Goal: Task Accomplishment & Management: Complete application form

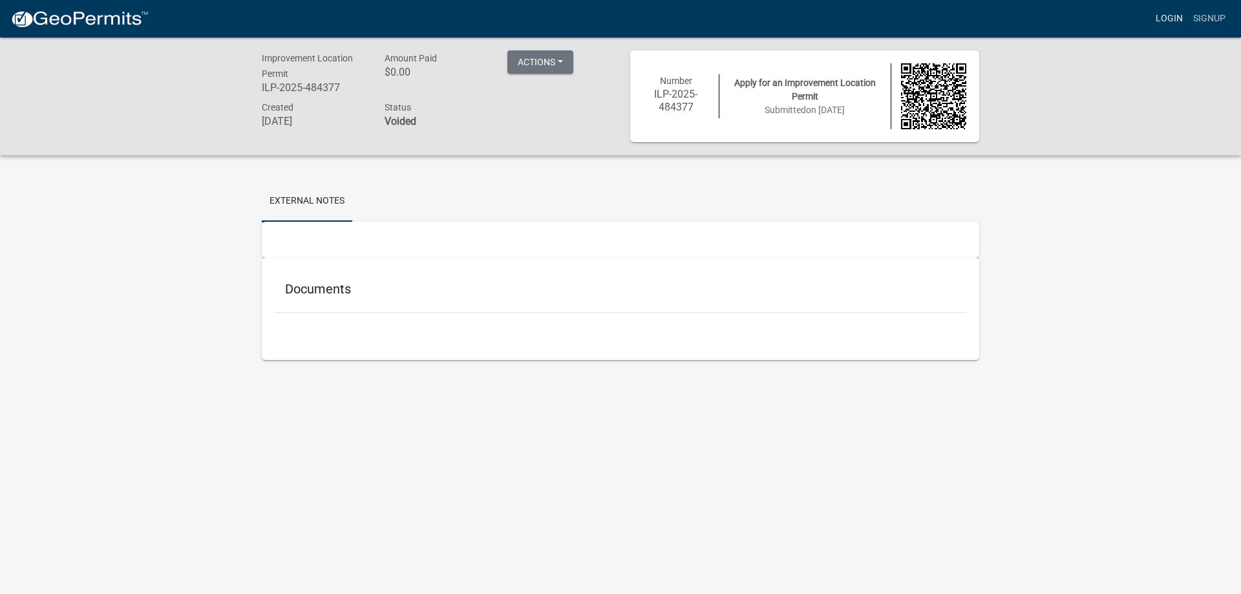
click at [1174, 16] on link "Login" at bounding box center [1168, 18] width 37 height 25
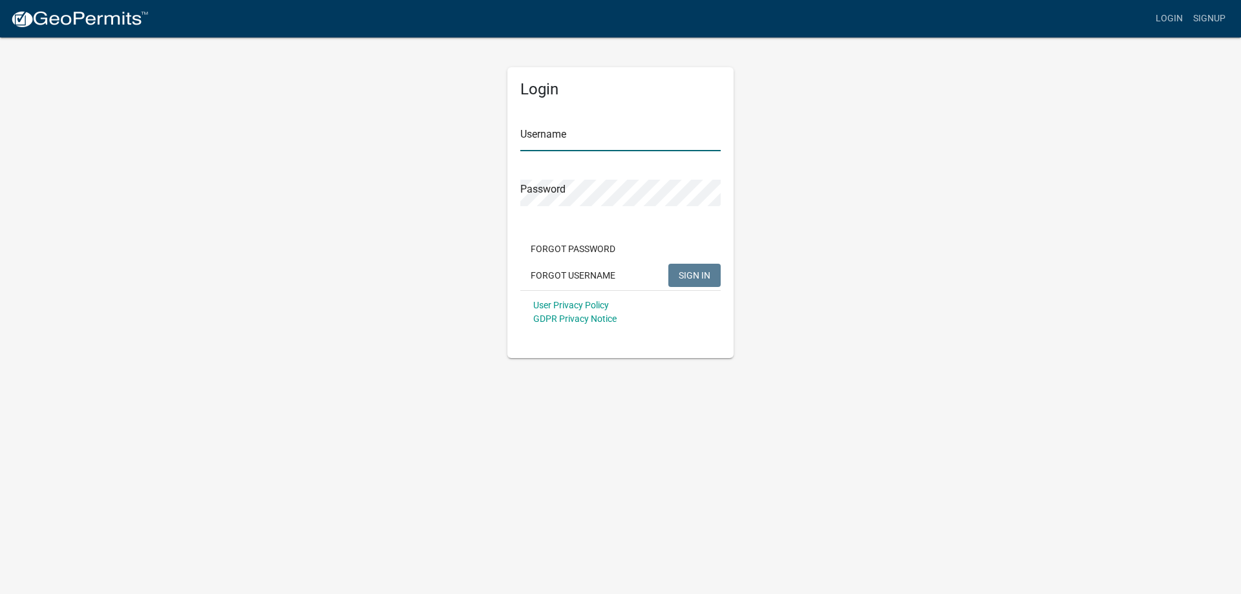
click at [583, 143] on input "Username" at bounding box center [620, 138] width 200 height 26
type input "djfmlf092008"
click at [699, 278] on span "SIGN IN" at bounding box center [695, 274] width 32 height 10
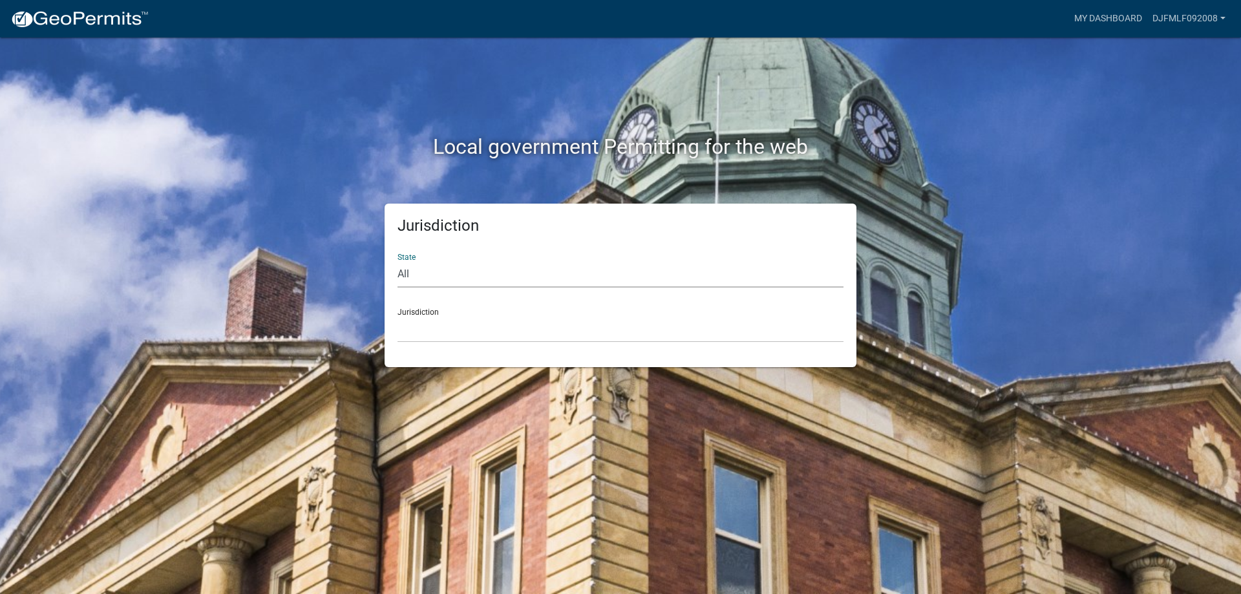
click at [397, 261] on select "All [US_STATE] [US_STATE] [US_STATE] [US_STATE] [US_STATE] [US_STATE] [US_STATE…" at bounding box center [620, 274] width 446 height 26
select select "[US_STATE]"
click option "[US_STATE]" at bounding box center [0, 0] width 0 height 0
click at [397, 316] on select "City of [GEOGRAPHIC_DATA], [US_STATE] City of [GEOGRAPHIC_DATA], [US_STATE] Cit…" at bounding box center [620, 329] width 446 height 26
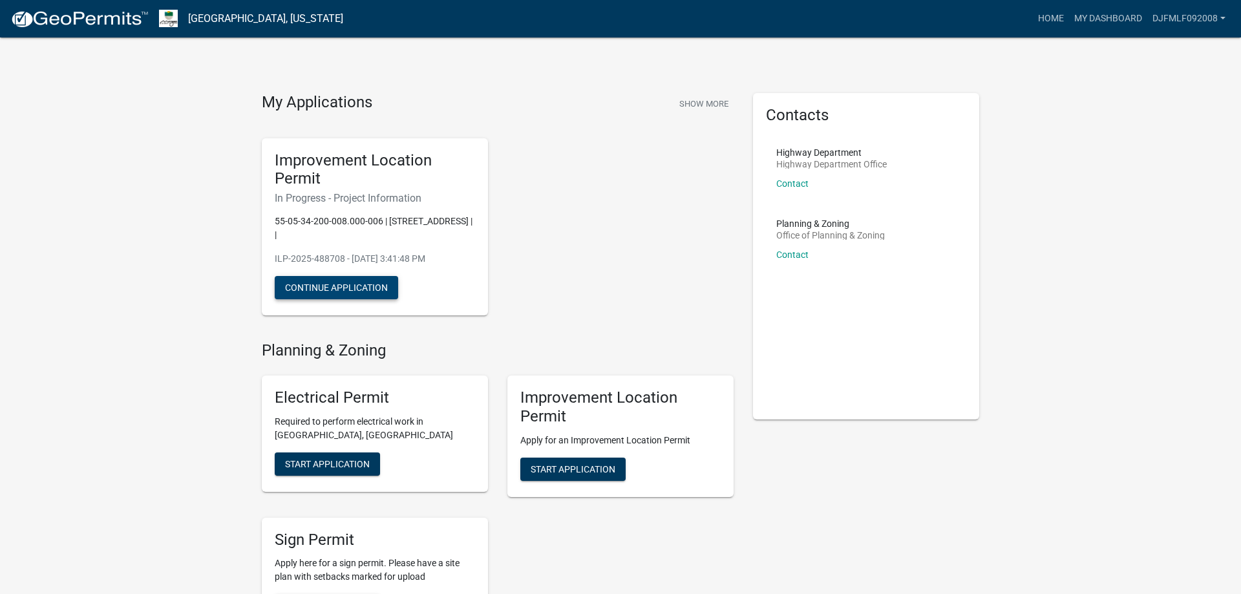
click at [368, 277] on button "Continue Application" at bounding box center [336, 287] width 123 height 23
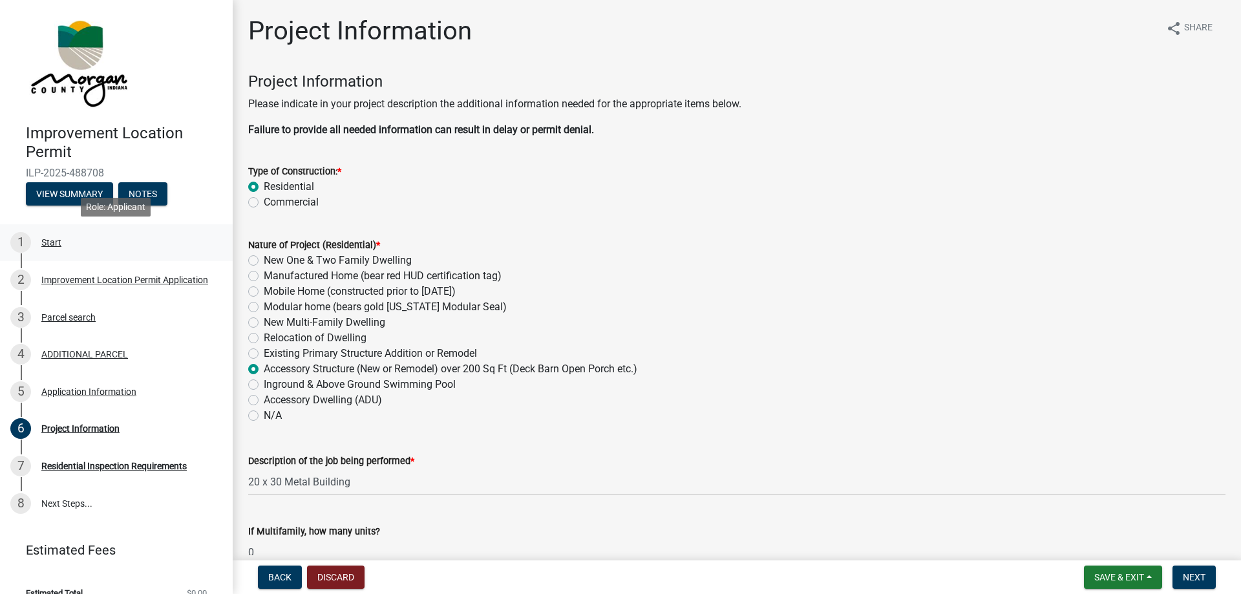
click at [98, 248] on div "1 Start" at bounding box center [111, 242] width 202 height 21
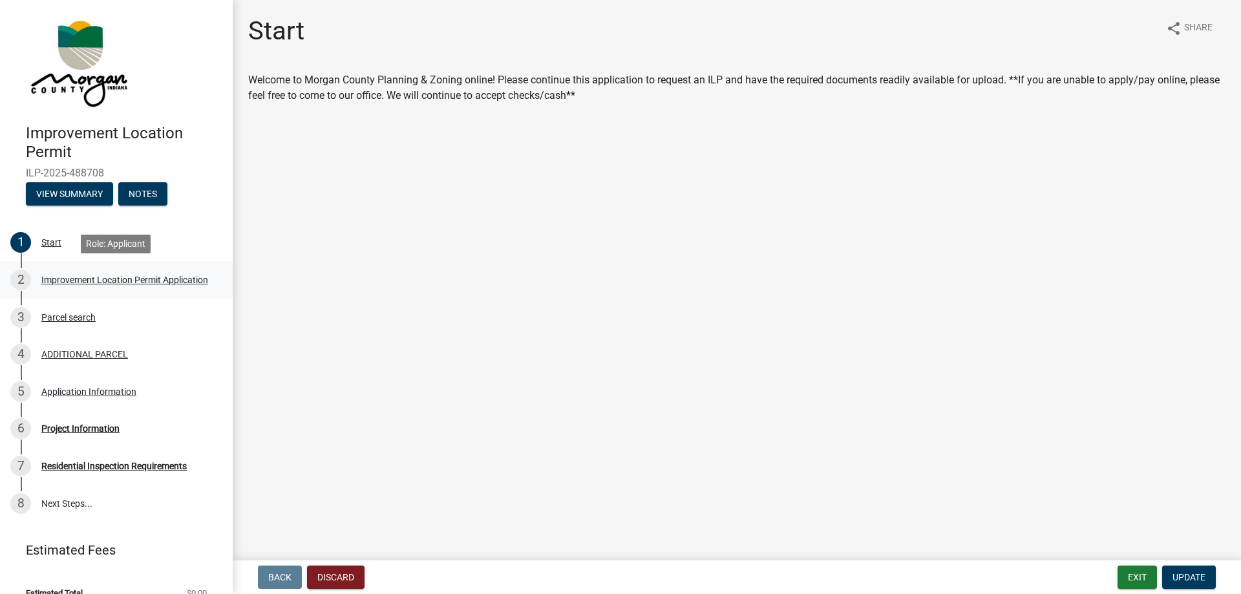
click at [111, 288] on div "2 Improvement Location Permit Application" at bounding box center [111, 279] width 202 height 21
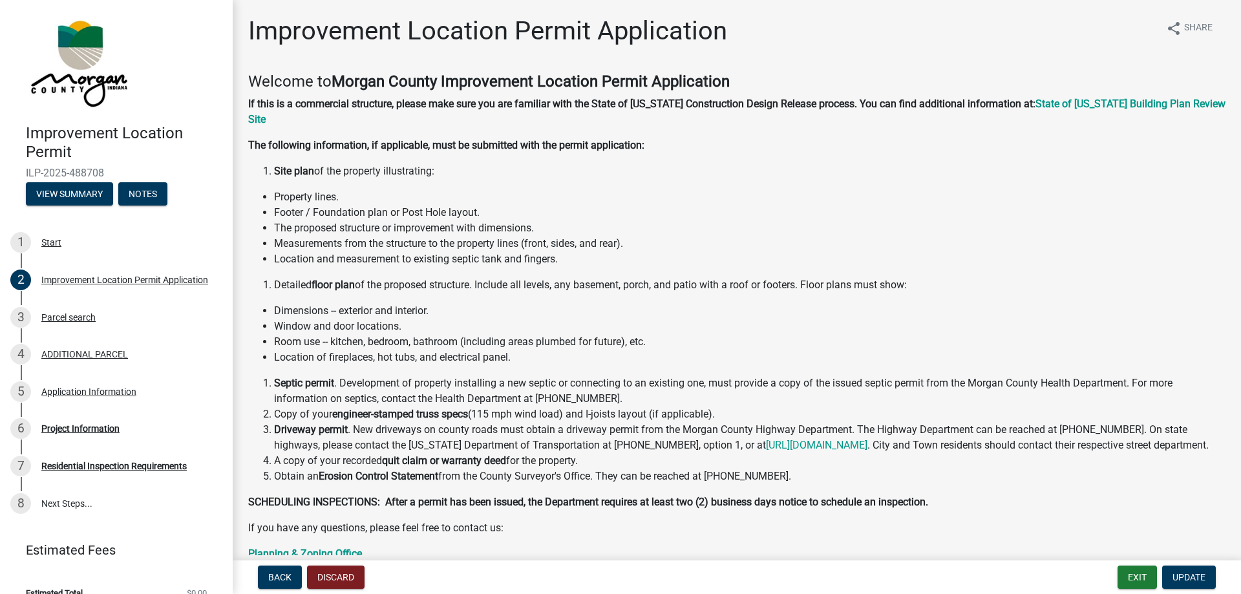
scroll to position [158, 0]
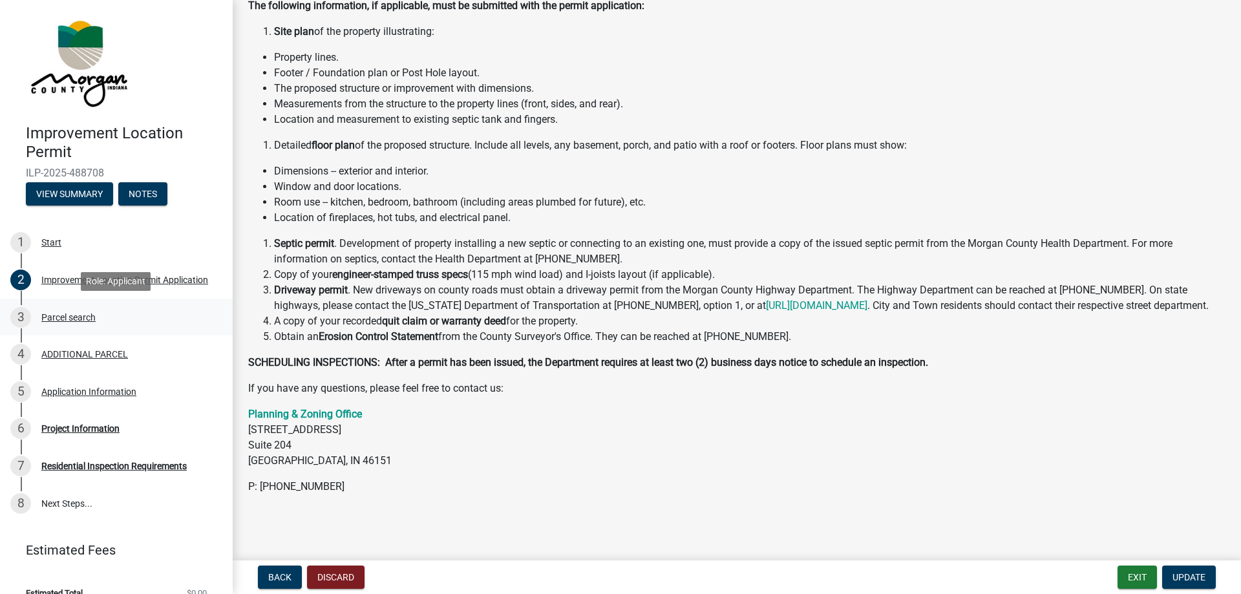
click at [151, 308] on div "3 Parcel search" at bounding box center [111, 317] width 202 height 21
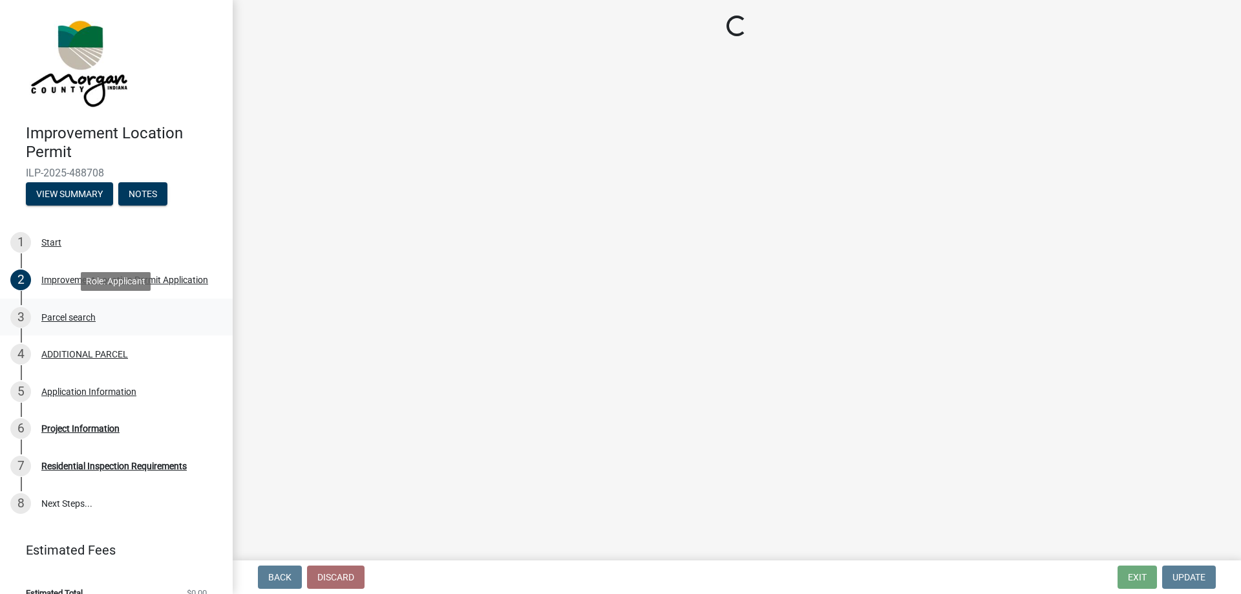
scroll to position [0, 0]
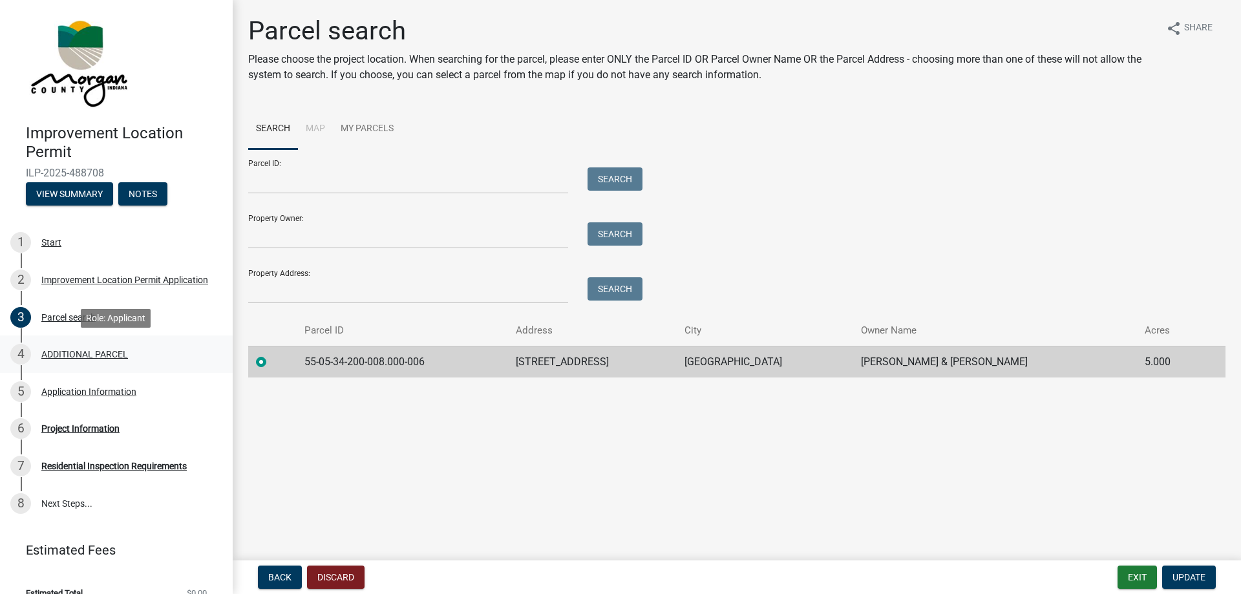
click at [147, 348] on div "4 ADDITIONAL PARCEL" at bounding box center [111, 354] width 202 height 21
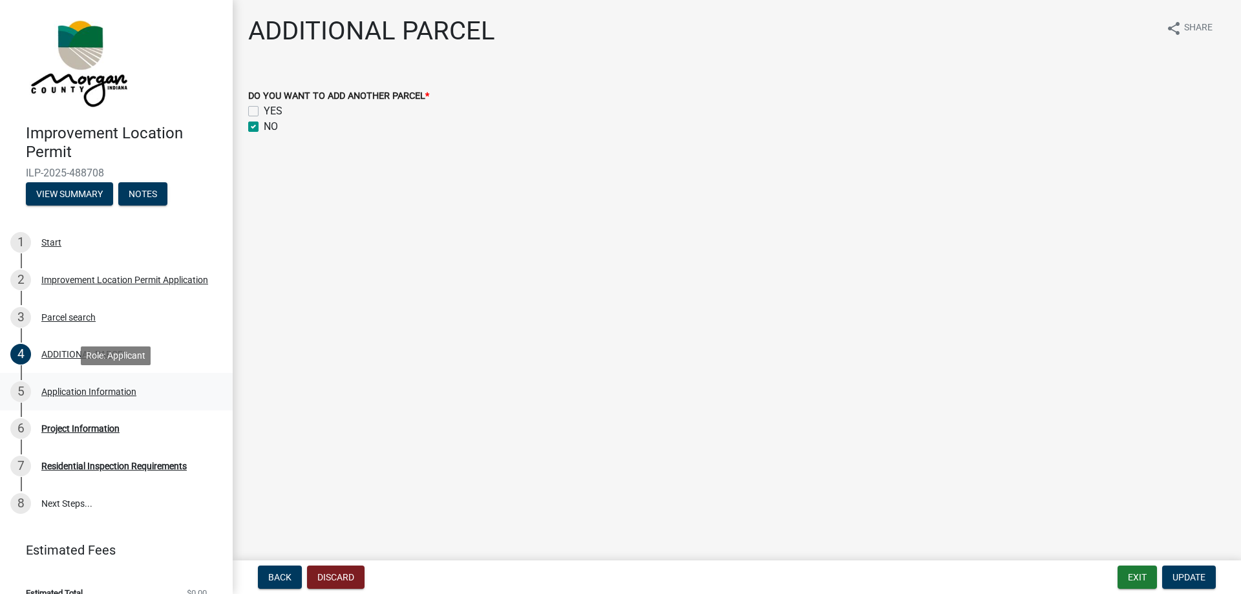
click at [165, 392] on div "5 Application Information" at bounding box center [111, 391] width 202 height 21
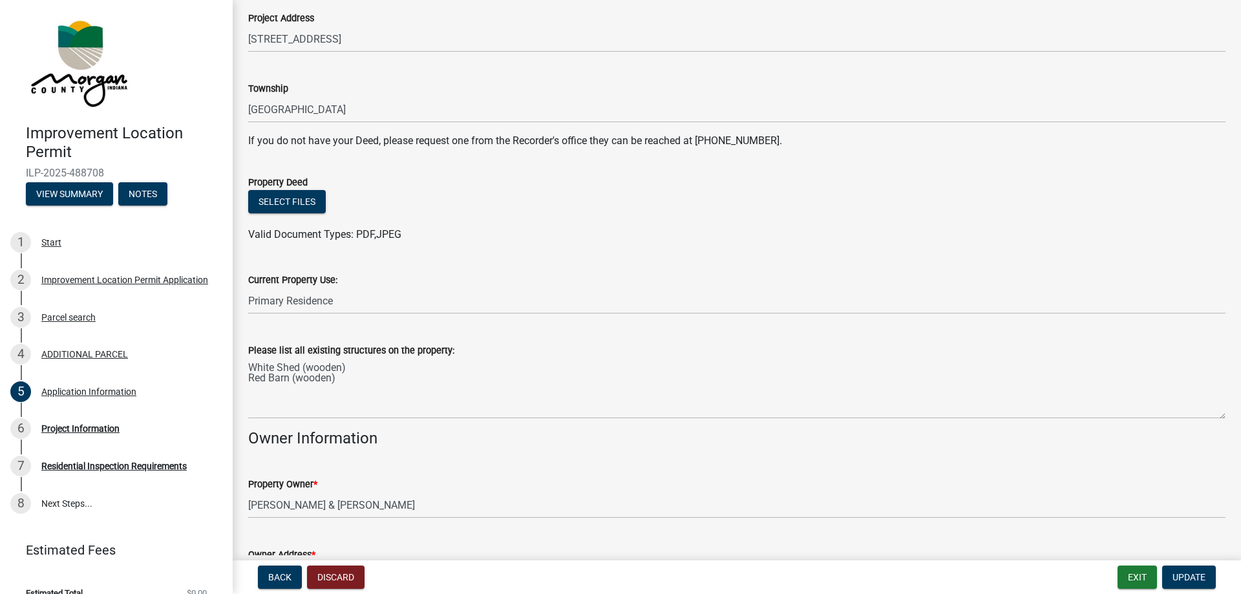
scroll to position [221, 0]
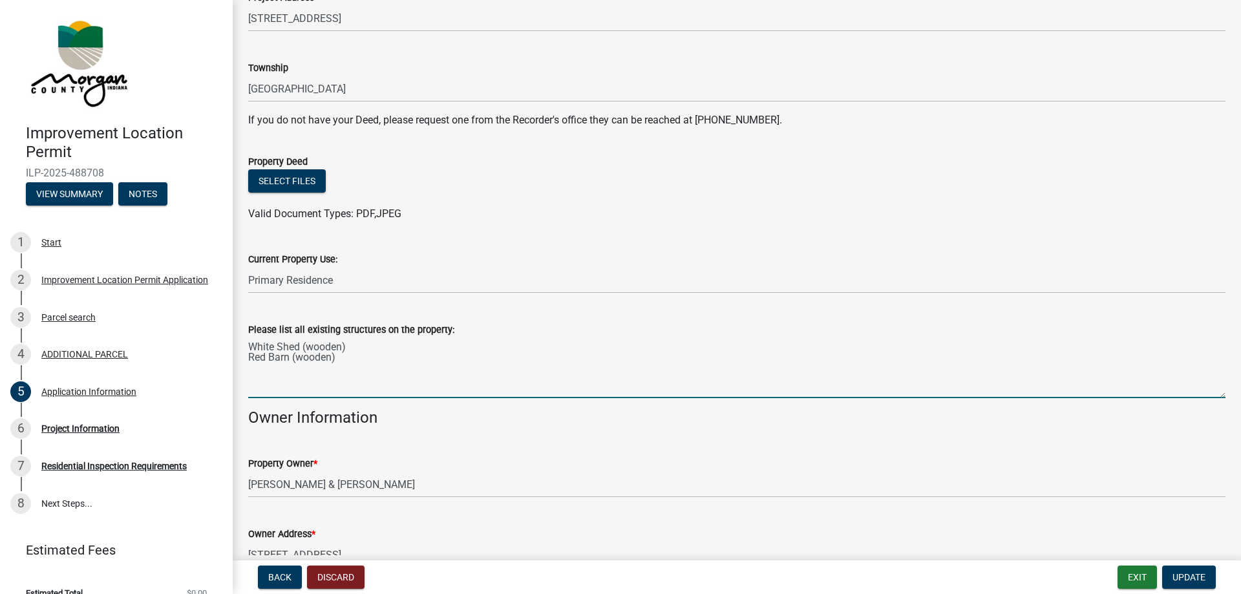
click at [350, 350] on textarea "White Shed (wooden) Red Barn (wooden)" at bounding box center [736, 367] width 977 height 61
drag, startPoint x: 248, startPoint y: 357, endPoint x: 257, endPoint y: 357, distance: 8.4
click at [257, 357] on textarea "White Shed (wooden) Red Barn (wooden)" at bounding box center [736, 367] width 977 height 61
click at [248, 344] on div "Please list all existing structures on the property: White Shed (wooden) Red Ba…" at bounding box center [736, 351] width 996 height 94
drag, startPoint x: 249, startPoint y: 344, endPoint x: 374, endPoint y: 340, distance: 124.8
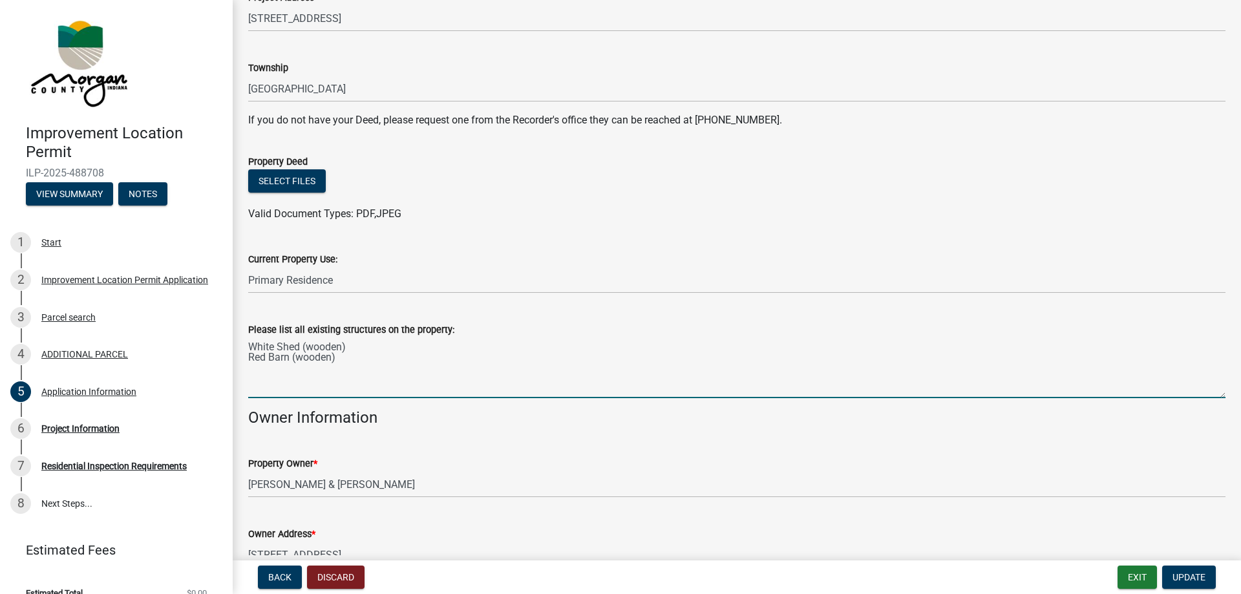
click at [374, 340] on textarea "White Shed (wooden) Red Barn (wooden)" at bounding box center [736, 367] width 977 height 61
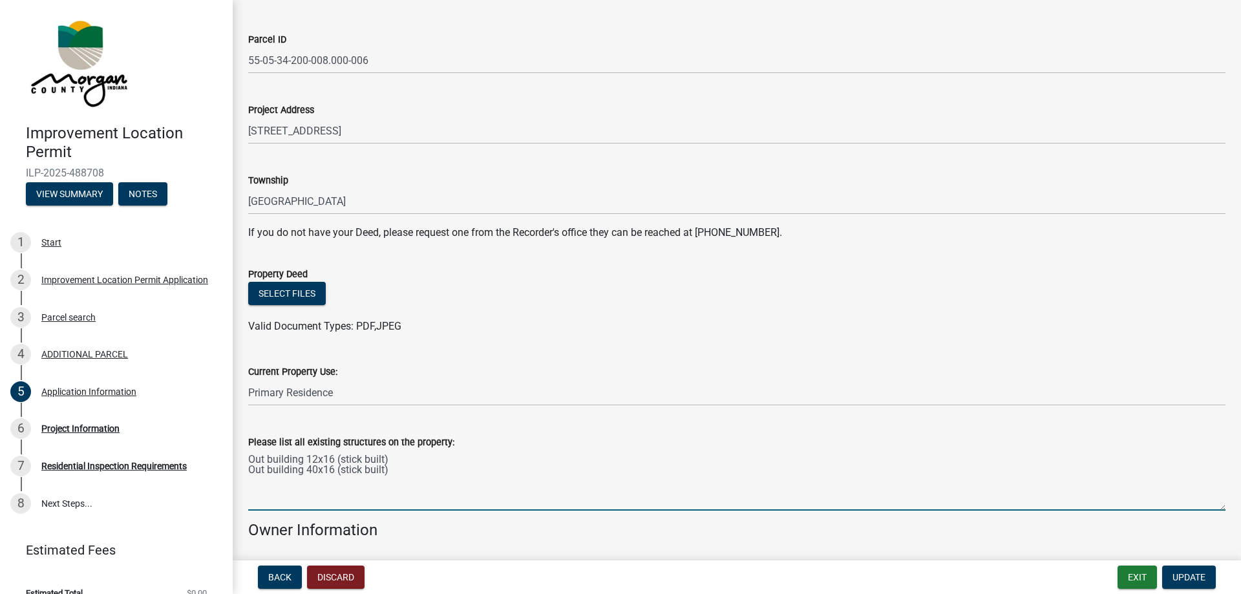
scroll to position [147, 0]
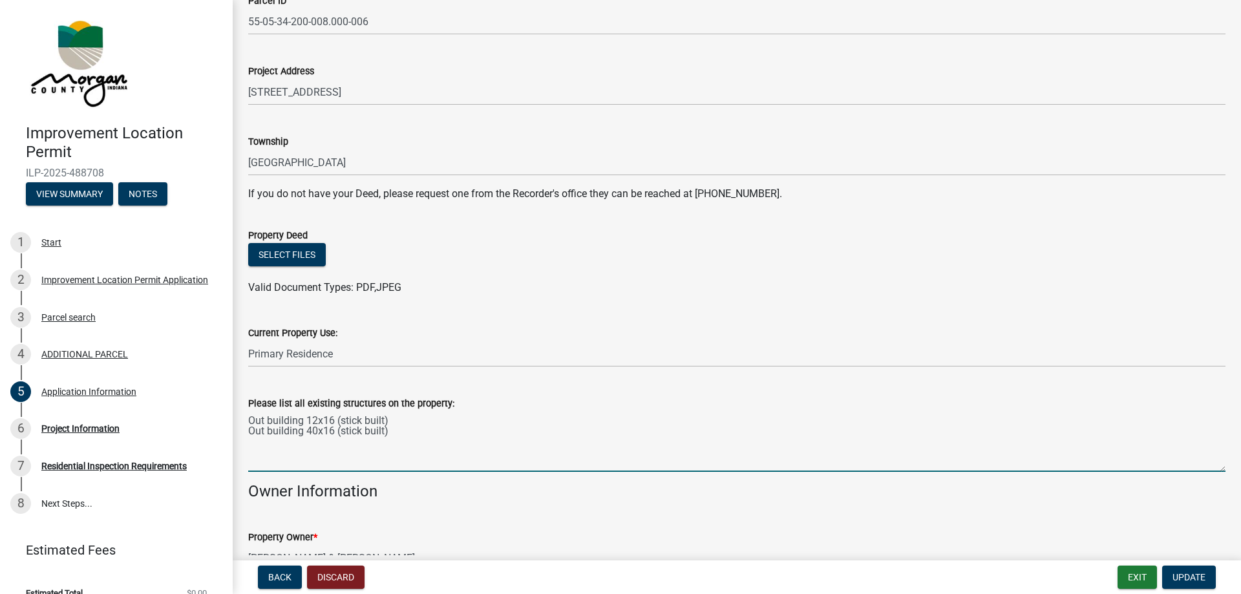
type textarea "Out building 12x16 (stick built) Out building 40x16 (stick built)"
click at [303, 252] on button "Select files" at bounding box center [287, 254] width 78 height 23
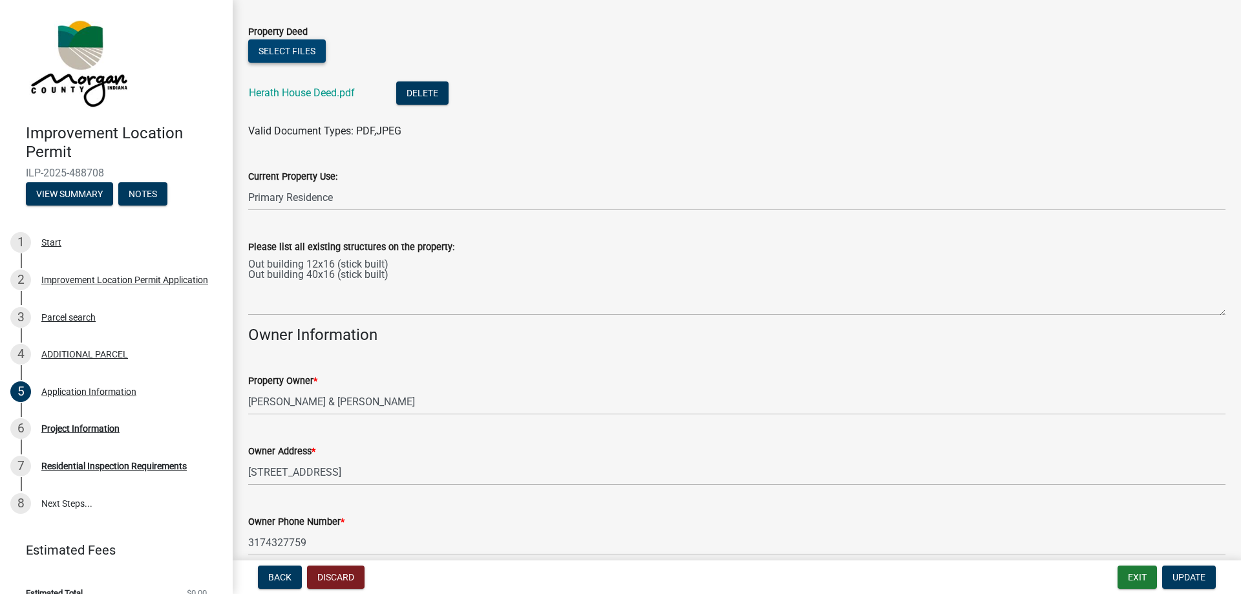
scroll to position [516, 0]
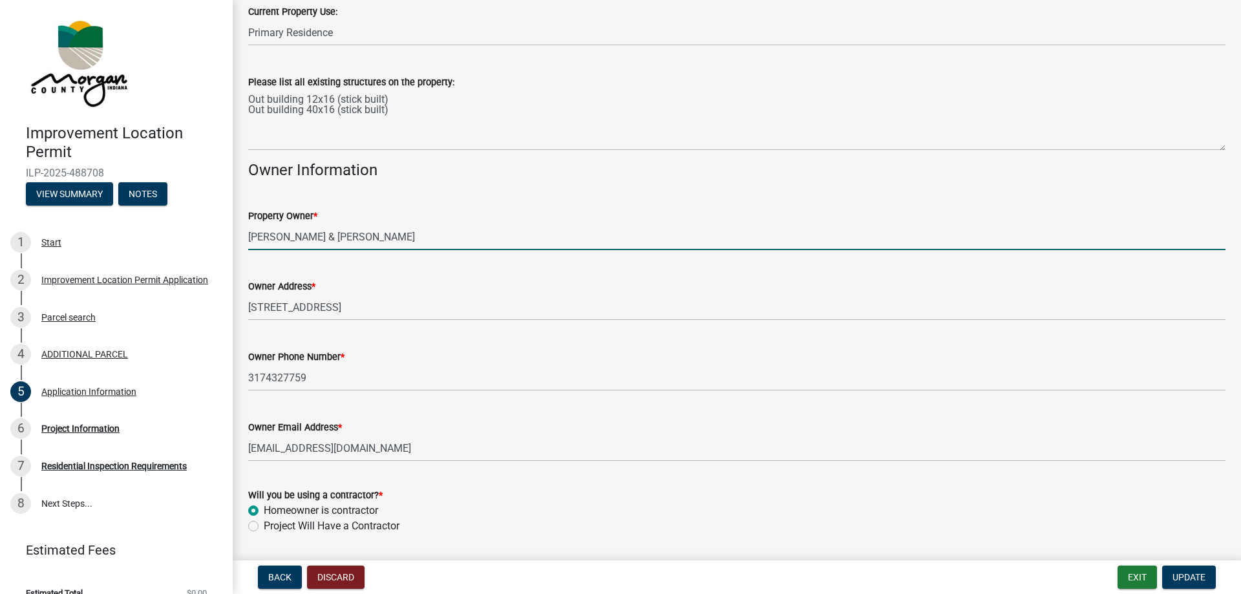
drag, startPoint x: 385, startPoint y: 236, endPoint x: 207, endPoint y: 232, distance: 178.4
click at [248, 232] on input "[PERSON_NAME] & [PERSON_NAME]" at bounding box center [736, 237] width 977 height 26
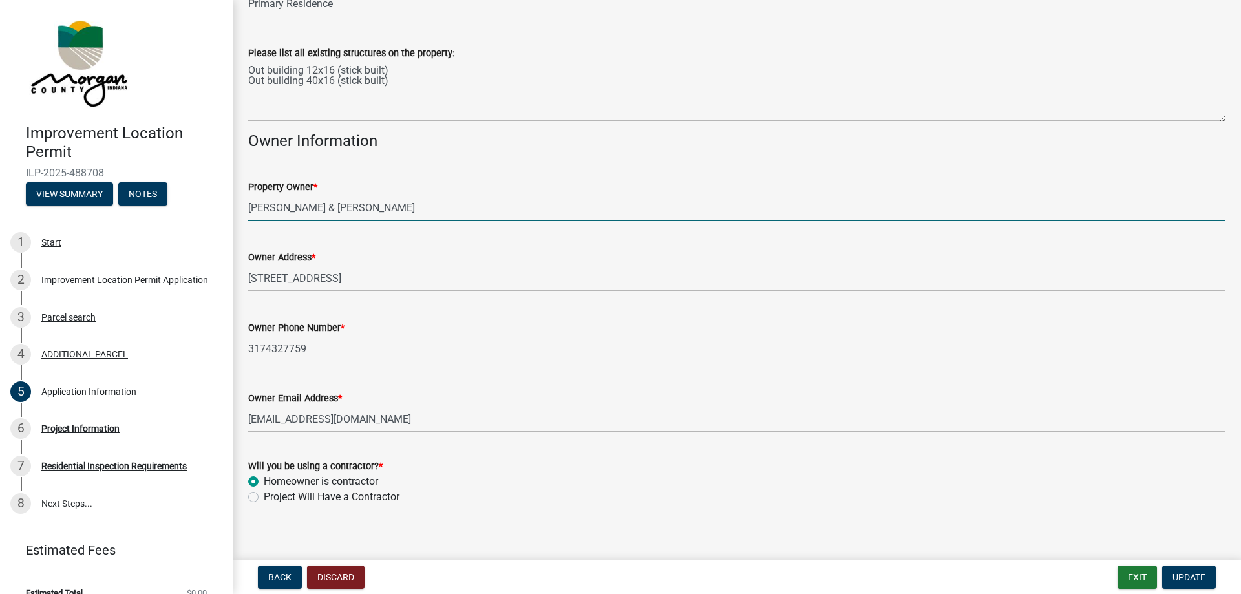
scroll to position [556, 0]
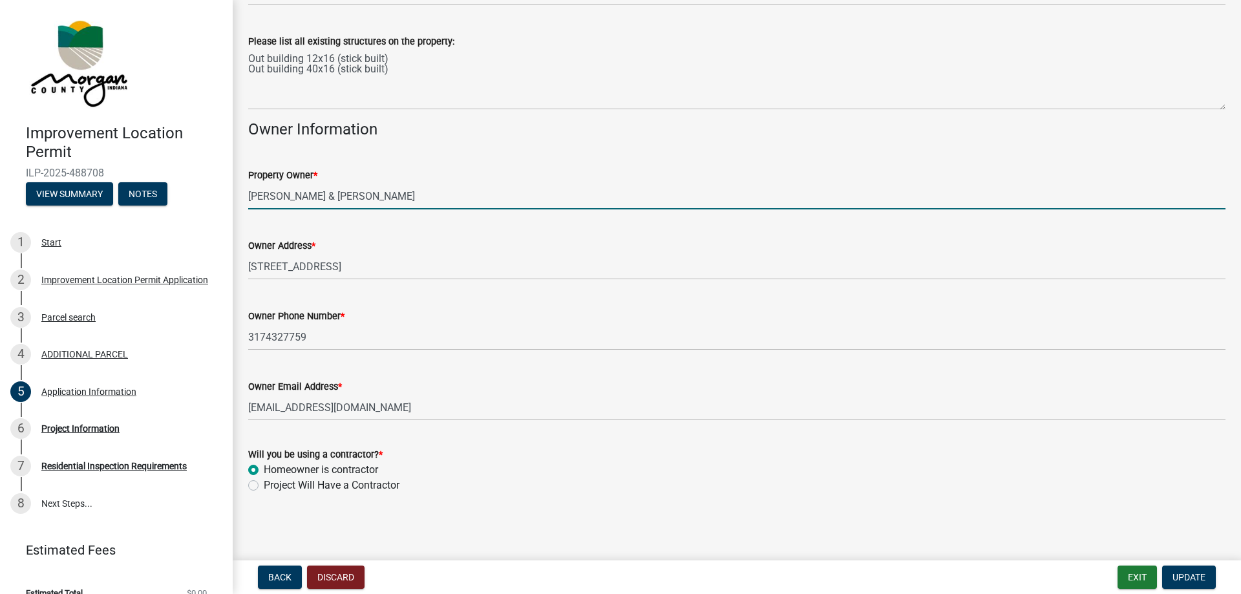
type input "[PERSON_NAME] & [PERSON_NAME]"
click at [264, 486] on label "Project Will Have a Contractor" at bounding box center [332, 486] width 136 height 16
click at [264, 486] on input "Project Will Have a Contractor" at bounding box center [268, 482] width 8 height 8
radio input "true"
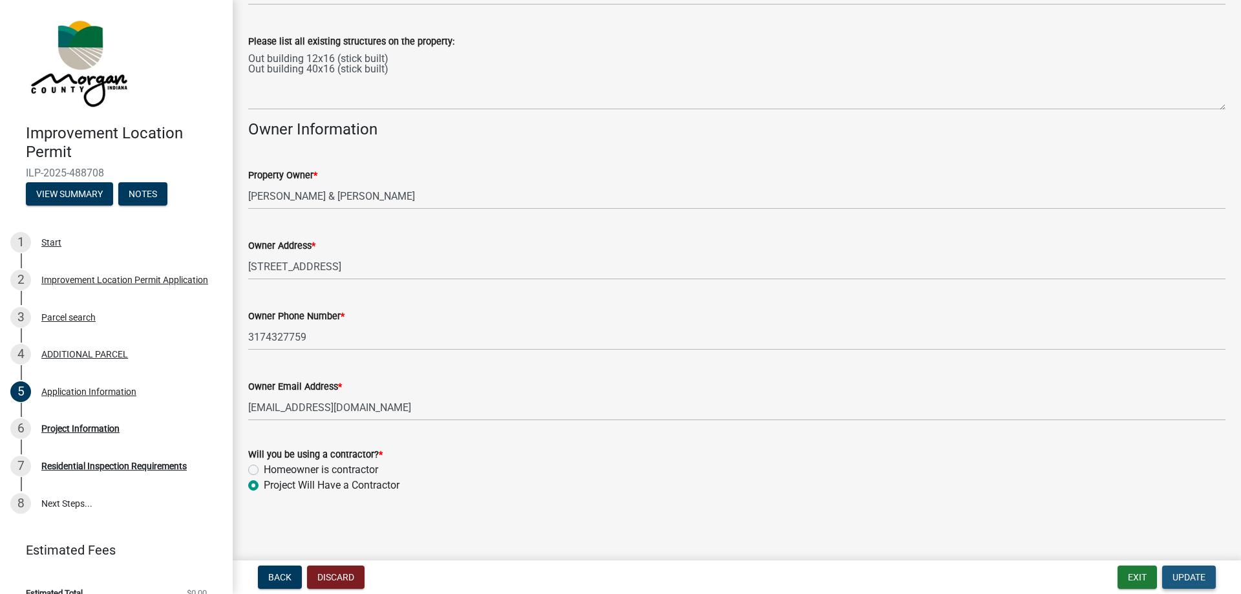
click at [1181, 575] on span "Update" at bounding box center [1188, 577] width 33 height 10
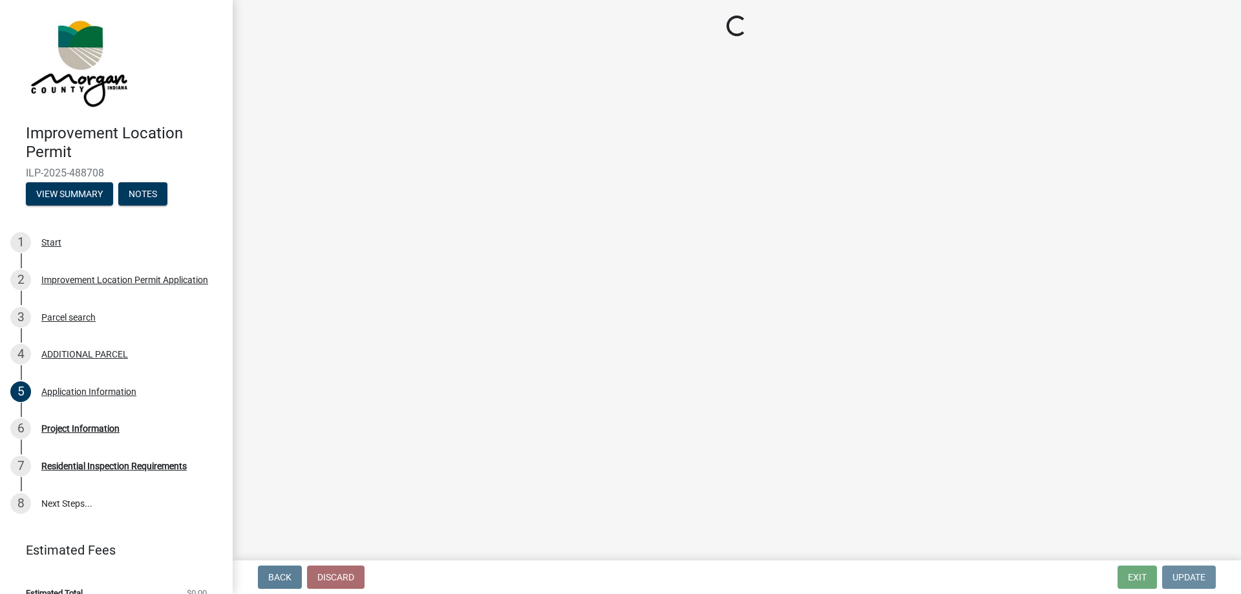
scroll to position [0, 0]
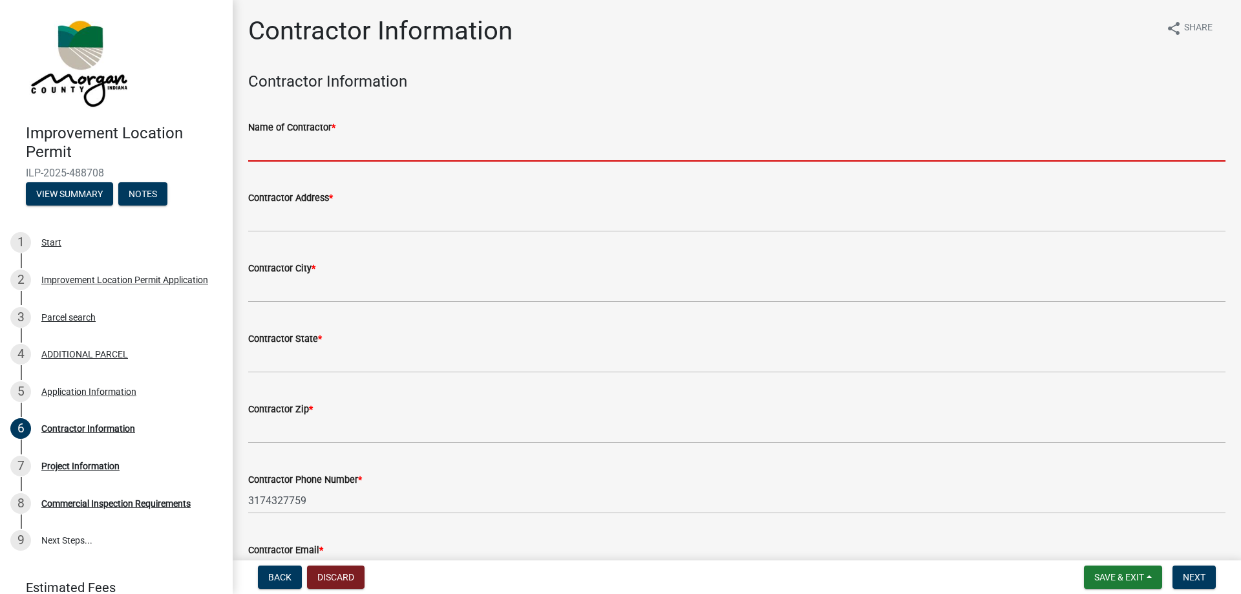
click at [355, 152] on input "Name of Contractor *" at bounding box center [736, 148] width 977 height 26
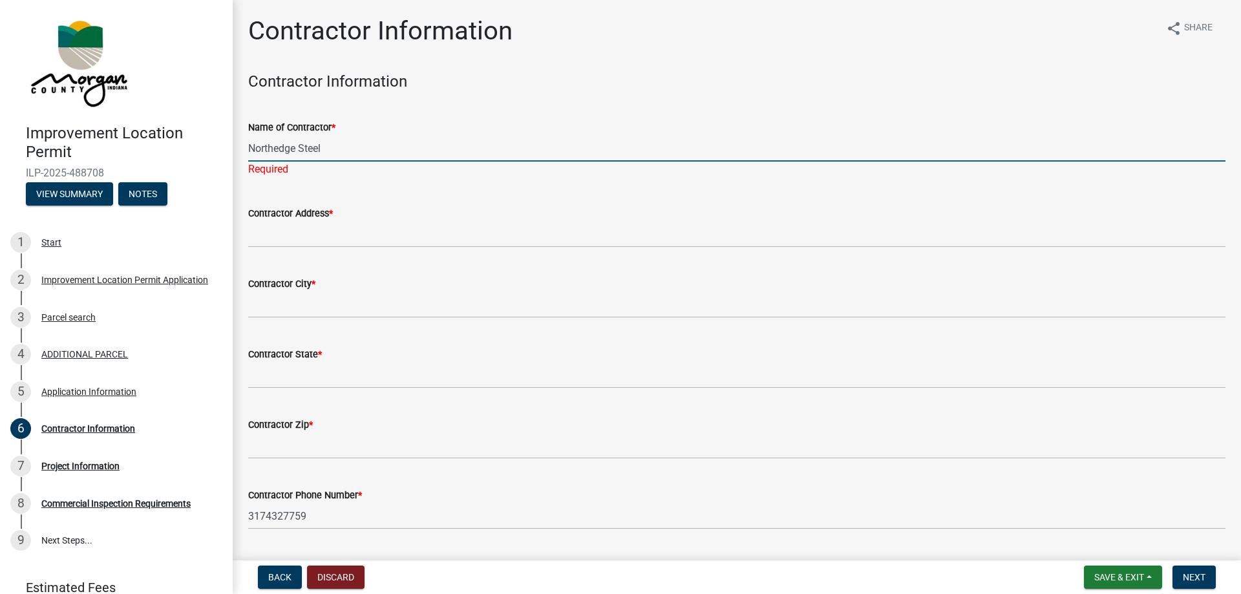
type input "Northedge Steel"
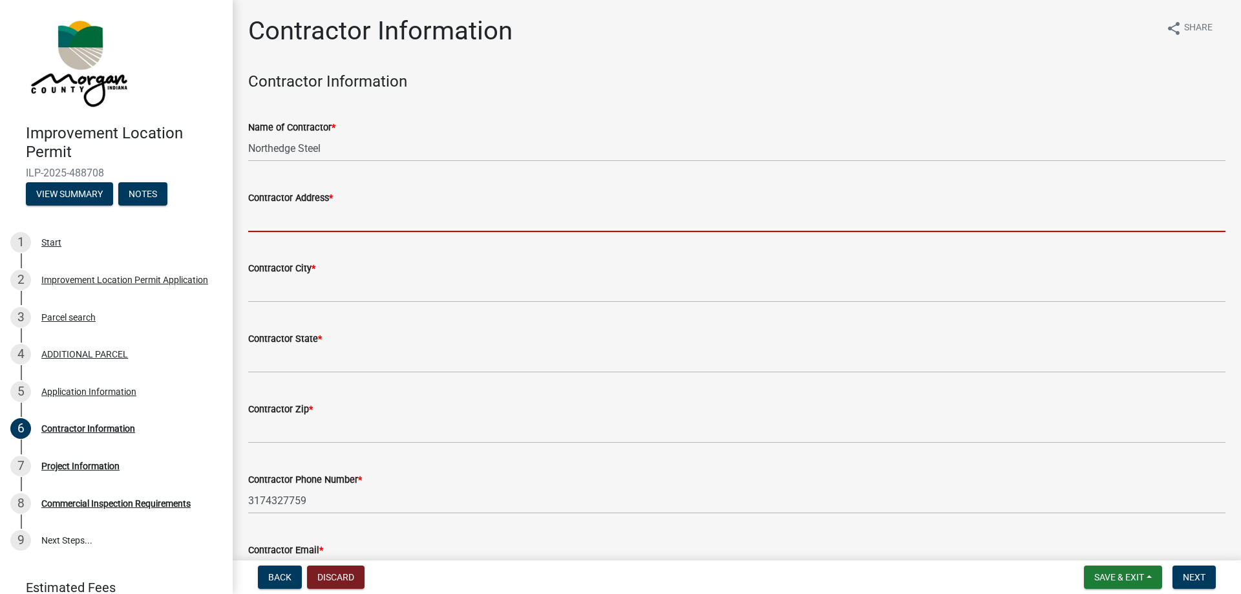
click at [304, 215] on input "Contractor Address *" at bounding box center [736, 218] width 977 height 26
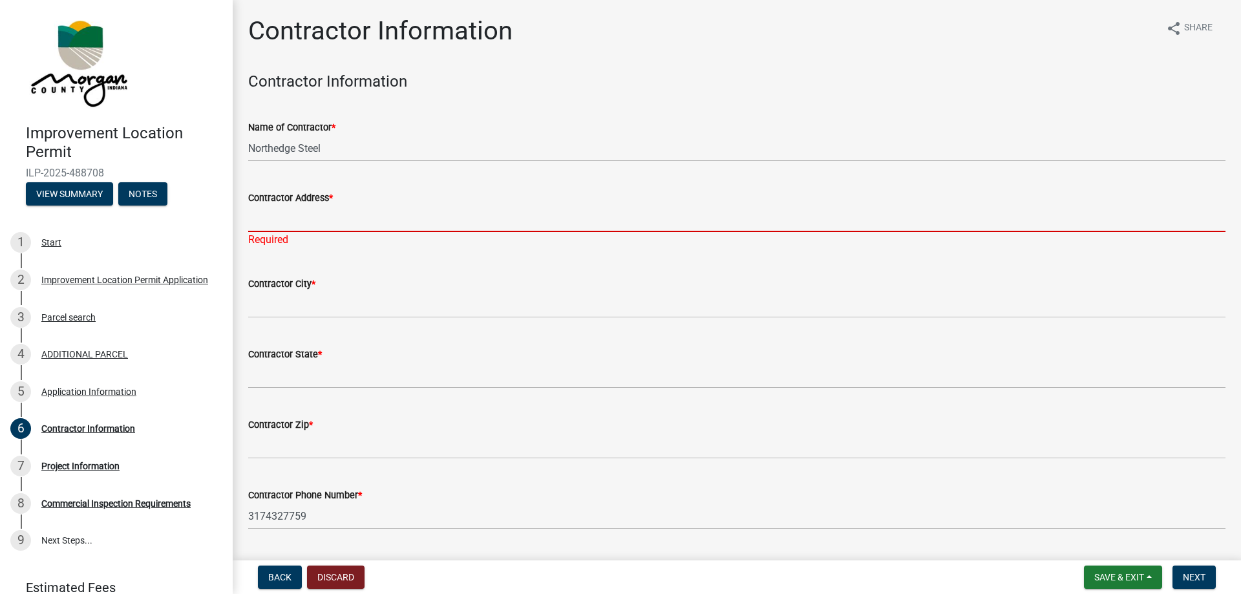
paste input "[STREET_ADDRESS][PERSON_NAME]"
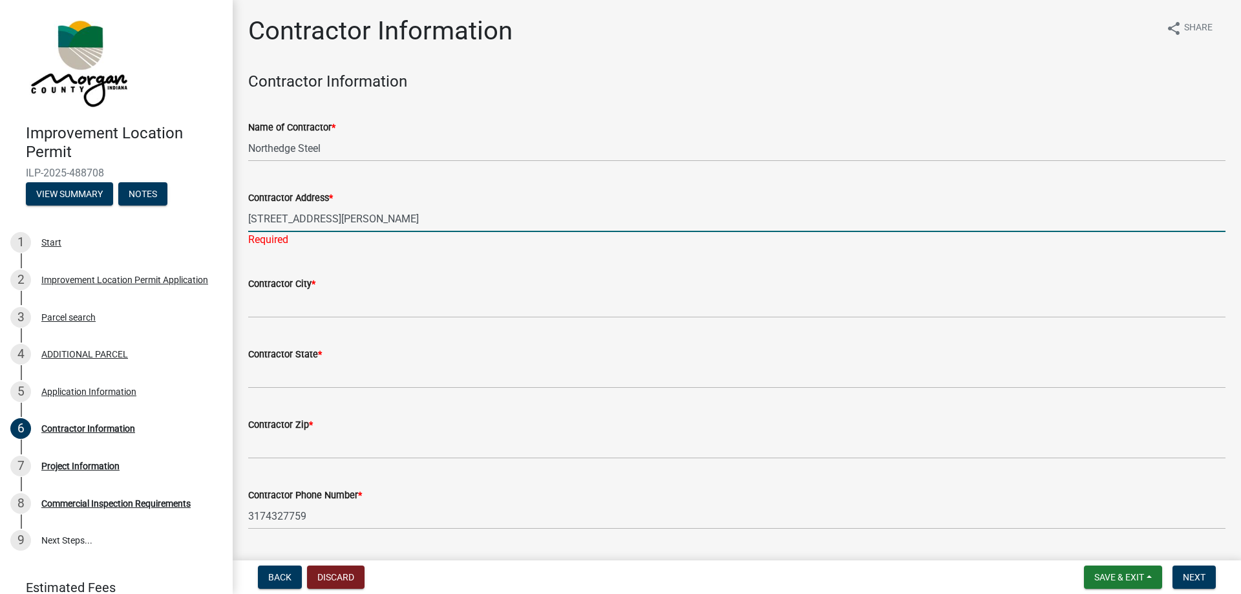
type input "[STREET_ADDRESS][PERSON_NAME]"
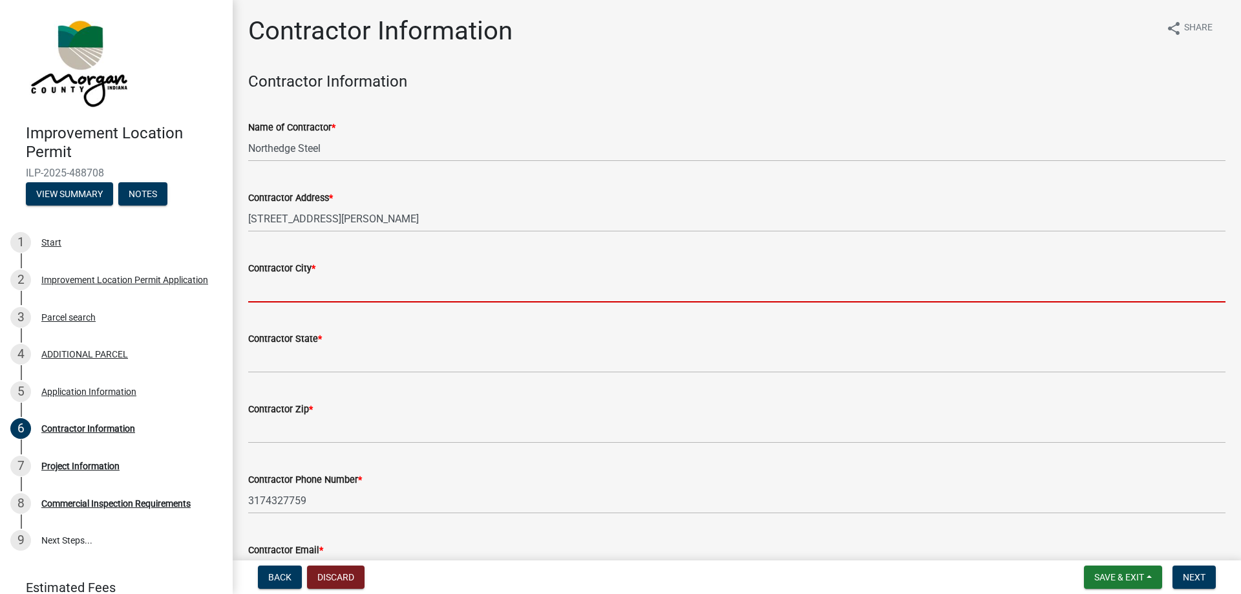
click at [425, 302] on input "Contractor City *" at bounding box center [736, 289] width 977 height 26
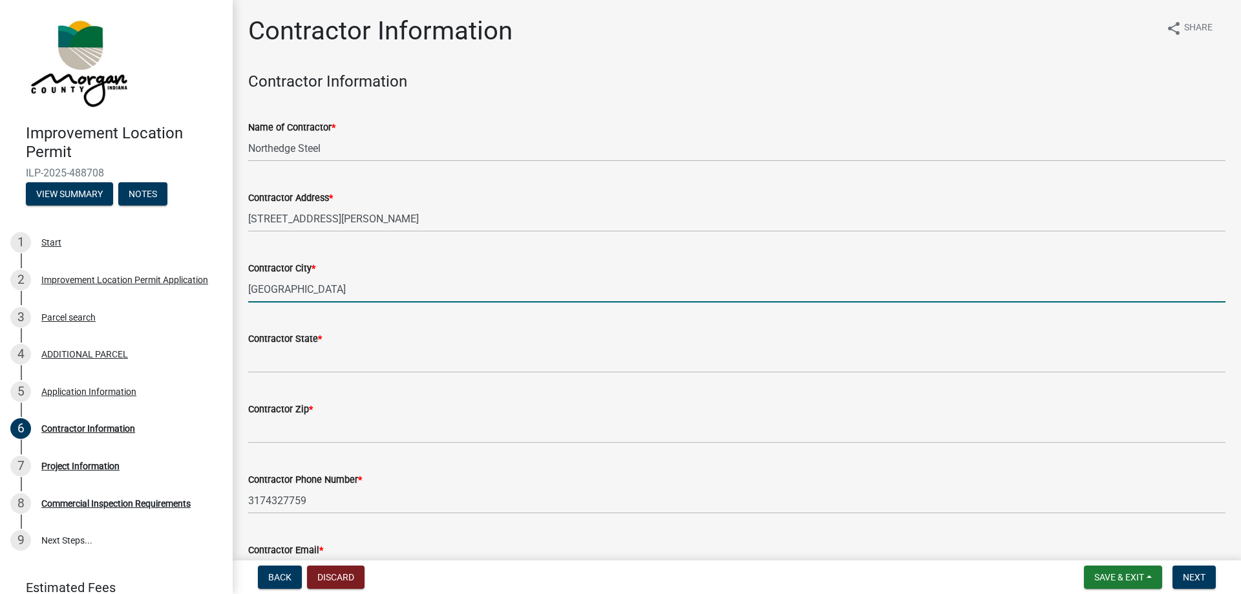
type input "[GEOGRAPHIC_DATA]"
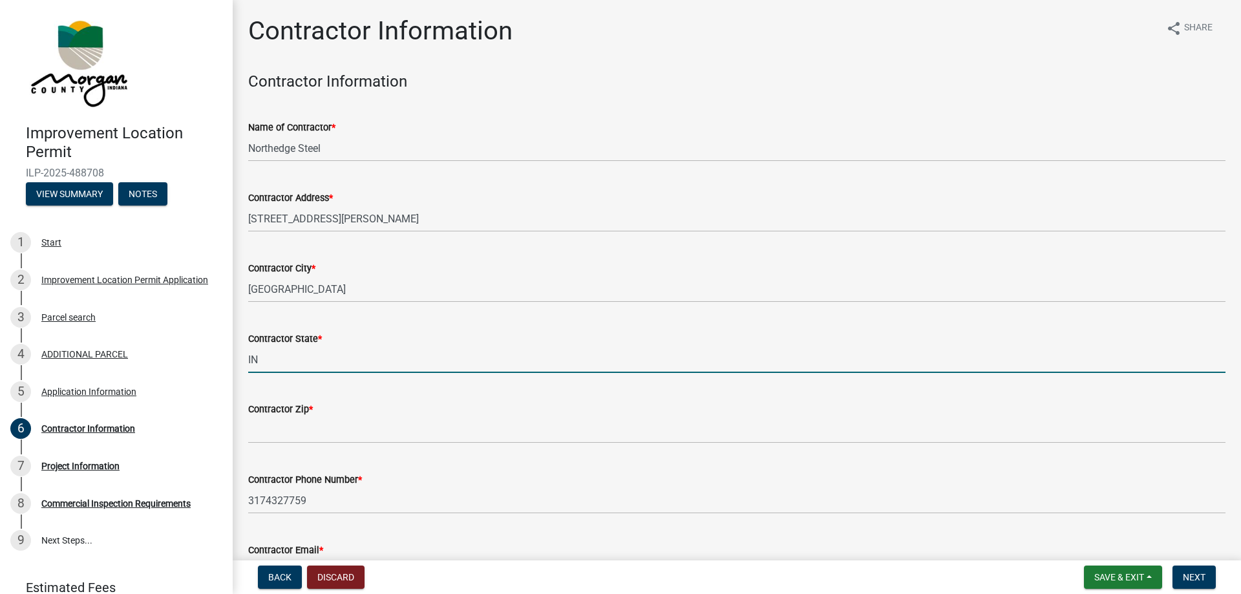
type input "IN"
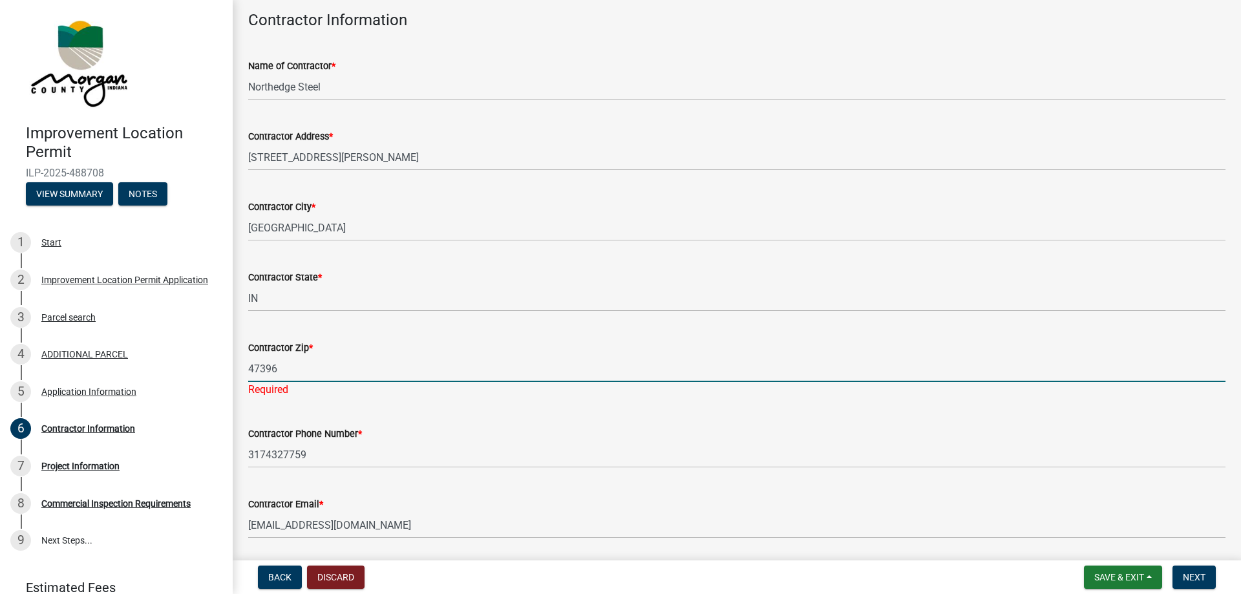
scroll to position [105, 0]
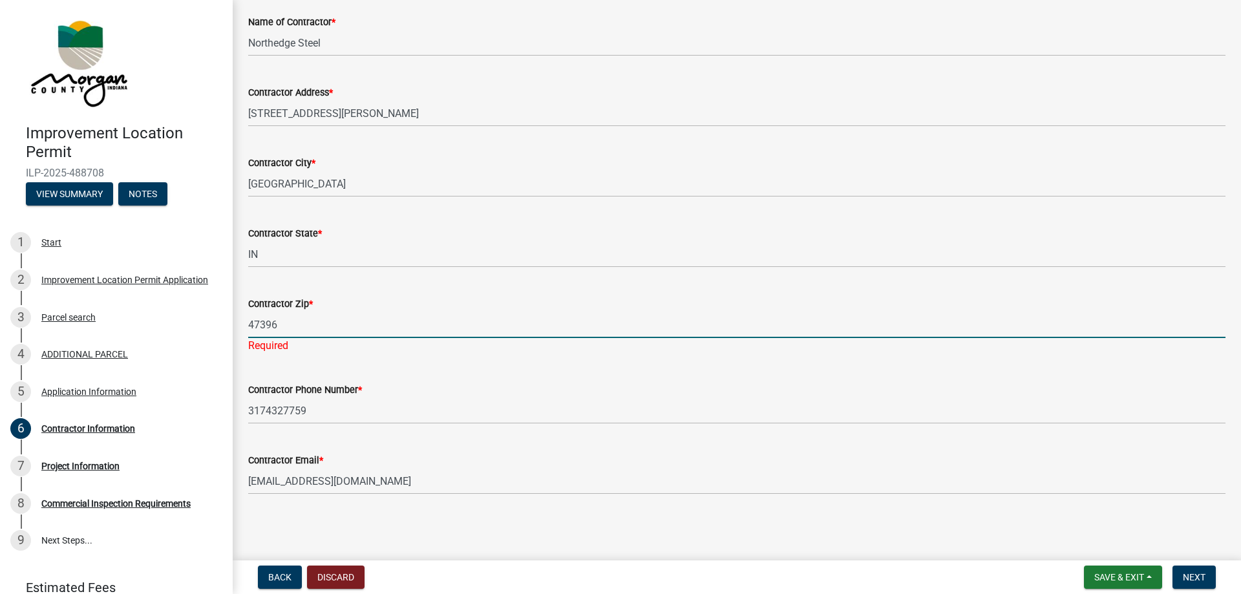
type input "47396"
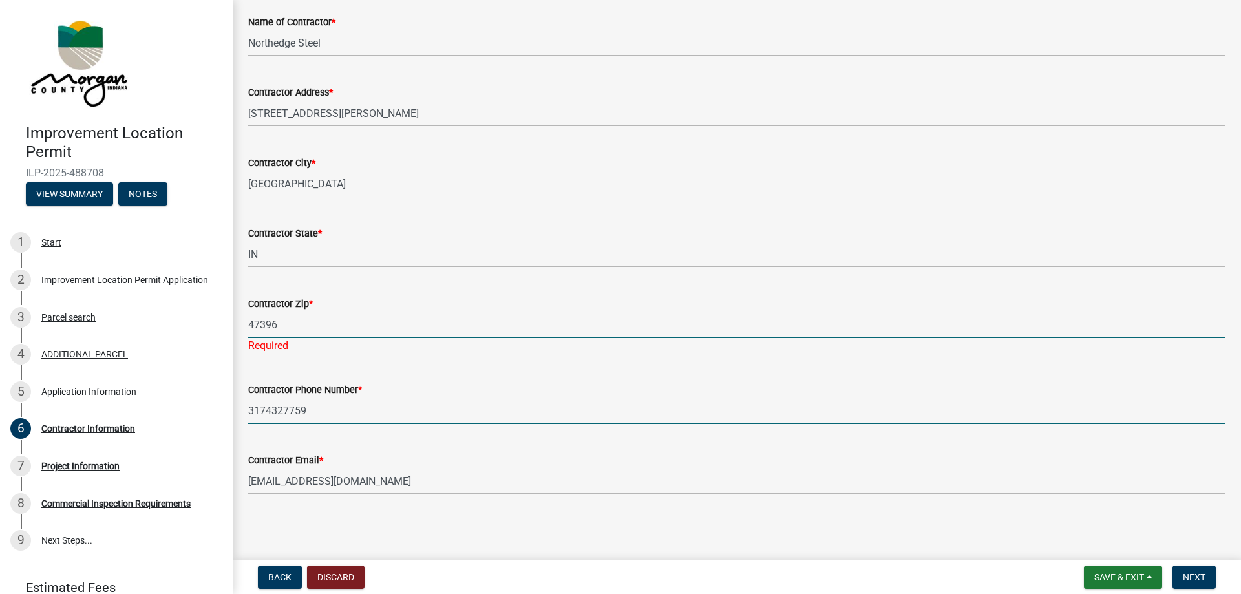
scroll to position [90, 0]
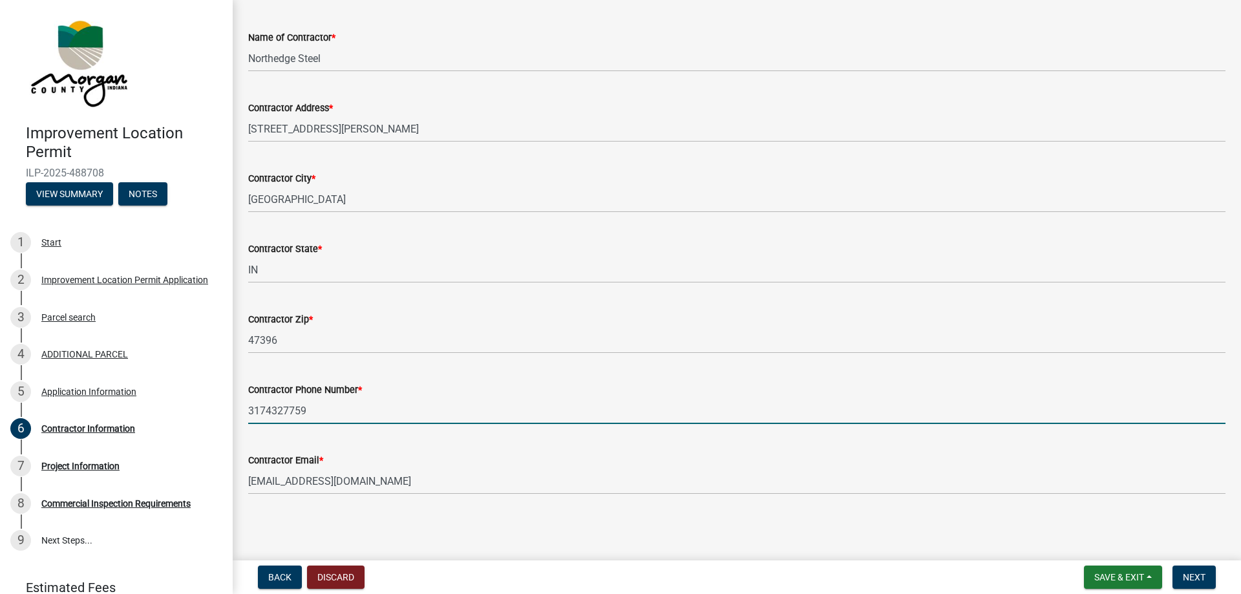
drag, startPoint x: 340, startPoint y: 410, endPoint x: 210, endPoint y: 403, distance: 130.1
click at [248, 403] on input "3174327759" at bounding box center [736, 410] width 977 height 26
paste input "[STREET_ADDRESS][PERSON_NAME]"
type input "[STREET_ADDRESS][PERSON_NAME]"
drag, startPoint x: 369, startPoint y: 414, endPoint x: 159, endPoint y: 403, distance: 210.3
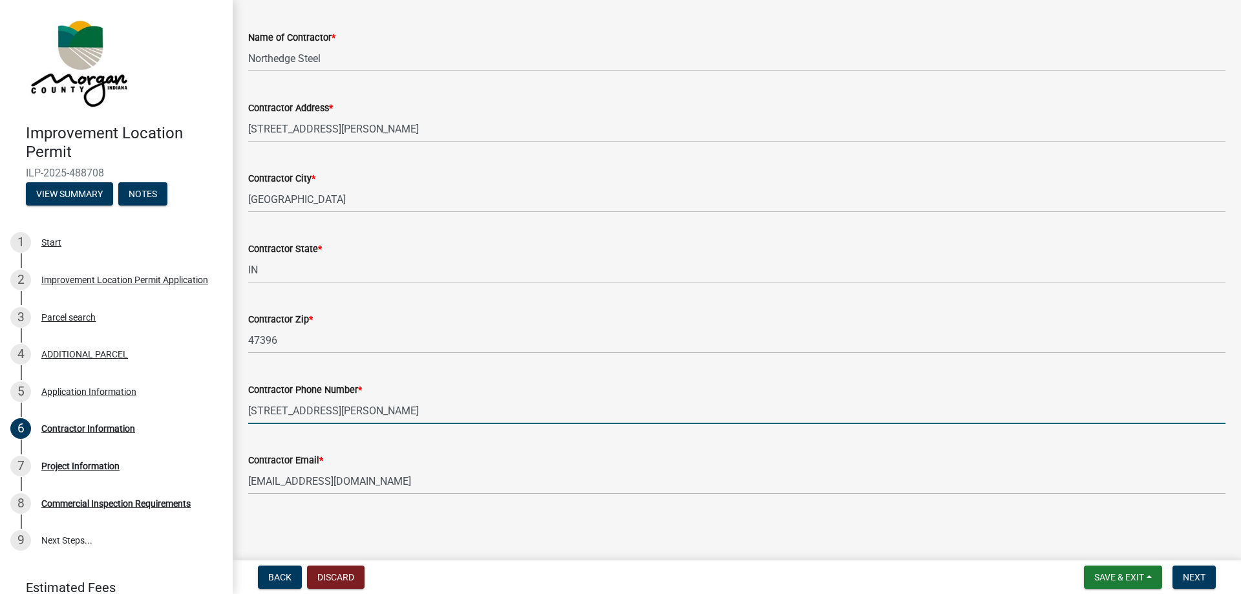
click at [248, 403] on input "[STREET_ADDRESS][PERSON_NAME]" at bounding box center [736, 410] width 977 height 26
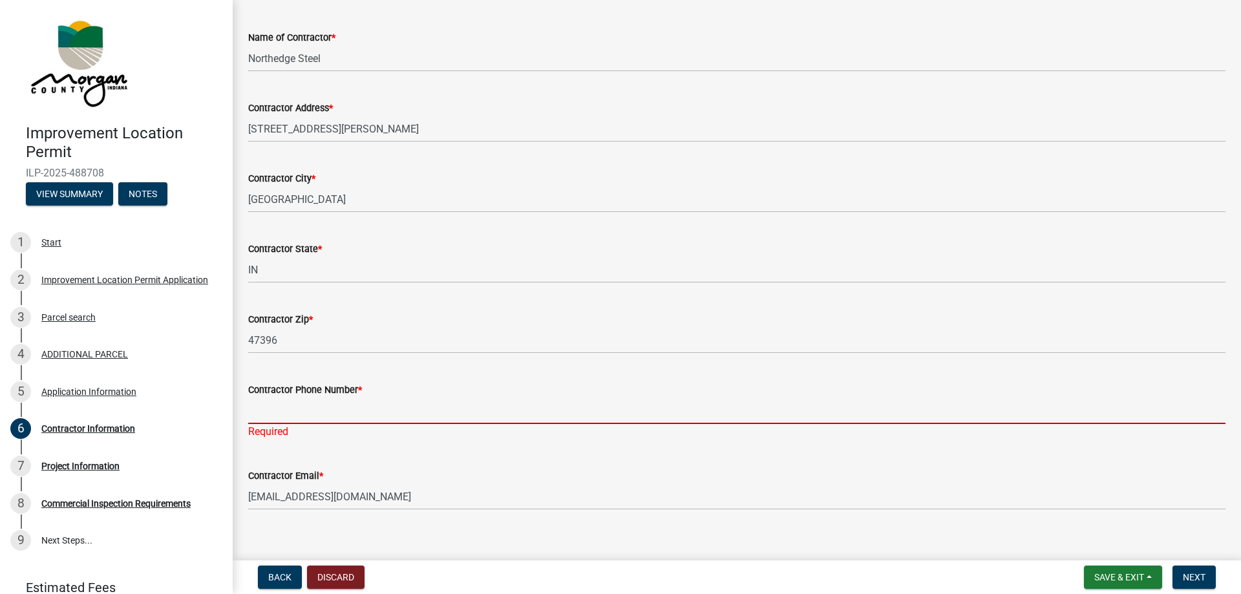
paste input "[PHONE_NUMBER]"
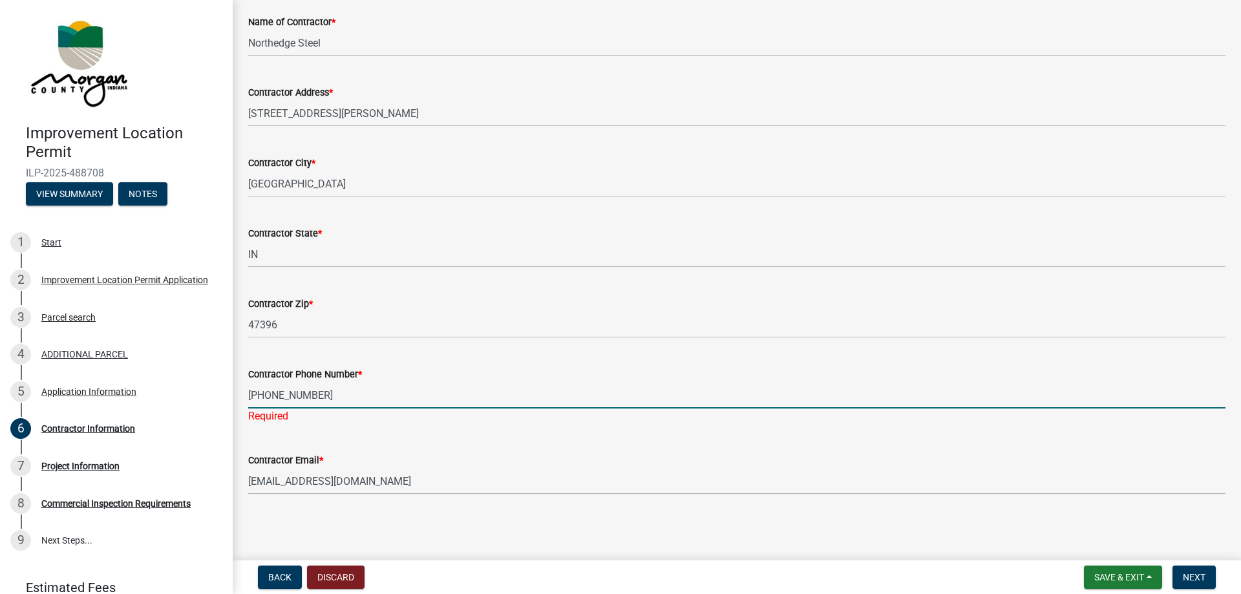
type input "[PHONE_NUMBER]"
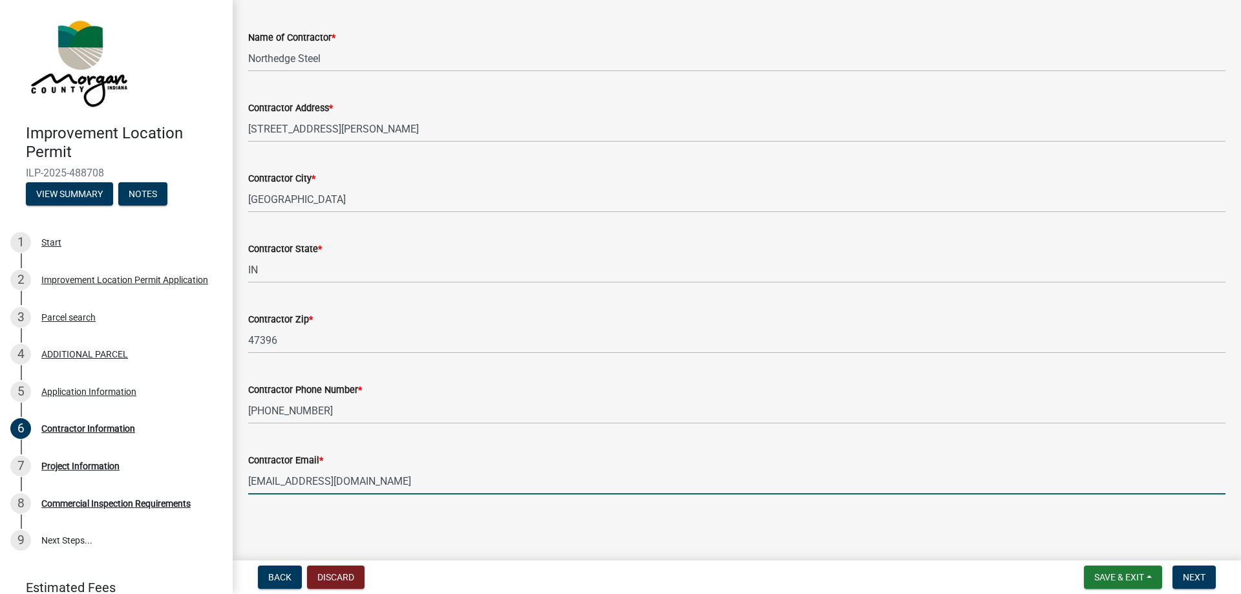
drag, startPoint x: 467, startPoint y: 486, endPoint x: 166, endPoint y: 468, distance: 301.0
click at [248, 468] on input "[EMAIL_ADDRESS][DOMAIN_NAME]" at bounding box center [736, 481] width 977 height 26
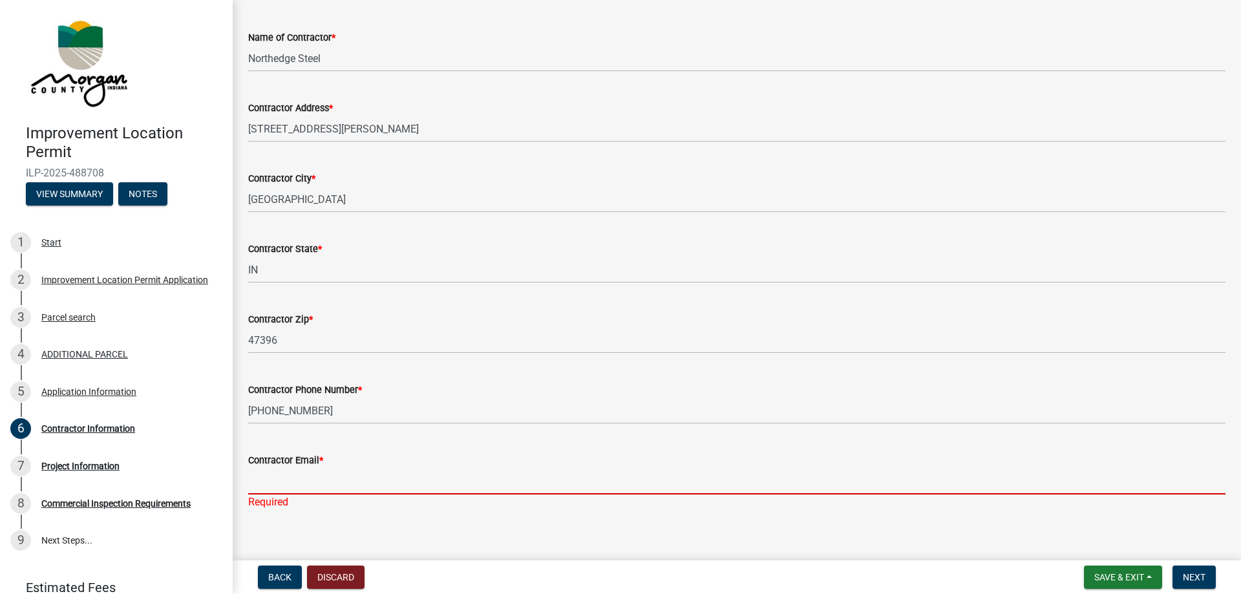
paste input "[EMAIL_ADDRESS][DOMAIN_NAME]"
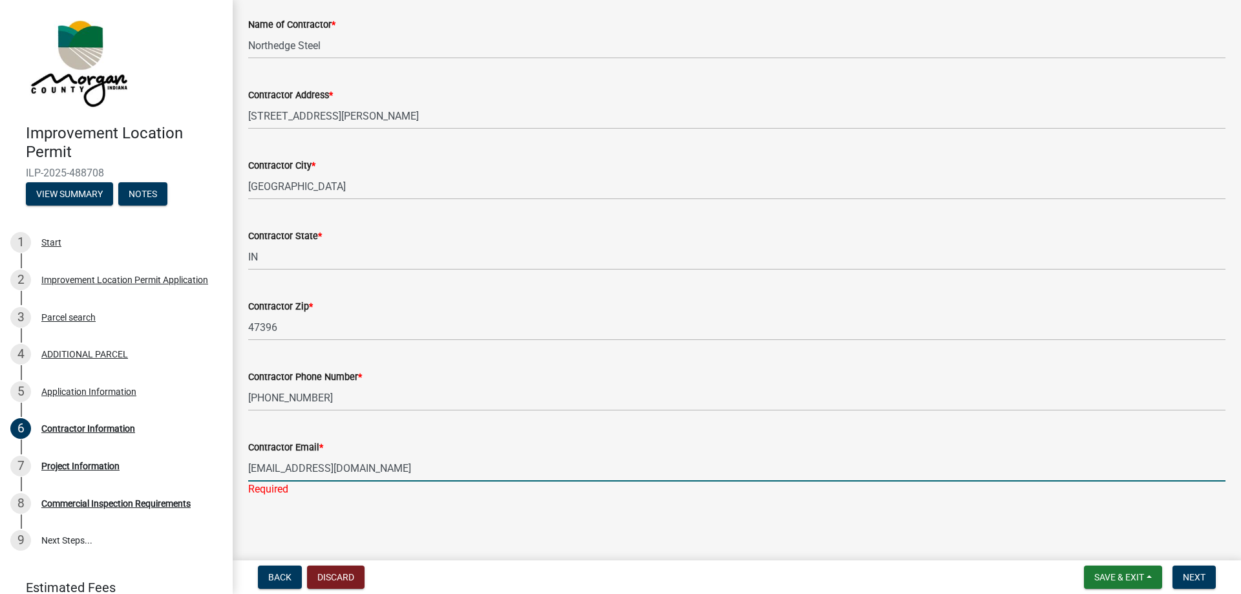
scroll to position [105, 0]
type input "[EMAIL_ADDRESS][DOMAIN_NAME]"
click at [1205, 575] on span "Next" at bounding box center [1194, 577] width 23 height 10
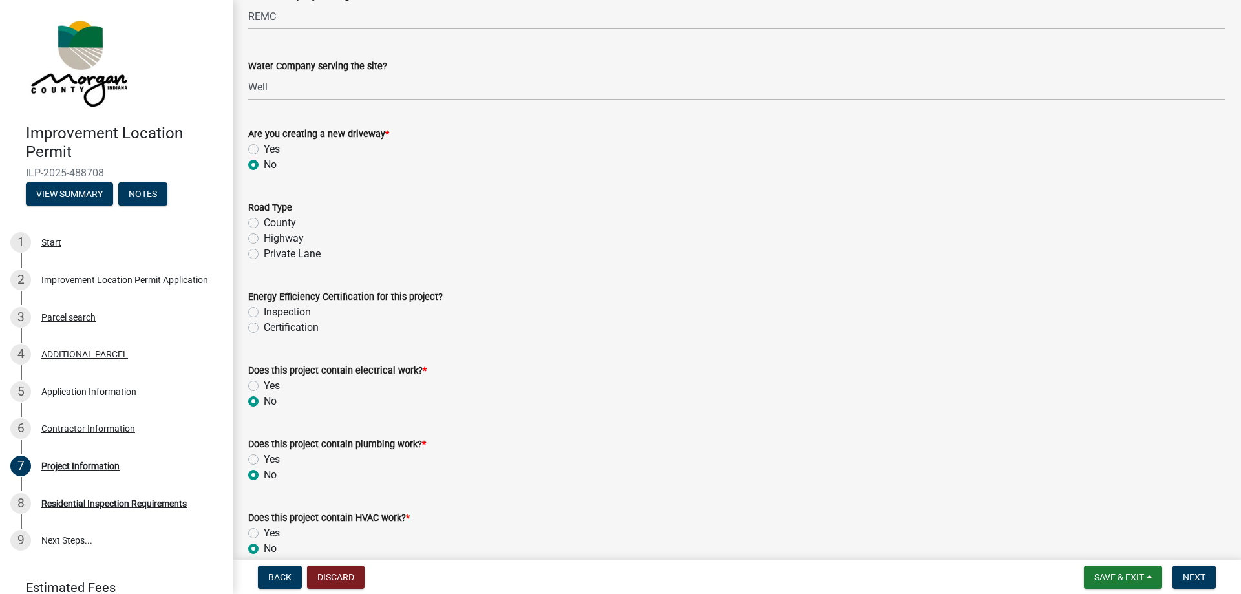
scroll to position [1473, 0]
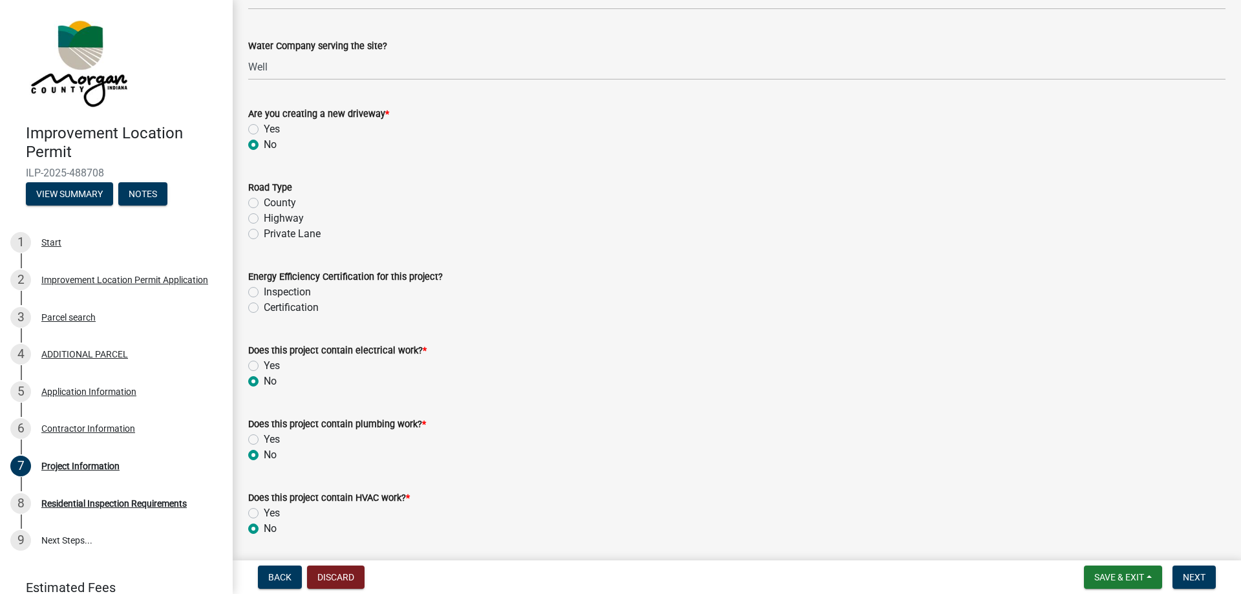
click at [264, 237] on label "Private Lane" at bounding box center [292, 234] width 57 height 16
click at [264, 235] on input "Private Lane" at bounding box center [268, 230] width 8 height 8
radio input "true"
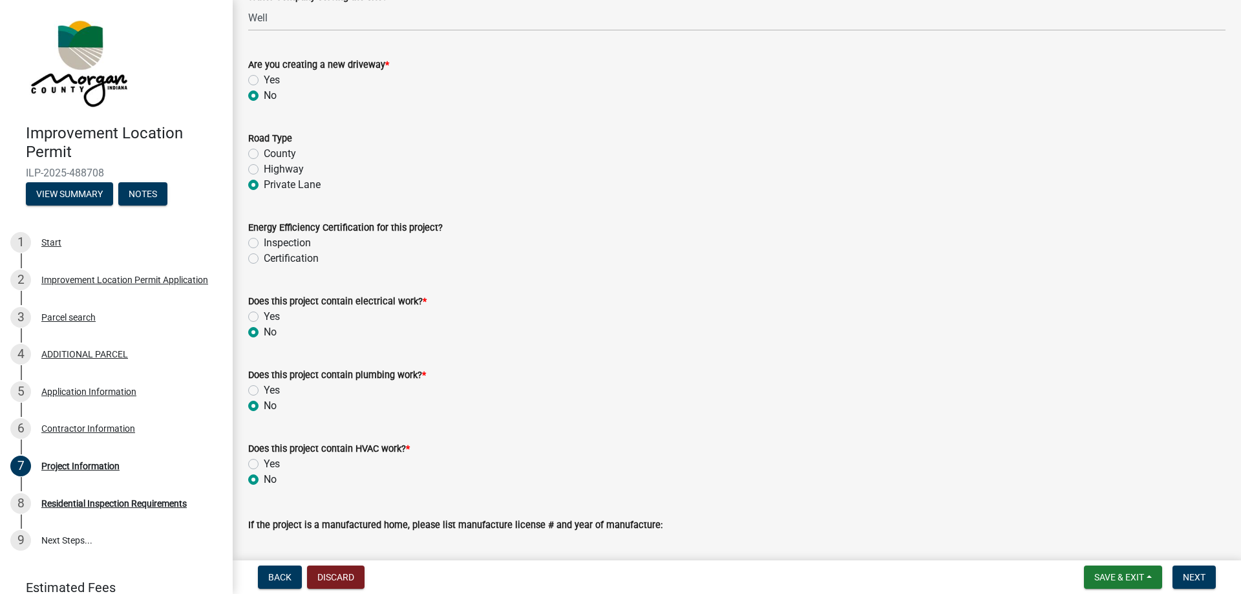
scroll to position [1547, 0]
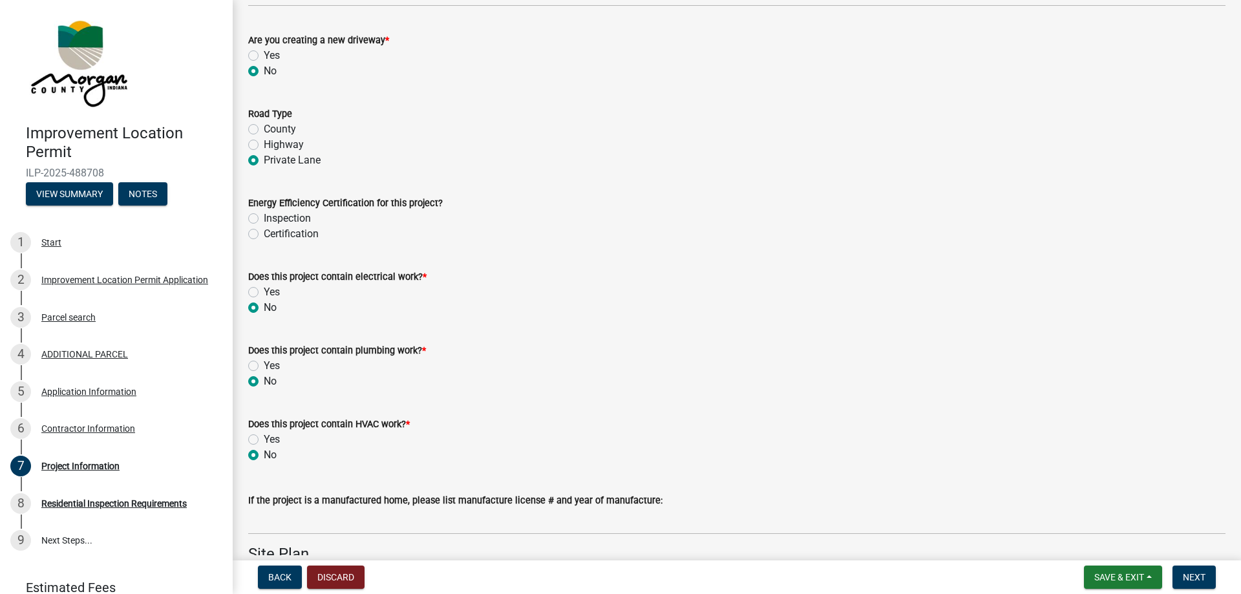
click at [264, 126] on label "County" at bounding box center [280, 129] width 32 height 16
click at [264, 126] on input "County" at bounding box center [268, 125] width 8 height 8
radio input "true"
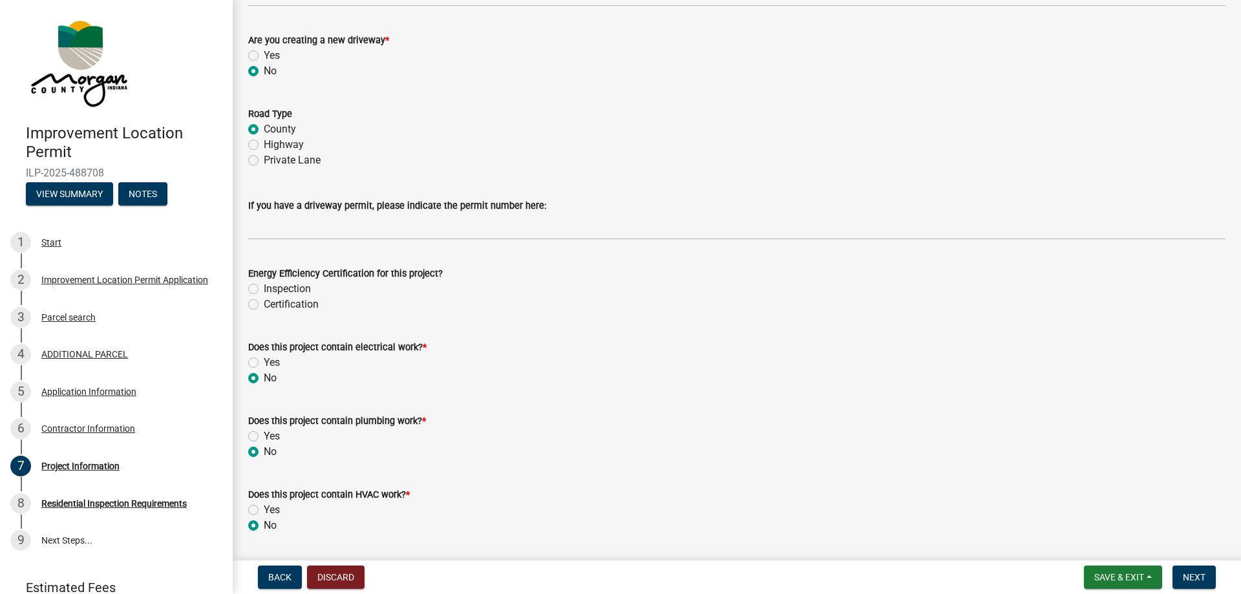
click at [264, 160] on label "Private Lane" at bounding box center [292, 161] width 57 height 16
click at [264, 160] on input "Private Lane" at bounding box center [268, 157] width 8 height 8
radio input "true"
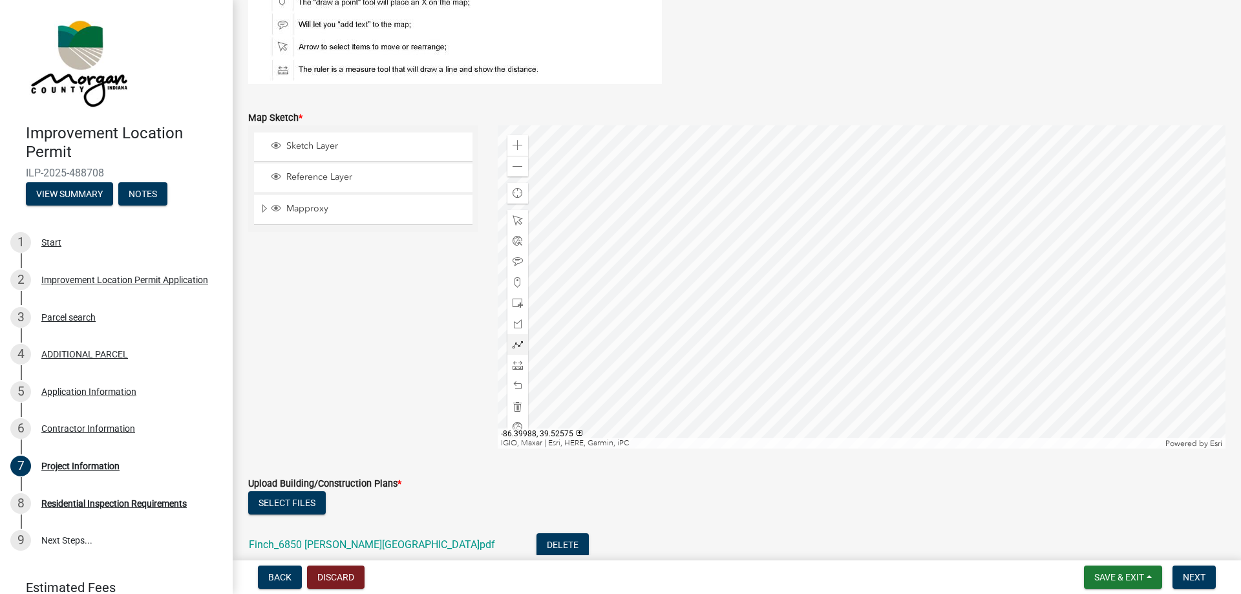
scroll to position [2210, 0]
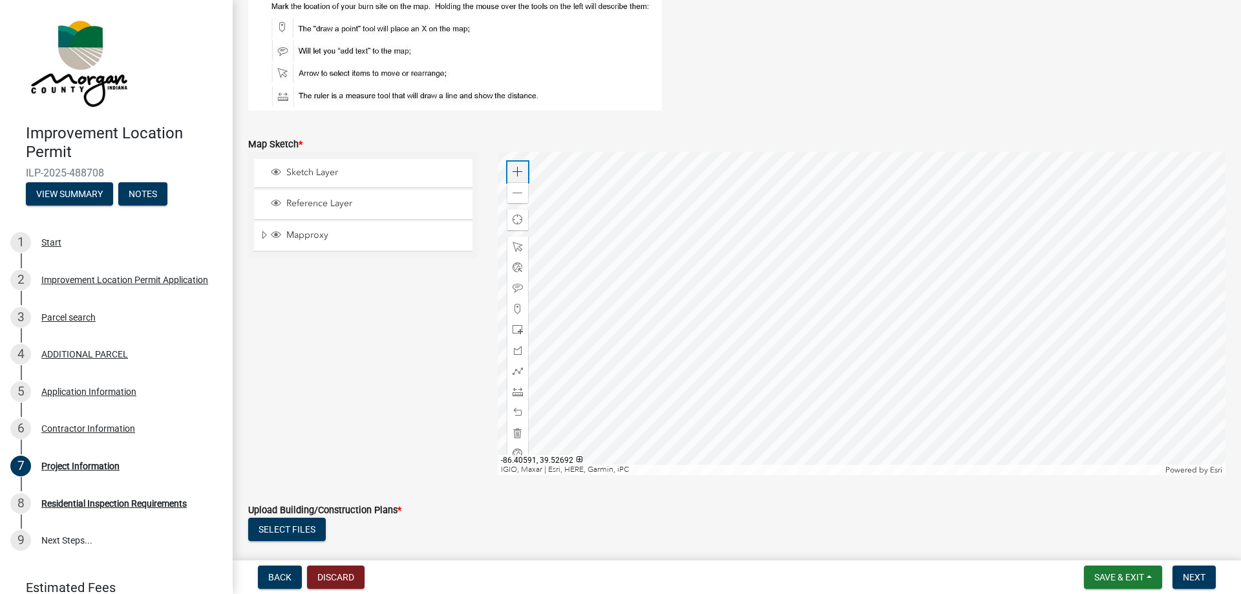
click at [514, 171] on span at bounding box center [517, 172] width 10 height 10
click at [498, 315] on div at bounding box center [862, 313] width 728 height 323
click at [519, 169] on span at bounding box center [517, 172] width 10 height 10
click at [515, 310] on span at bounding box center [517, 309] width 10 height 10
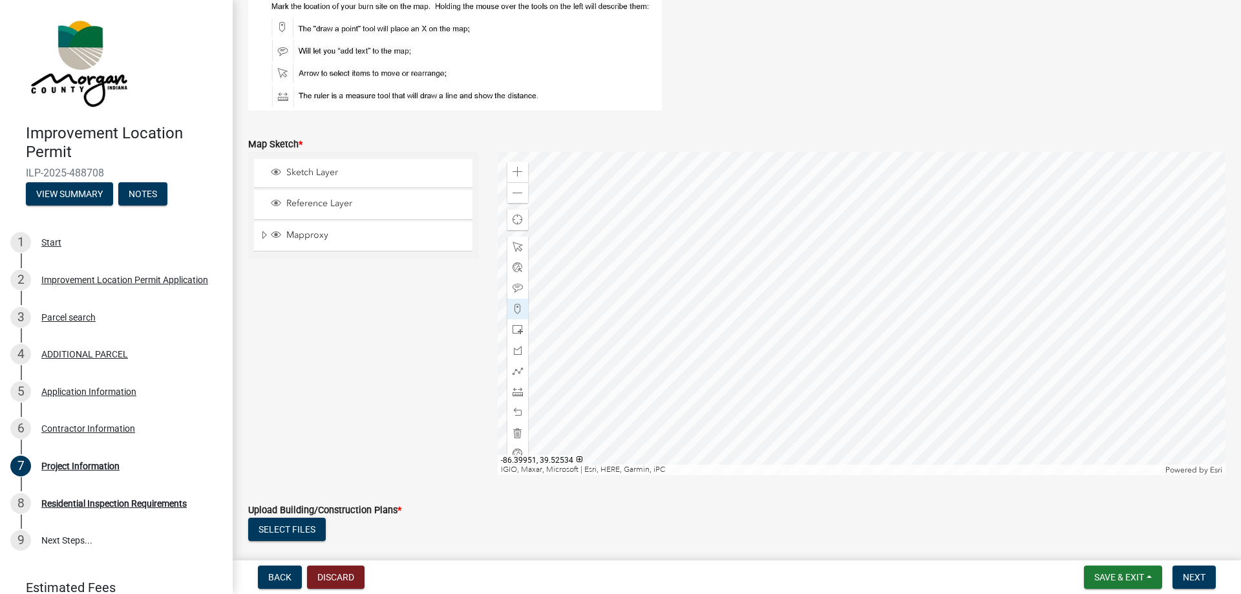
click at [752, 310] on div at bounding box center [862, 313] width 728 height 323
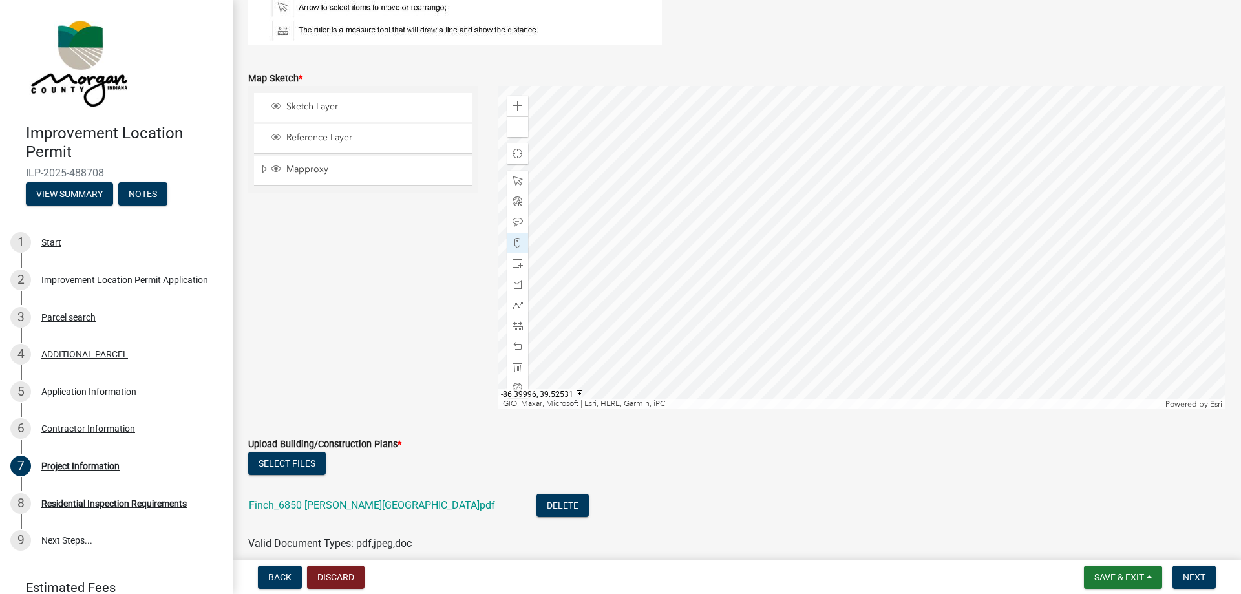
scroll to position [2284, 0]
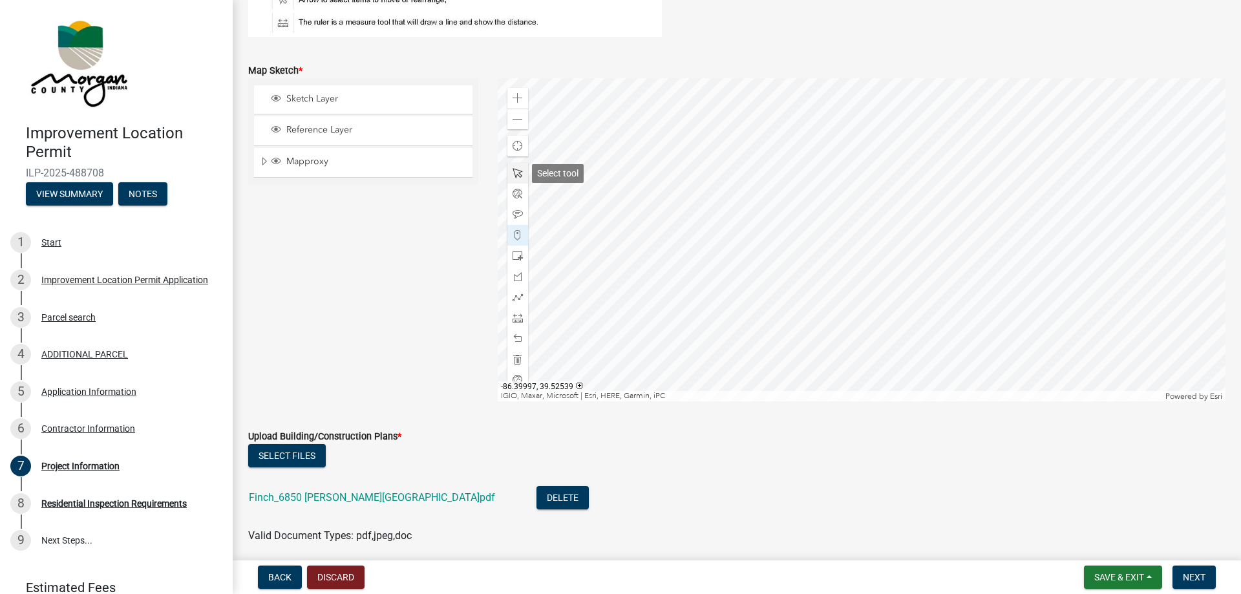
click at [516, 174] on span at bounding box center [517, 173] width 10 height 10
click at [752, 237] on div at bounding box center [862, 239] width 728 height 323
click at [520, 320] on span at bounding box center [517, 318] width 10 height 10
click at [870, 167] on span "Close" at bounding box center [867, 167] width 10 height 10
click at [753, 242] on div at bounding box center [862, 239] width 728 height 323
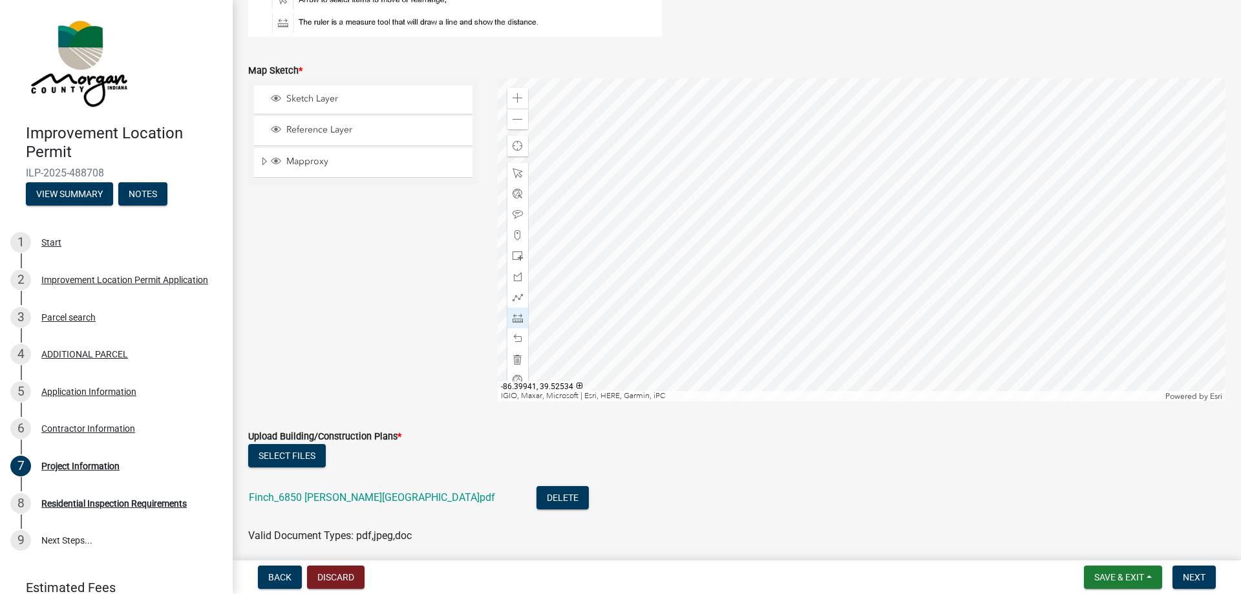
click at [804, 240] on div at bounding box center [862, 239] width 728 height 323
click at [805, 273] on div at bounding box center [862, 239] width 728 height 323
click at [521, 167] on div at bounding box center [517, 173] width 21 height 21
click at [518, 321] on span at bounding box center [517, 318] width 10 height 10
click at [816, 280] on div at bounding box center [862, 239] width 728 height 323
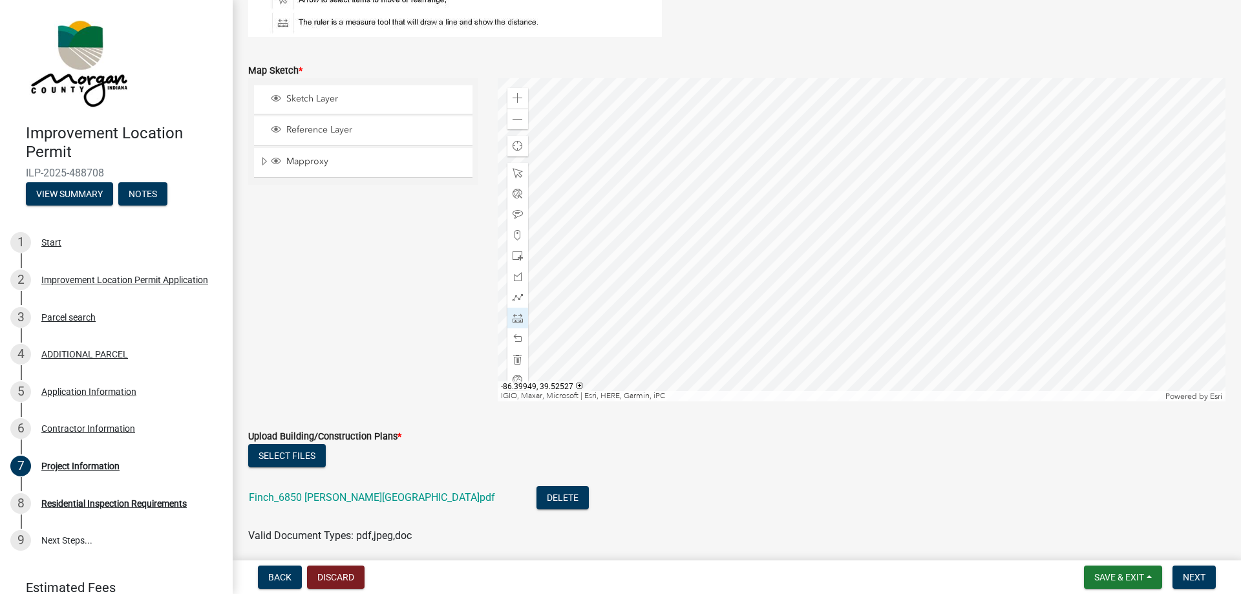
click at [764, 282] on div at bounding box center [862, 239] width 728 height 323
click at [764, 249] on div at bounding box center [862, 239] width 728 height 323
click at [816, 249] on div at bounding box center [862, 239] width 728 height 323
click at [817, 280] on div at bounding box center [862, 239] width 728 height 323
click at [816, 280] on div at bounding box center [862, 239] width 728 height 323
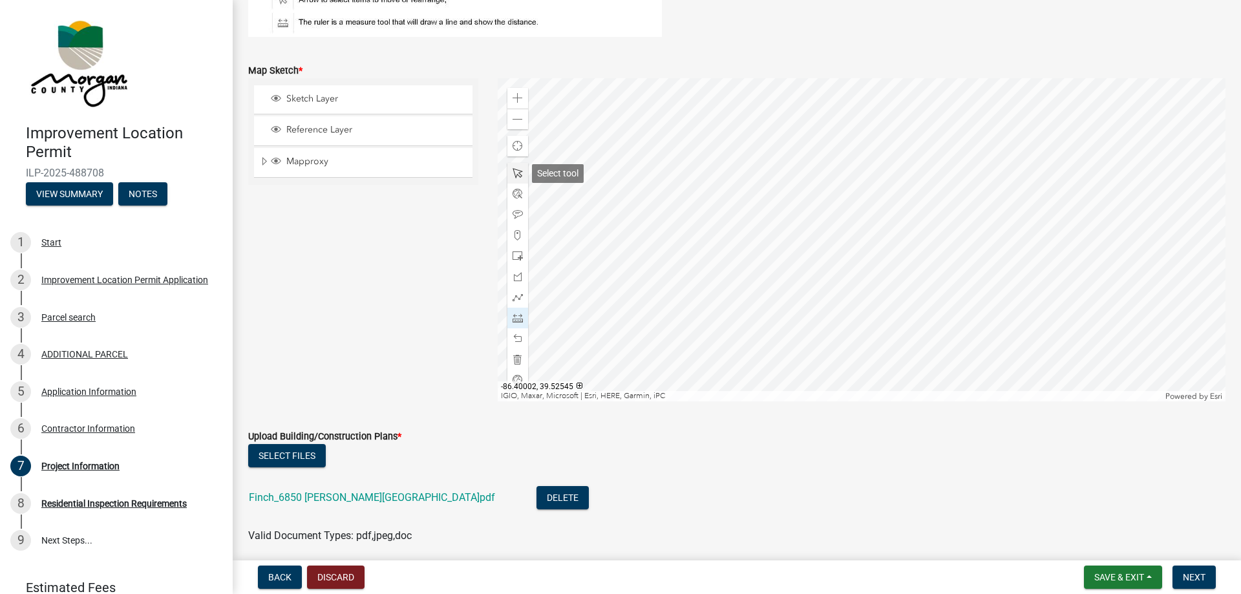
click at [512, 173] on span at bounding box center [517, 173] width 10 height 10
click at [518, 260] on span at bounding box center [517, 256] width 10 height 10
click at [816, 278] on div at bounding box center [862, 239] width 728 height 323
click at [714, 282] on div at bounding box center [862, 239] width 728 height 323
click at [517, 172] on span at bounding box center [517, 173] width 10 height 10
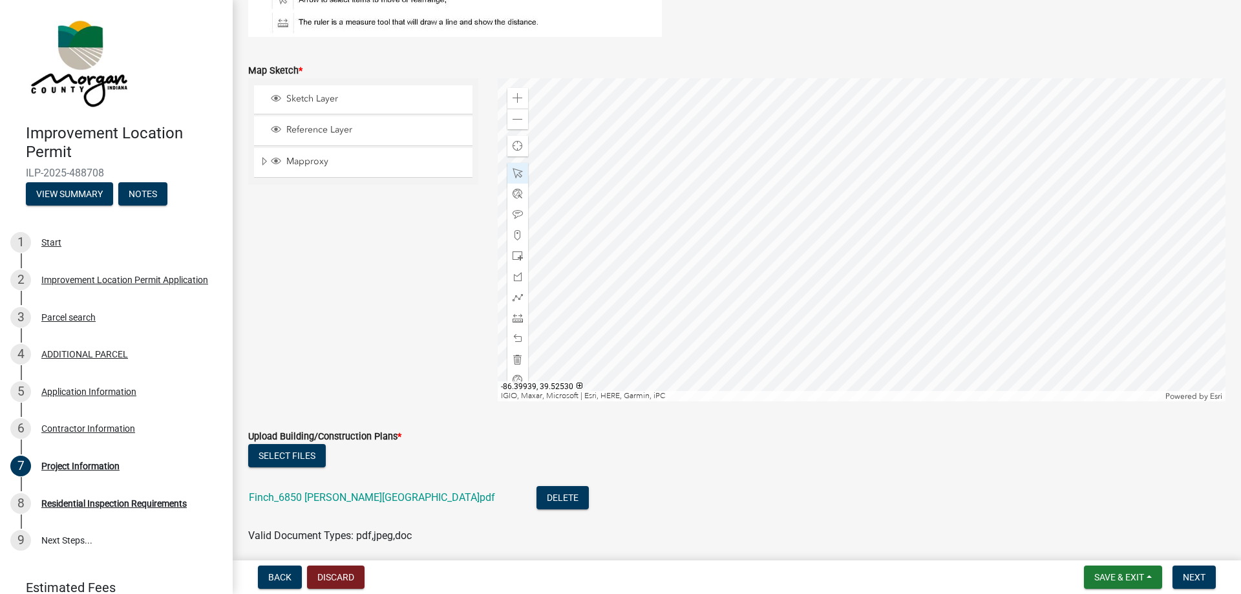
click at [812, 266] on div at bounding box center [862, 239] width 728 height 323
click at [746, 281] on div at bounding box center [862, 239] width 728 height 323
click at [808, 282] on div at bounding box center [862, 239] width 728 height 323
click at [756, 280] on div at bounding box center [862, 239] width 728 height 323
click at [960, 316] on div at bounding box center [862, 239] width 728 height 323
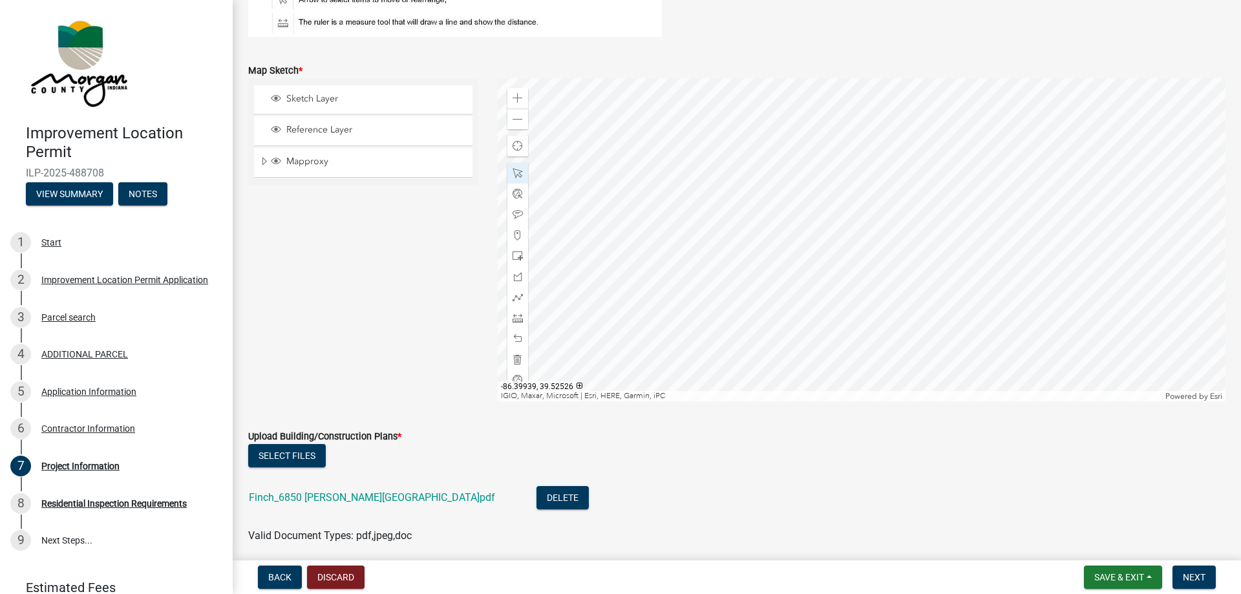
click at [795, 277] on div at bounding box center [862, 239] width 728 height 323
click at [786, 248] on div at bounding box center [862, 239] width 728 height 323
click at [788, 273] on div at bounding box center [862, 239] width 728 height 323
click at [810, 251] on div at bounding box center [862, 239] width 728 height 323
click at [874, 266] on div at bounding box center [862, 239] width 728 height 323
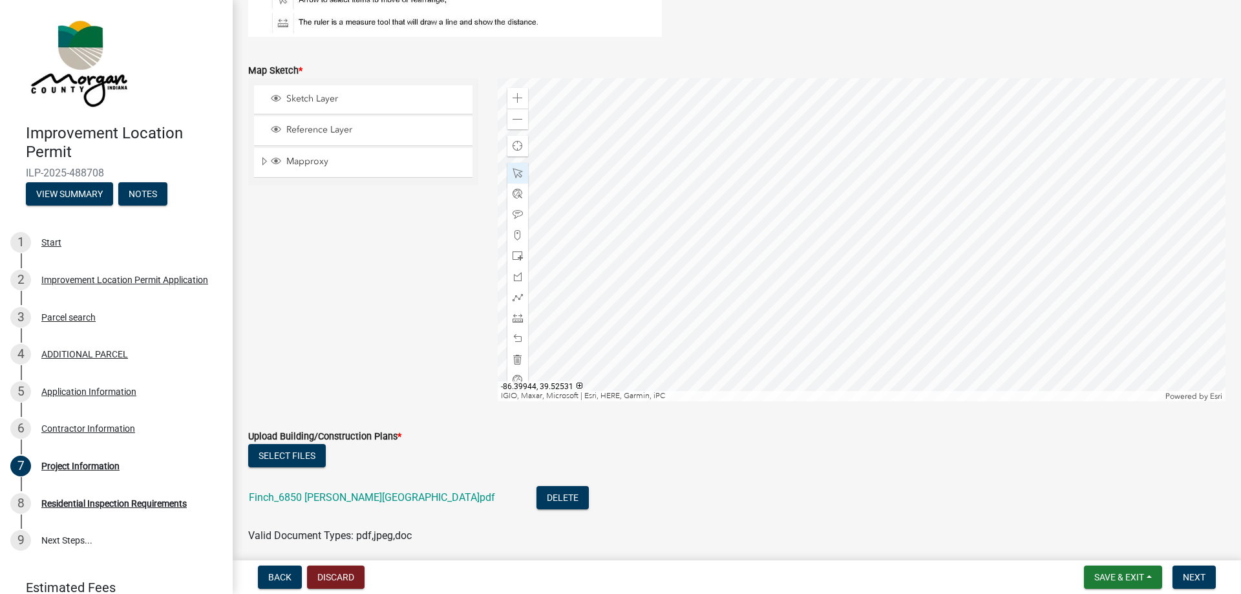
click at [774, 244] on div at bounding box center [862, 239] width 728 height 323
click at [885, 256] on div at bounding box center [862, 239] width 728 height 323
click at [773, 251] on div at bounding box center [862, 239] width 728 height 323
click at [890, 182] on span "Close" at bounding box center [888, 181] width 10 height 10
click at [775, 219] on div at bounding box center [862, 239] width 728 height 323
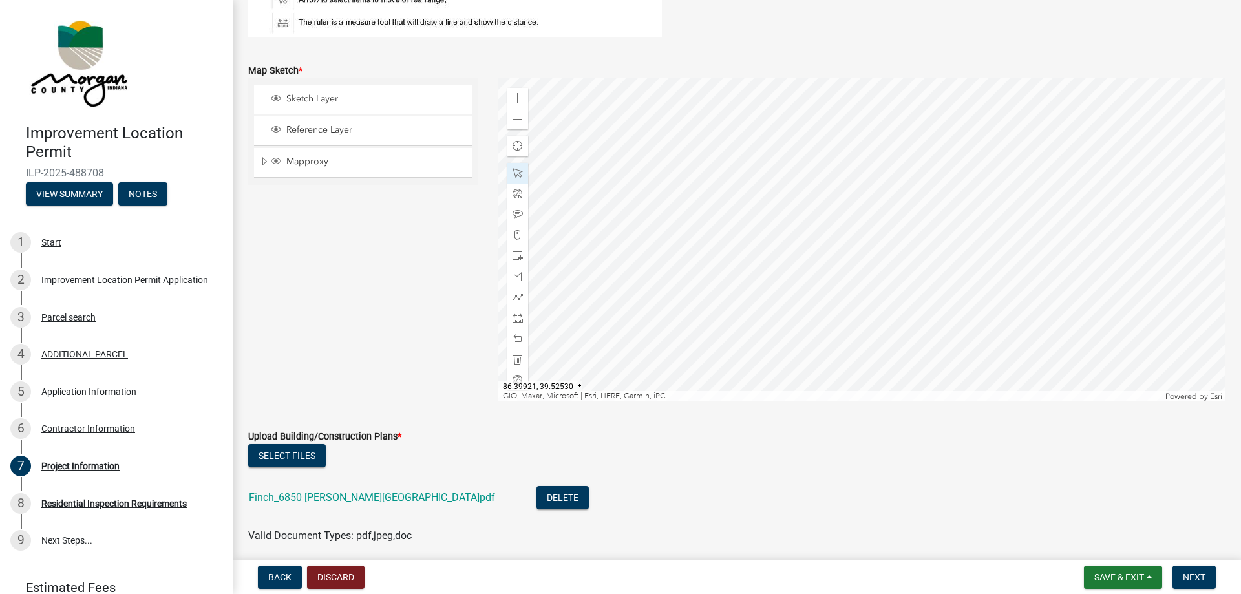
click at [884, 249] on div at bounding box center [862, 239] width 728 height 323
click at [806, 251] on div at bounding box center [862, 239] width 728 height 323
click at [808, 253] on div at bounding box center [862, 239] width 728 height 323
click at [870, 289] on div at bounding box center [862, 239] width 728 height 323
click at [518, 318] on span at bounding box center [517, 318] width 10 height 10
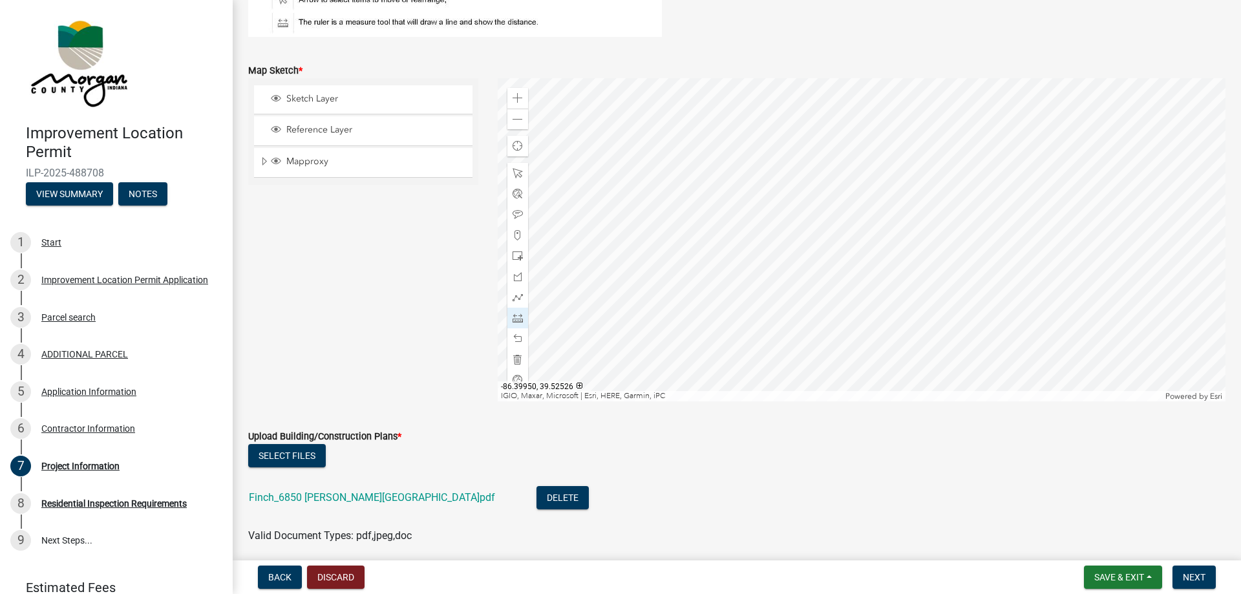
click at [744, 274] on div at bounding box center [862, 239] width 728 height 323
click at [516, 175] on span at bounding box center [517, 173] width 10 height 10
click at [775, 253] on div at bounding box center [862, 239] width 728 height 323
click at [797, 255] on div at bounding box center [862, 239] width 728 height 323
click at [820, 264] on div at bounding box center [862, 239] width 728 height 323
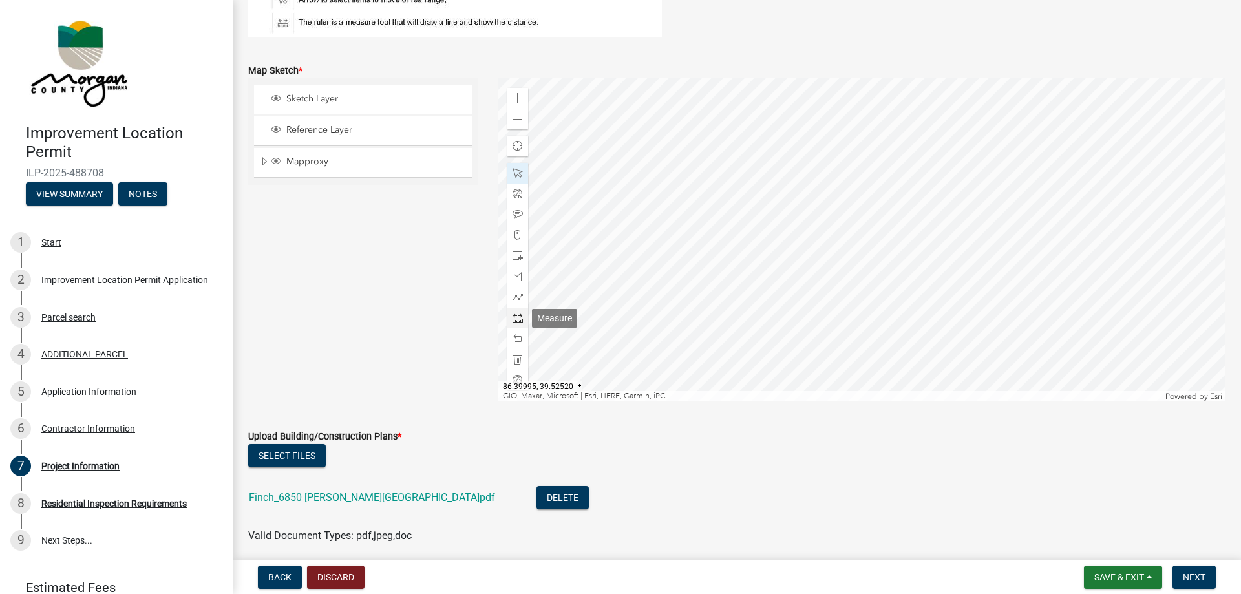
click at [518, 315] on span at bounding box center [517, 318] width 10 height 10
click at [746, 275] on div at bounding box center [862, 239] width 728 height 323
click at [518, 176] on span at bounding box center [517, 173] width 10 height 10
click at [775, 258] on div at bounding box center [862, 239] width 728 height 323
click at [748, 256] on div at bounding box center [862, 239] width 728 height 323
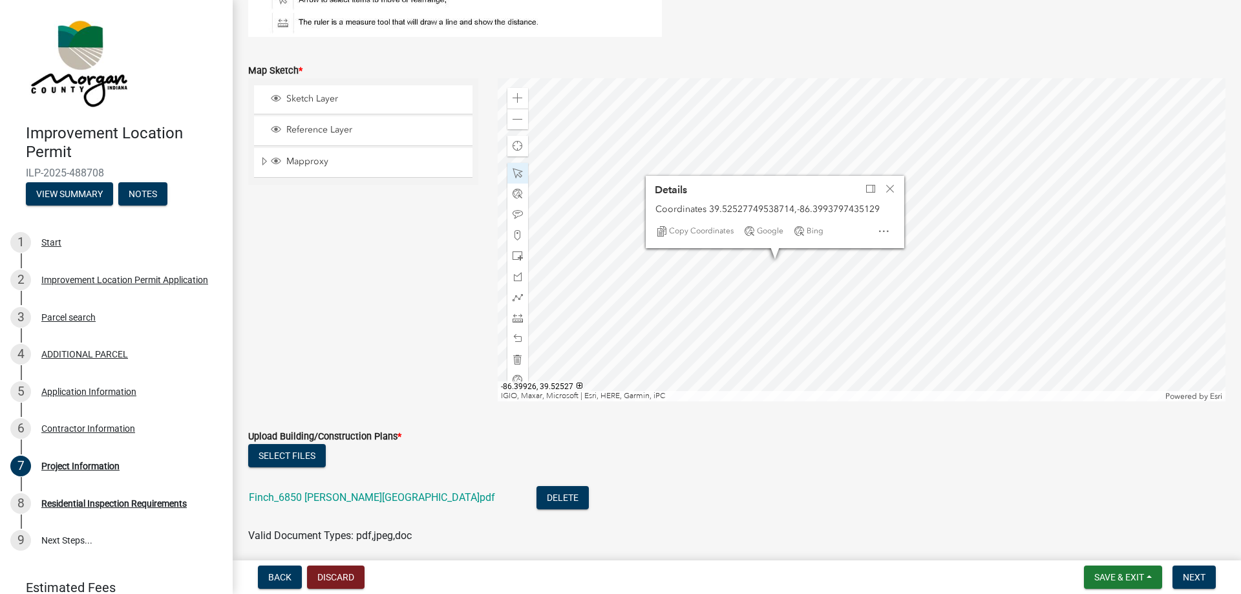
click at [866, 270] on div at bounding box center [862, 239] width 728 height 323
click at [518, 316] on span at bounding box center [517, 318] width 10 height 10
click at [747, 275] on div at bounding box center [862, 239] width 728 height 323
click at [516, 175] on span at bounding box center [517, 173] width 10 height 10
click at [752, 256] on div at bounding box center [862, 239] width 728 height 323
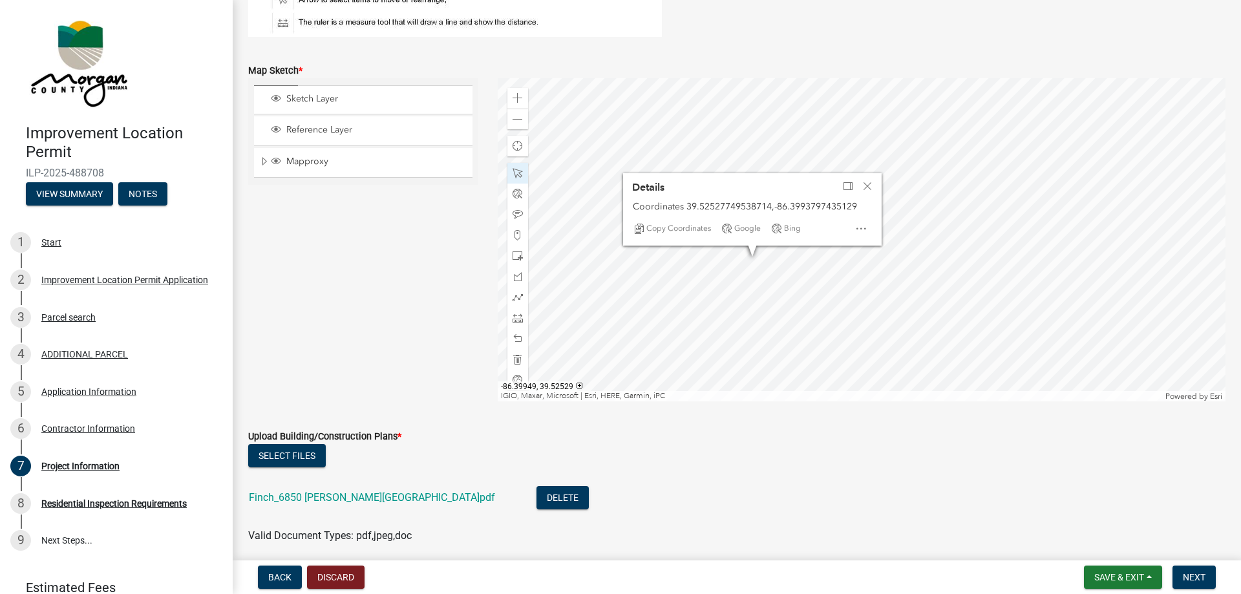
click at [751, 256] on div at bounding box center [862, 239] width 728 height 323
click at [837, 262] on div at bounding box center [862, 239] width 728 height 323
click at [776, 240] on div at bounding box center [862, 239] width 728 height 323
click at [773, 268] on div at bounding box center [862, 239] width 728 height 323
click at [821, 277] on div at bounding box center [862, 239] width 728 height 323
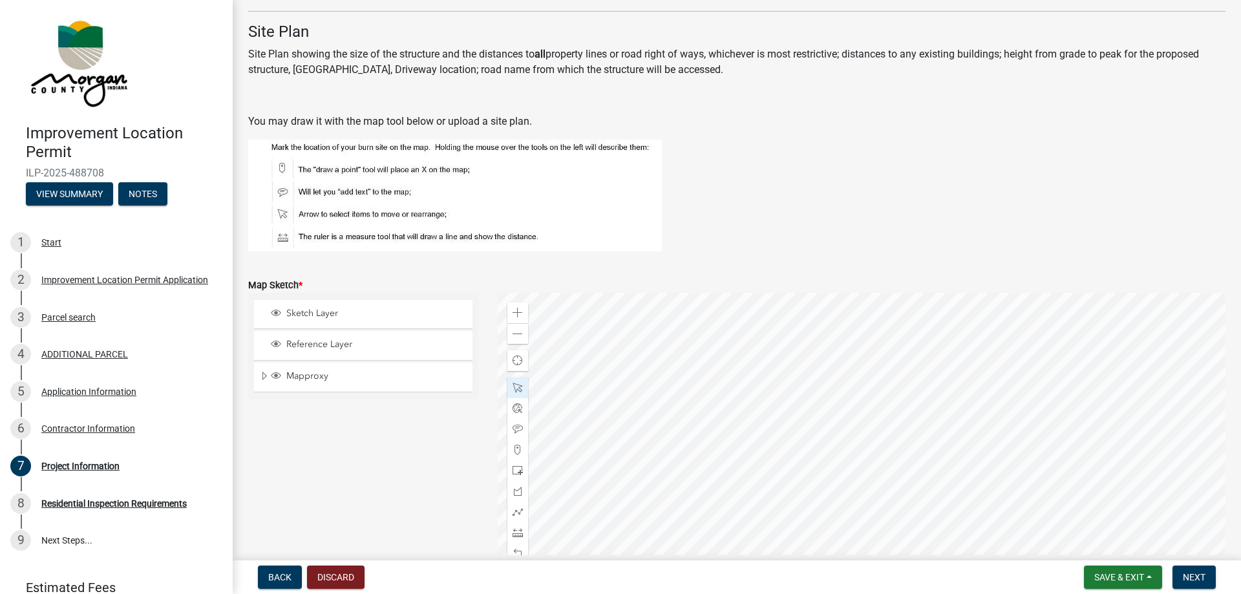
scroll to position [2063, 0]
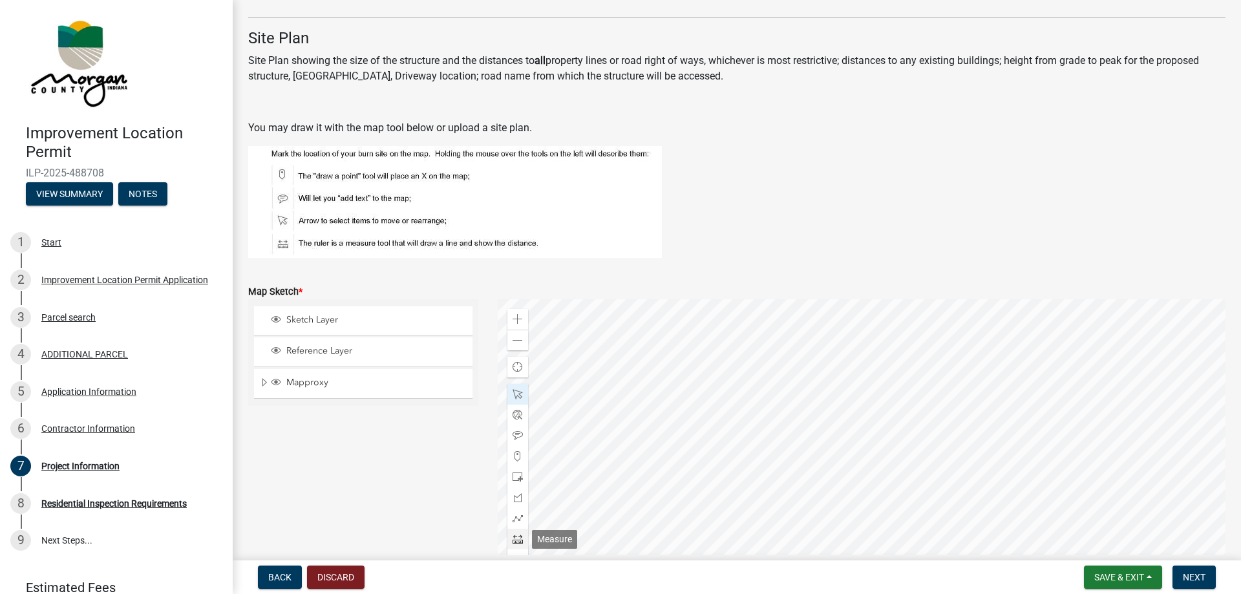
click at [510, 536] on div at bounding box center [517, 539] width 21 height 21
click at [850, 367] on div at bounding box center [862, 460] width 728 height 323
click at [516, 391] on span at bounding box center [517, 394] width 10 height 10
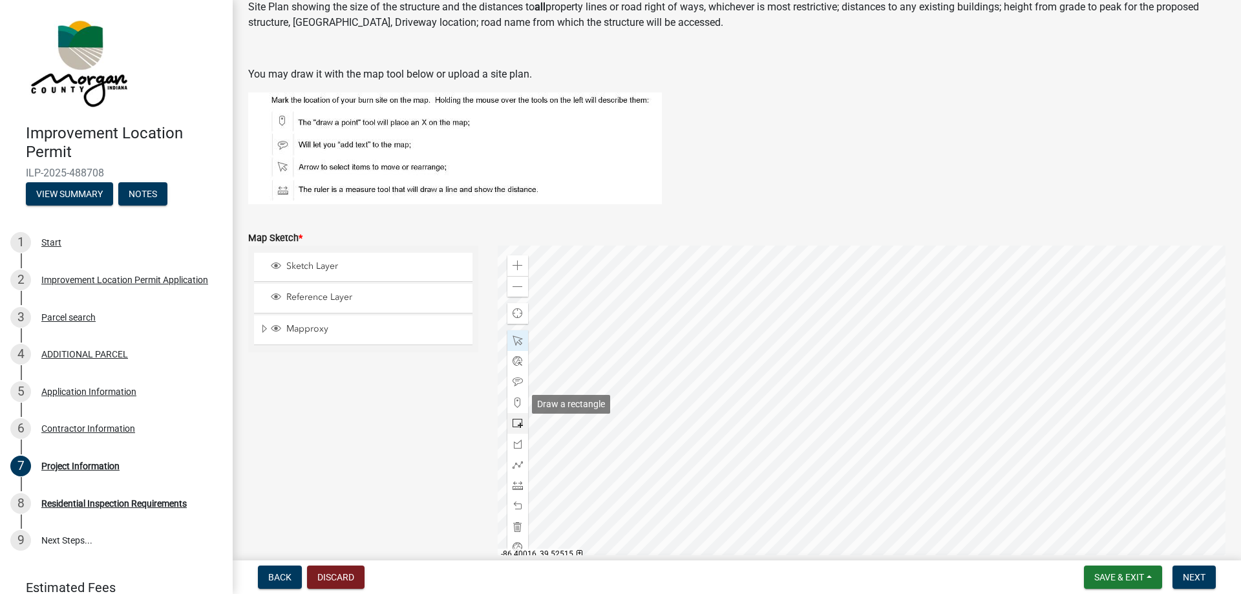
scroll to position [2136, 0]
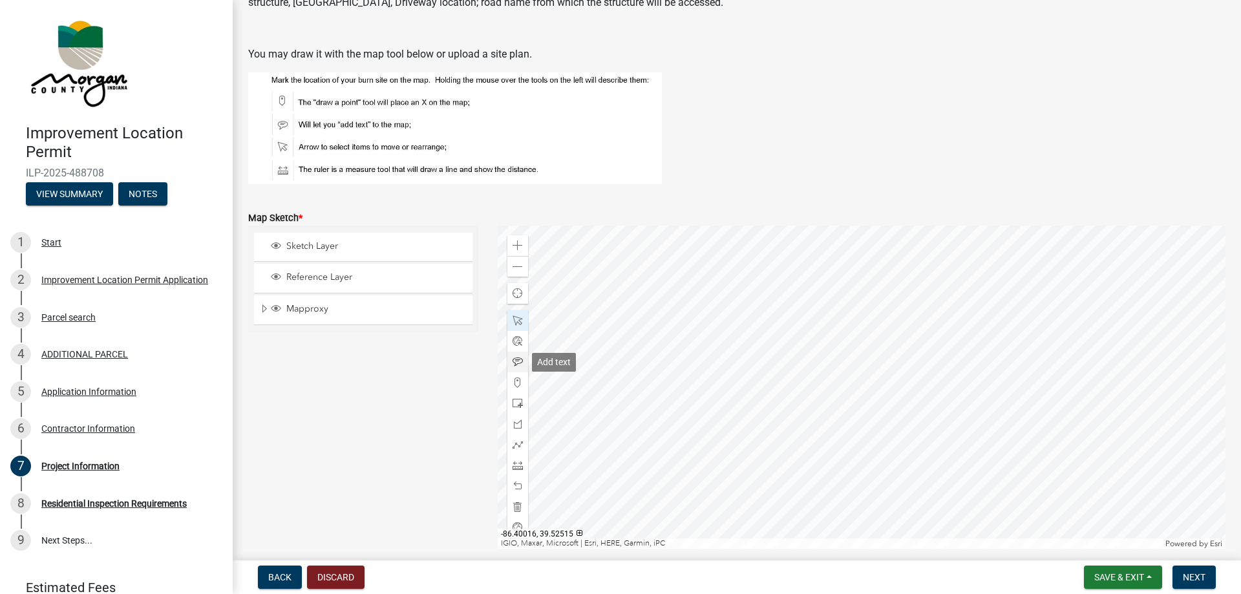
click at [516, 359] on span at bounding box center [517, 362] width 10 height 10
click at [850, 310] on div at bounding box center [862, 387] width 728 height 323
click at [834, 304] on div at bounding box center [862, 387] width 728 height 323
click at [520, 318] on span at bounding box center [517, 320] width 10 height 10
click at [840, 303] on div at bounding box center [862, 387] width 728 height 323
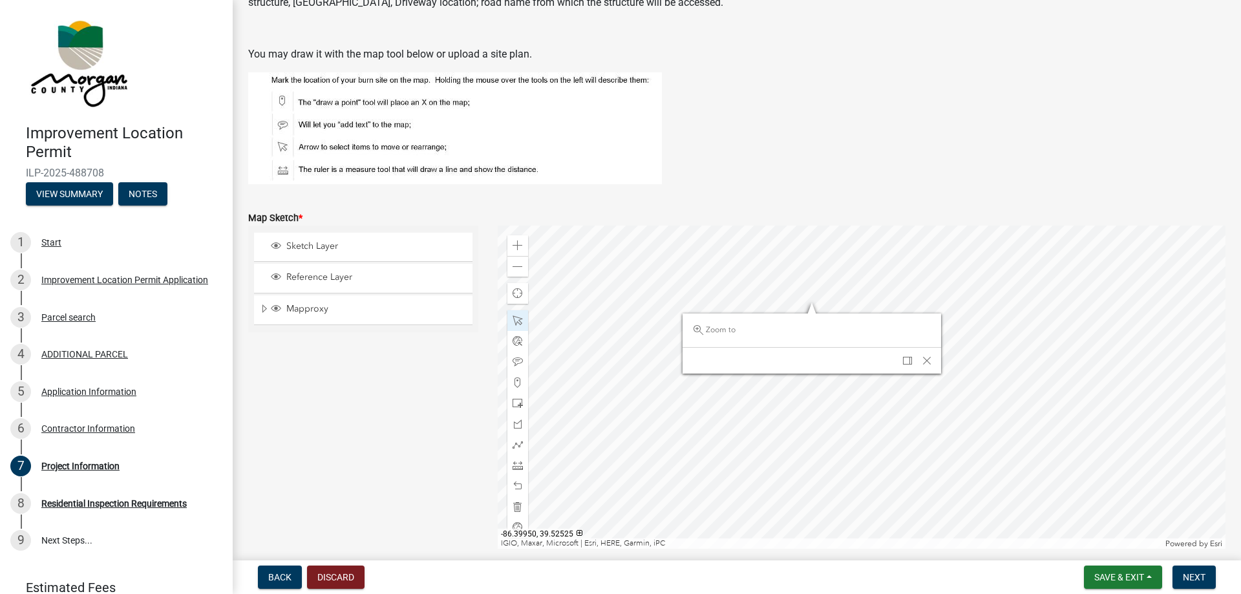
click at [813, 303] on div at bounding box center [862, 387] width 728 height 323
click at [901, 359] on div "Dock" at bounding box center [907, 361] width 19 height 18
click at [803, 304] on div at bounding box center [862, 387] width 728 height 323
click at [887, 346] on div at bounding box center [862, 387] width 728 height 323
click at [790, 297] on div at bounding box center [862, 387] width 728 height 323
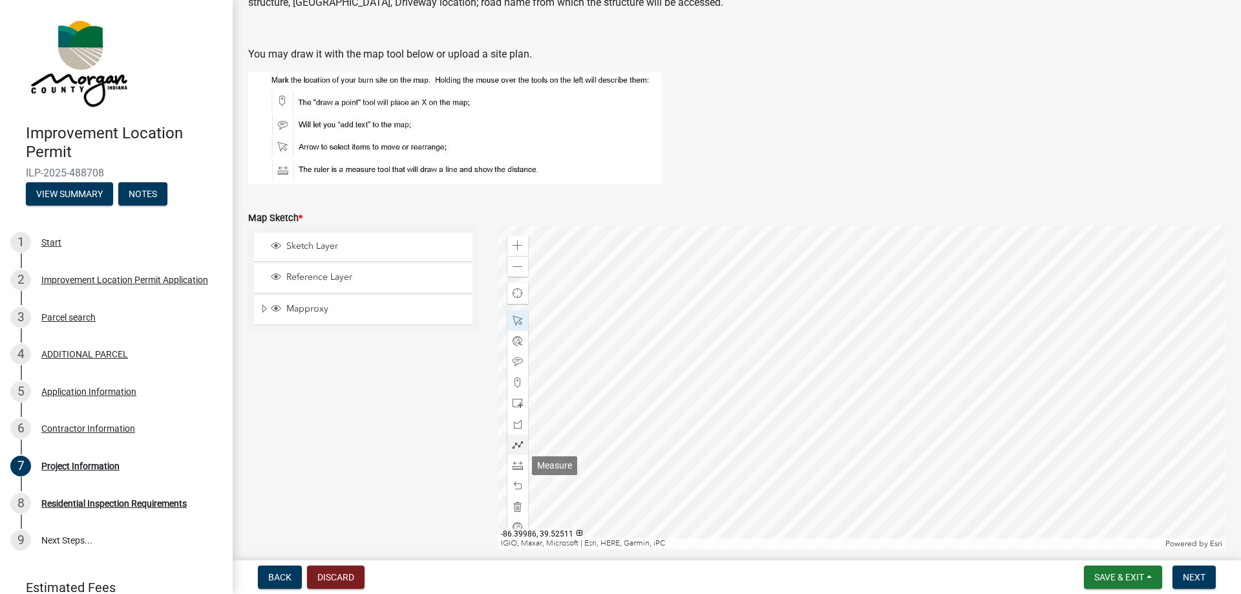
click at [516, 463] on span at bounding box center [517, 465] width 10 height 10
click at [743, 291] on div at bounding box center [862, 387] width 728 height 323
click at [516, 321] on span at bounding box center [517, 320] width 10 height 10
drag, startPoint x: 518, startPoint y: 358, endPoint x: 525, endPoint y: 353, distance: 7.9
click at [519, 358] on span at bounding box center [517, 362] width 10 height 10
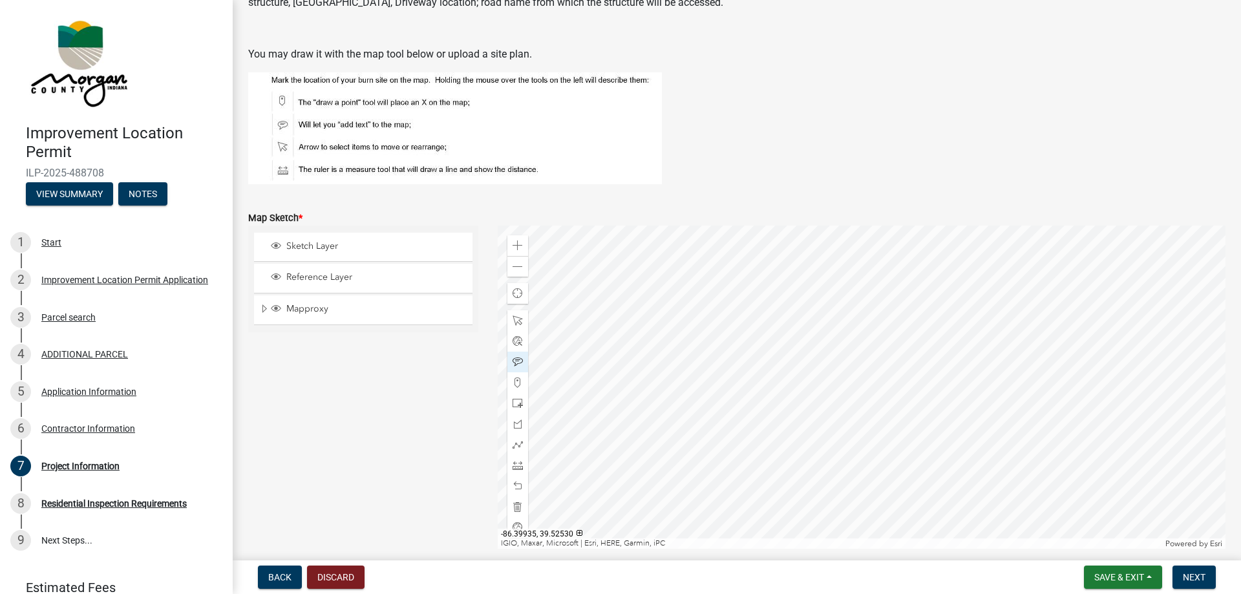
click at [755, 271] on div at bounding box center [862, 387] width 728 height 323
click at [523, 322] on div at bounding box center [517, 320] width 21 height 21
click at [767, 263] on div at bounding box center [862, 387] width 728 height 323
click at [776, 267] on div at bounding box center [862, 387] width 728 height 323
click at [784, 268] on div at bounding box center [862, 387] width 728 height 323
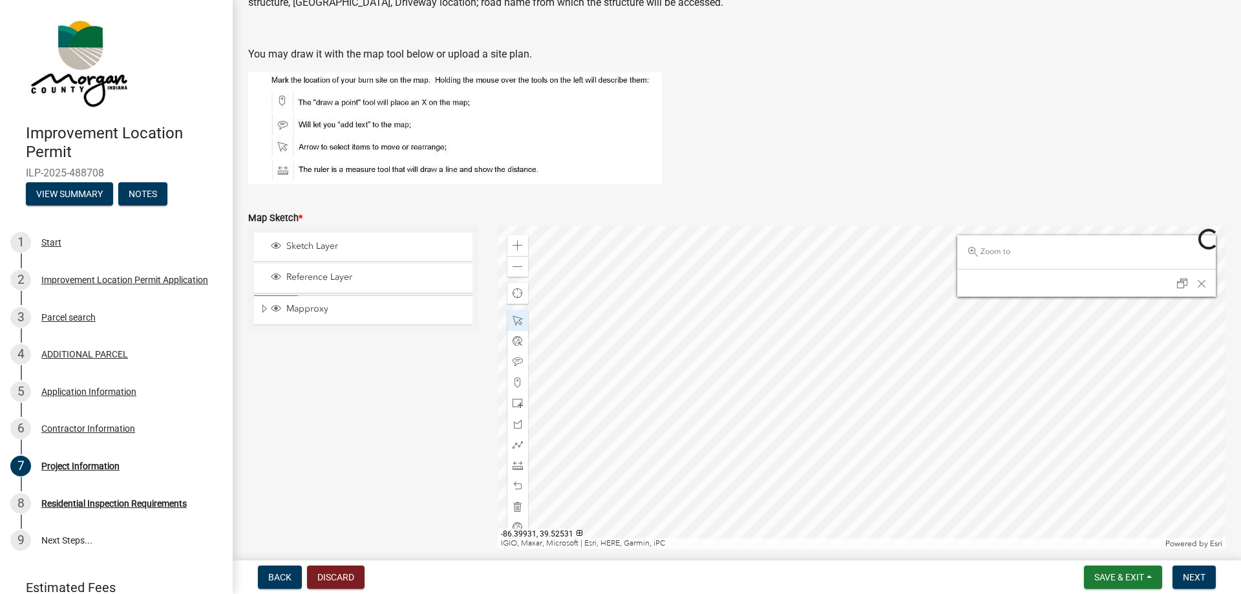
click at [782, 268] on div at bounding box center [862, 387] width 728 height 323
click at [781, 268] on div at bounding box center [862, 387] width 728 height 323
click at [755, 271] on div at bounding box center [862, 387] width 728 height 323
click at [1201, 282] on span "Close" at bounding box center [1201, 284] width 10 height 10
click at [752, 271] on div at bounding box center [862, 387] width 728 height 323
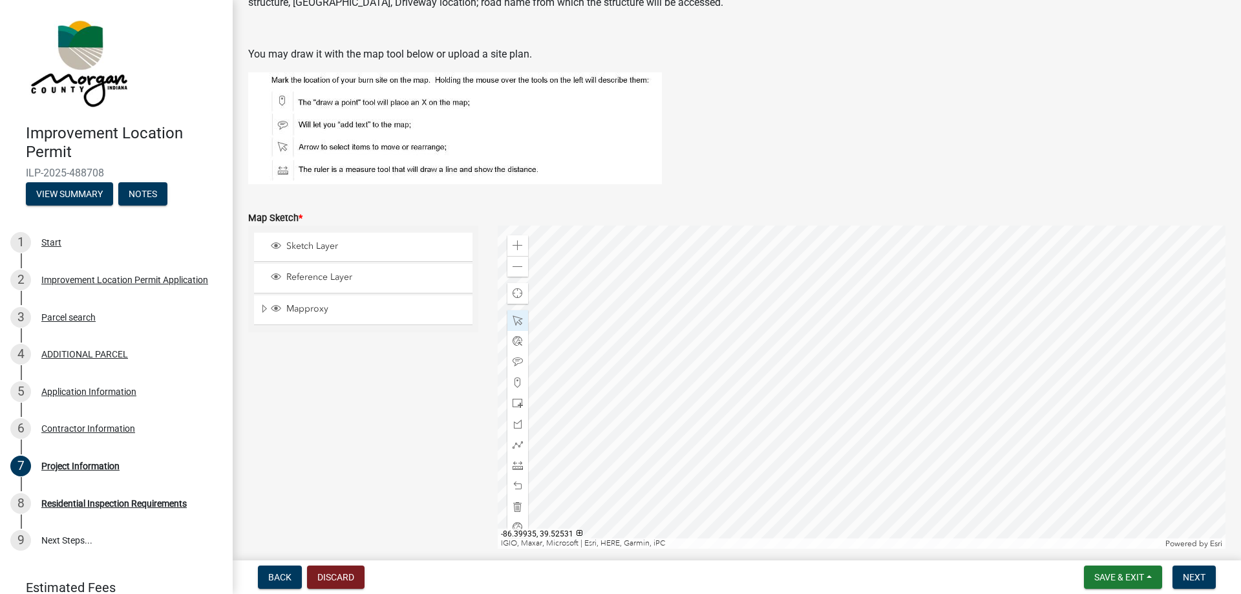
click at [747, 276] on div at bounding box center [862, 387] width 728 height 323
click at [515, 359] on span at bounding box center [517, 362] width 10 height 10
click at [883, 277] on div at bounding box center [862, 387] width 728 height 323
click at [512, 266] on div "Zoom out" at bounding box center [517, 266] width 21 height 21
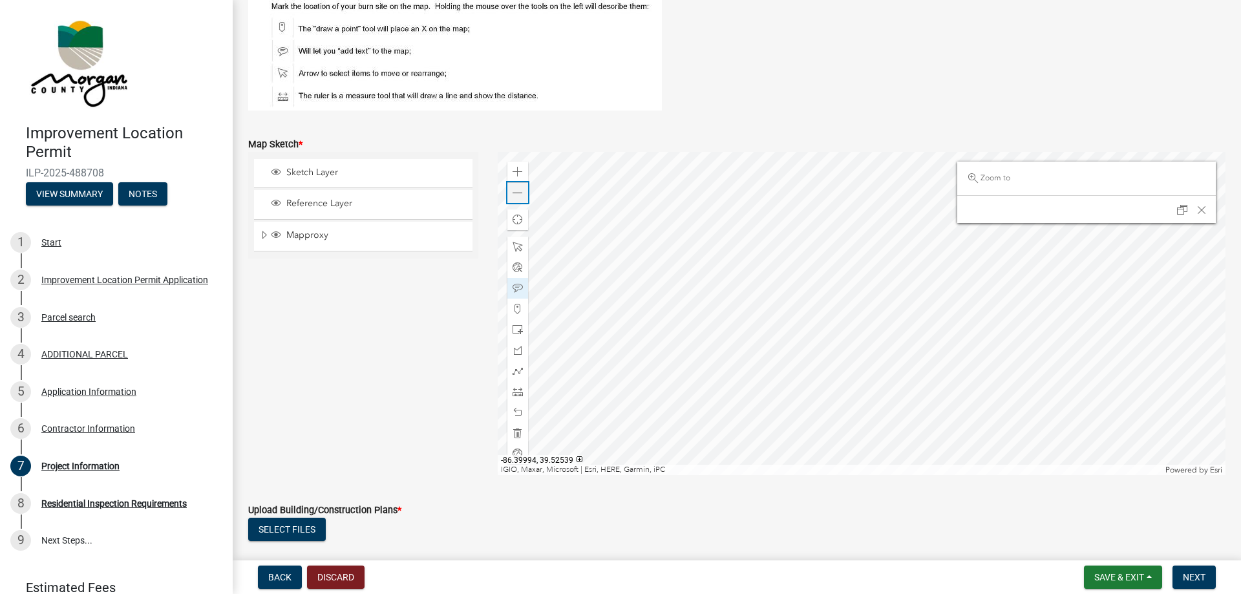
click at [520, 196] on span at bounding box center [517, 193] width 10 height 10
click at [517, 391] on span at bounding box center [517, 391] width 10 height 10
click at [800, 279] on div at bounding box center [862, 313] width 728 height 323
click at [1226, 384] on div at bounding box center [862, 313] width 728 height 323
click at [894, 425] on div at bounding box center [862, 313] width 728 height 323
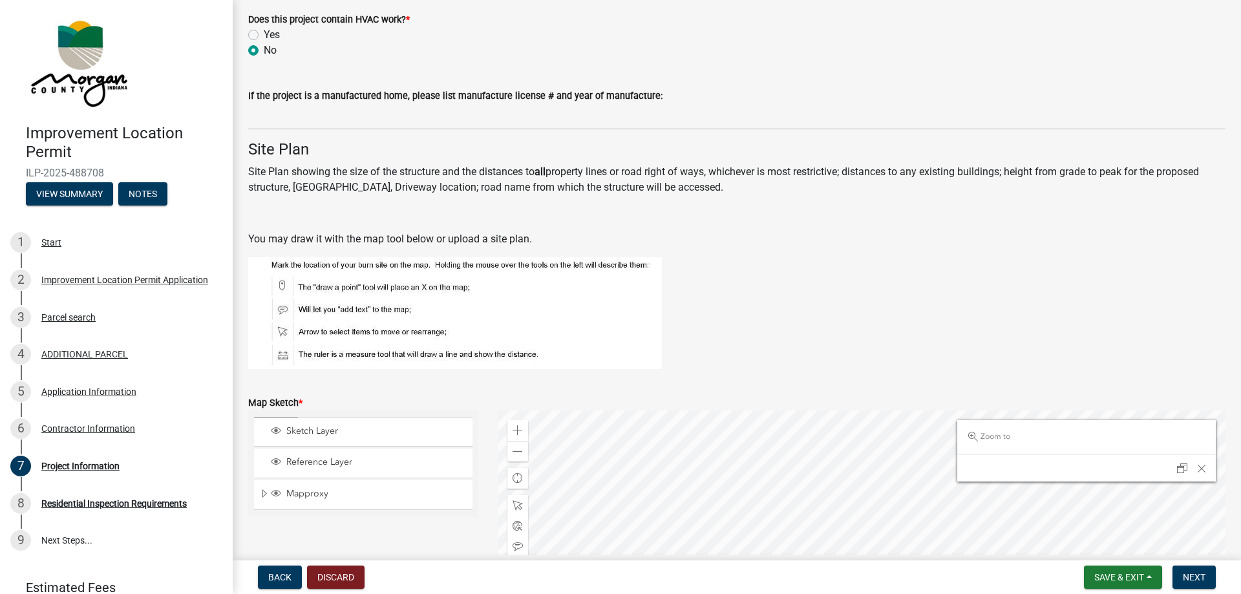
scroll to position [1989, 0]
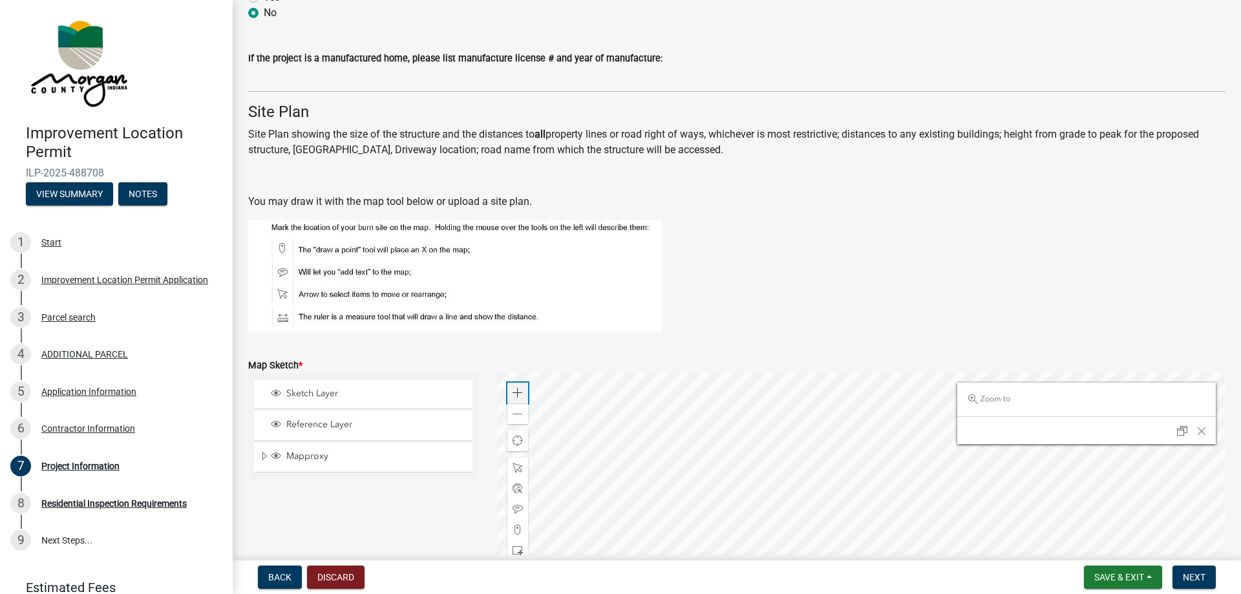
click at [512, 393] on span at bounding box center [517, 393] width 10 height 10
click at [831, 467] on div at bounding box center [862, 534] width 728 height 323
click at [516, 393] on span at bounding box center [517, 393] width 10 height 10
click at [780, 534] on div at bounding box center [862, 534] width 728 height 323
click at [520, 506] on span at bounding box center [517, 509] width 10 height 10
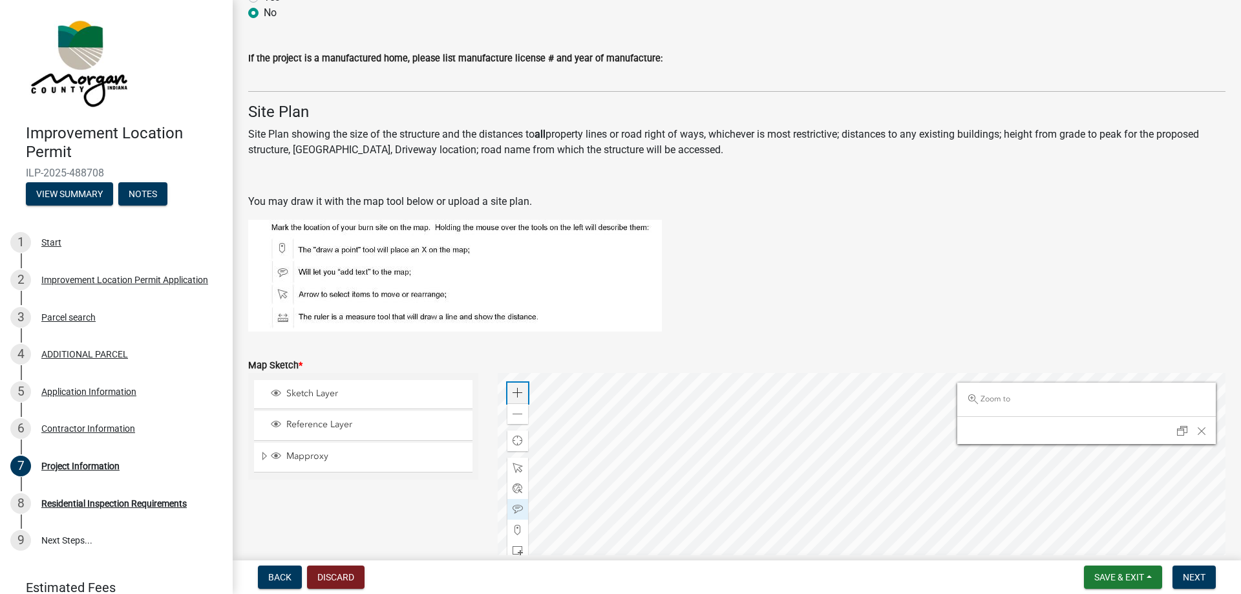
click at [520, 394] on span at bounding box center [517, 393] width 10 height 10
click at [617, 593] on div at bounding box center [862, 534] width 728 height 323
click at [518, 390] on span at bounding box center [517, 393] width 10 height 10
click at [642, 560] on div at bounding box center [862, 534] width 728 height 323
click at [517, 389] on span at bounding box center [517, 393] width 10 height 10
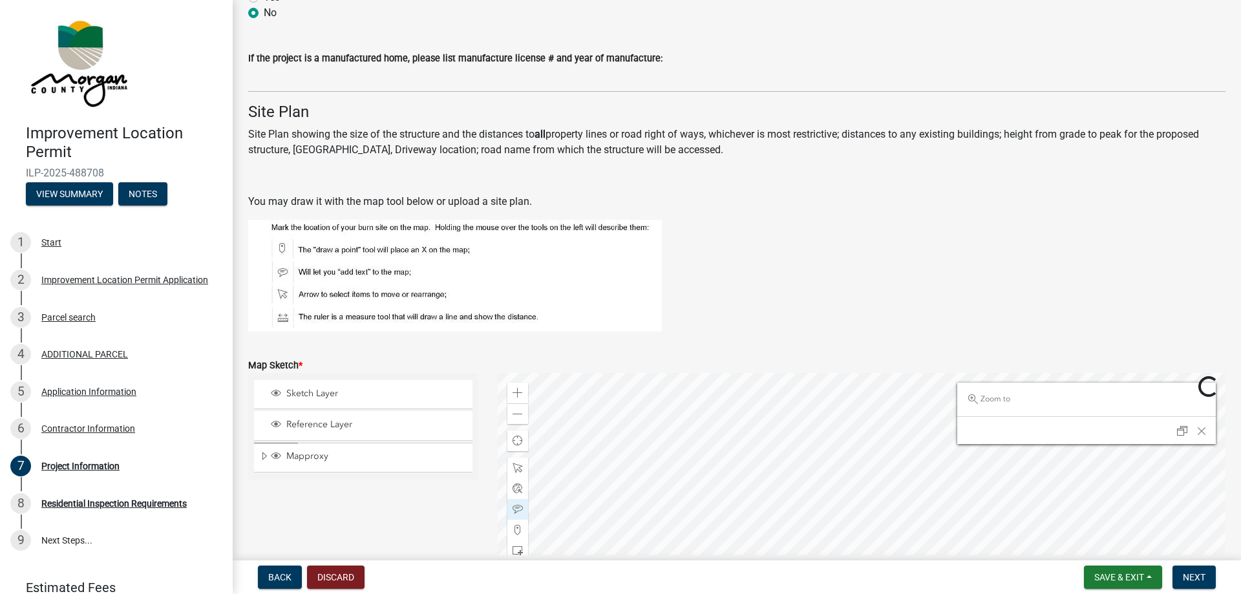
click at [803, 450] on div at bounding box center [862, 534] width 728 height 323
click at [704, 437] on div at bounding box center [862, 534] width 728 height 323
click at [575, 483] on div at bounding box center [862, 534] width 728 height 323
drag, startPoint x: 763, startPoint y: 195, endPoint x: 694, endPoint y: 191, distance: 69.3
click at [694, 191] on div "Site Plan Site Plan showing the size of the structure and the distances to all …" at bounding box center [736, 217] width 977 height 229
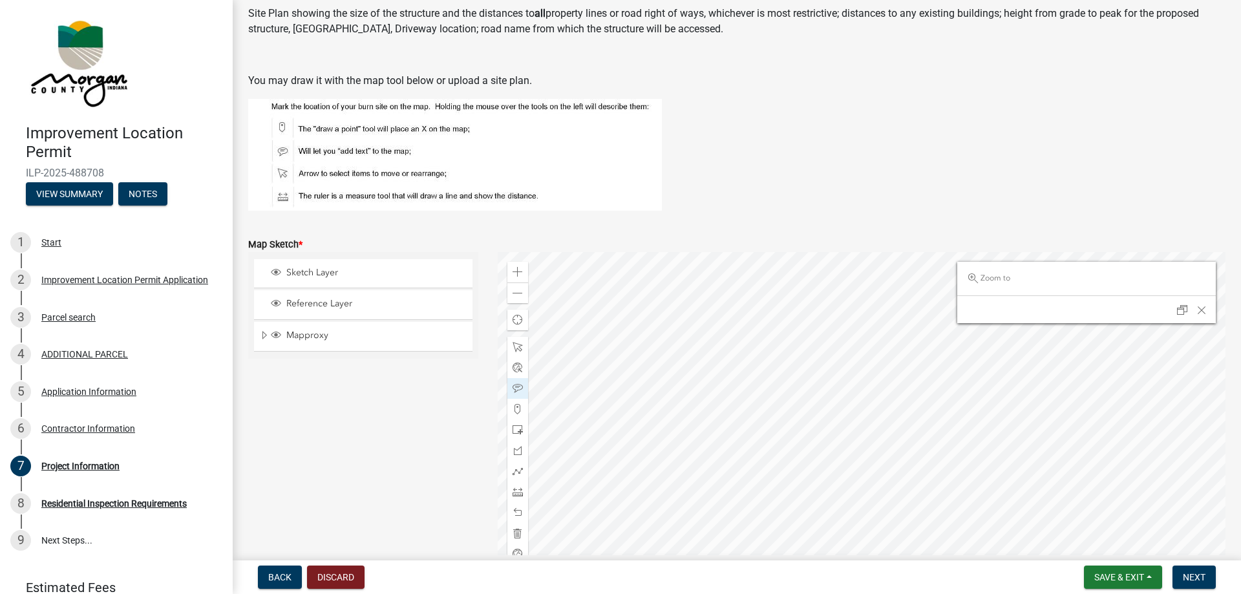
scroll to position [2136, 0]
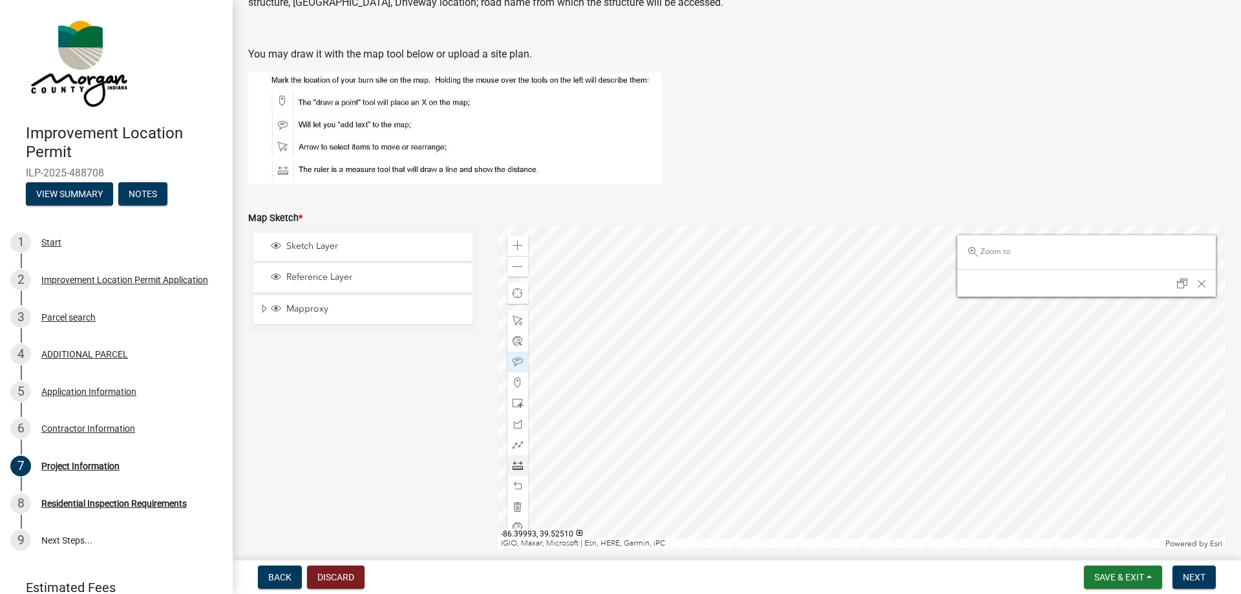
click at [520, 465] on span at bounding box center [517, 465] width 10 height 10
click at [773, 320] on div at bounding box center [862, 387] width 728 height 323
click at [516, 363] on span at bounding box center [517, 362] width 10 height 10
click at [806, 265] on div at bounding box center [862, 387] width 728 height 323
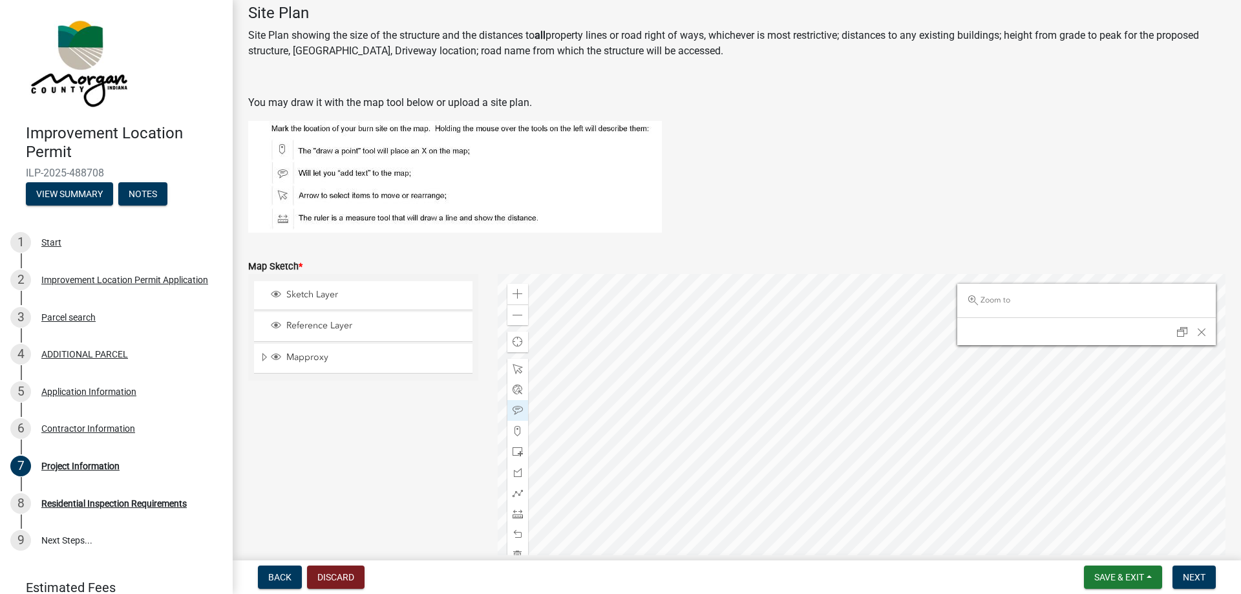
scroll to position [2063, 0]
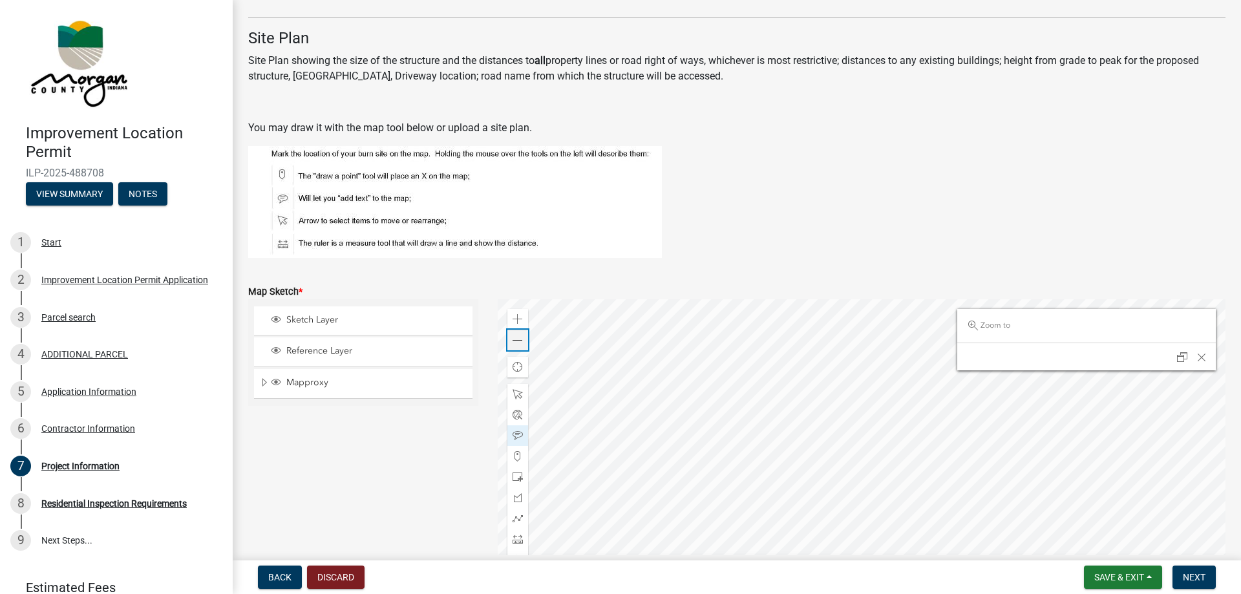
click at [516, 342] on span at bounding box center [517, 340] width 10 height 10
click at [515, 322] on span at bounding box center [517, 319] width 10 height 10
click at [653, 447] on div at bounding box center [862, 460] width 728 height 323
click at [747, 335] on div at bounding box center [862, 460] width 728 height 323
click at [520, 541] on span at bounding box center [517, 539] width 10 height 10
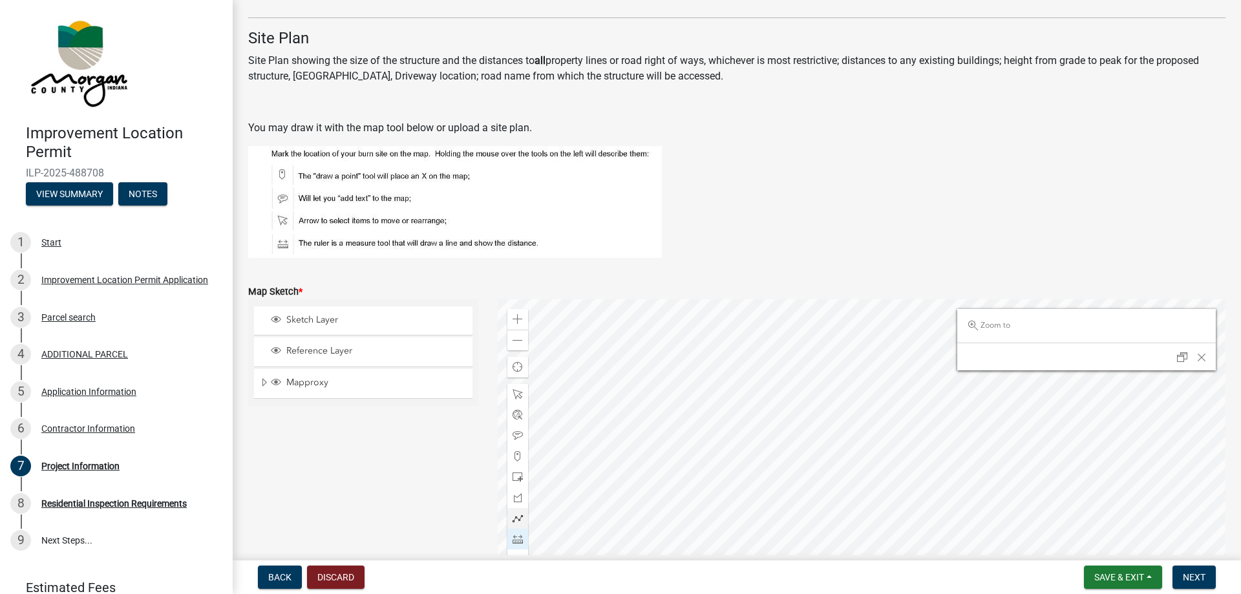
click at [749, 334] on div at bounding box center [862, 460] width 728 height 323
click at [518, 435] on span at bounding box center [517, 435] width 10 height 10
click at [675, 422] on div at bounding box center [862, 460] width 728 height 323
click at [699, 326] on div at bounding box center [862, 460] width 728 height 323
click at [517, 536] on span at bounding box center [517, 539] width 10 height 10
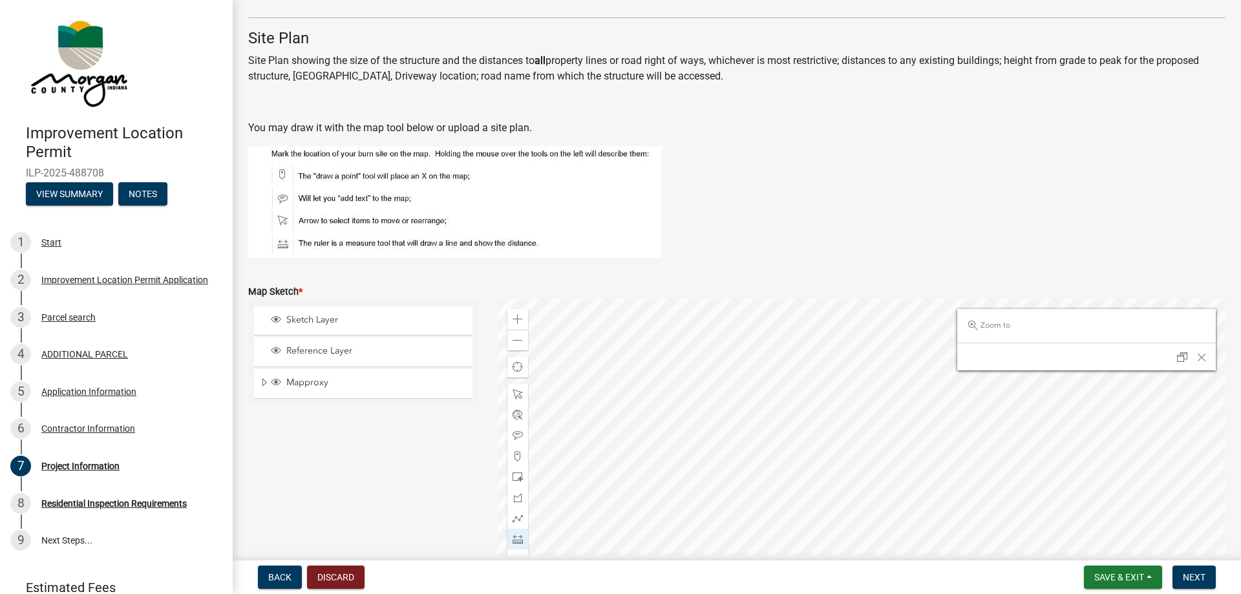
click at [735, 507] on div at bounding box center [862, 460] width 728 height 323
click at [516, 436] on span at bounding box center [517, 435] width 10 height 10
click at [554, 388] on div at bounding box center [862, 460] width 728 height 323
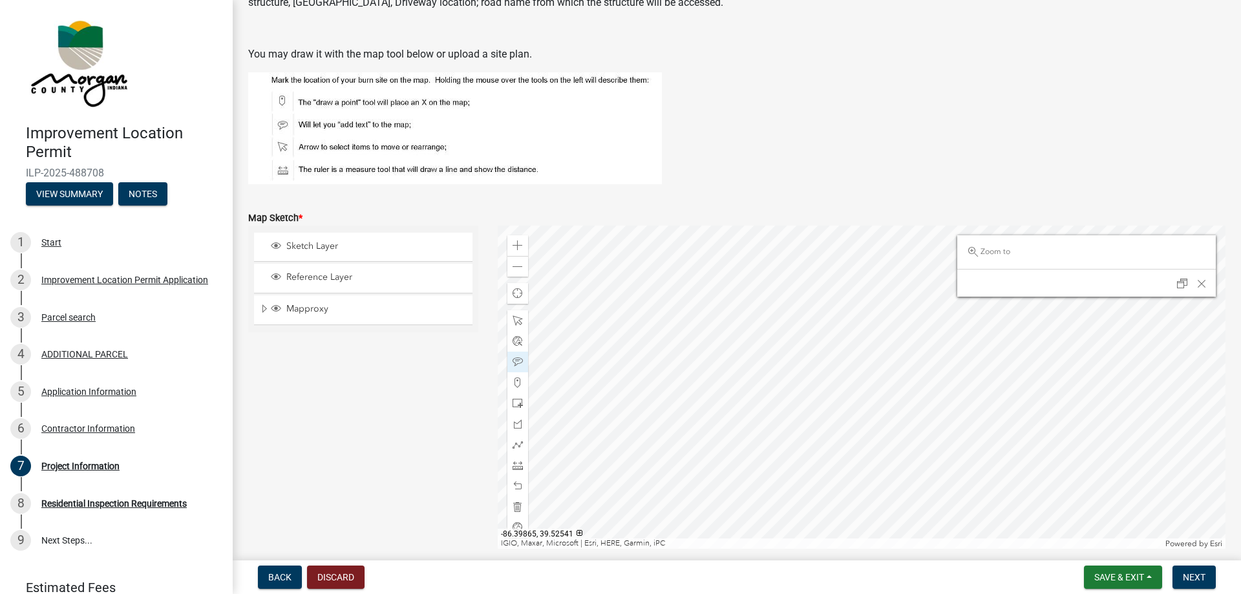
click at [1140, 378] on div at bounding box center [862, 387] width 728 height 323
click at [895, 242] on div at bounding box center [862, 387] width 728 height 323
click at [520, 363] on span at bounding box center [517, 362] width 10 height 10
click at [749, 445] on div at bounding box center [862, 387] width 728 height 323
click at [521, 324] on span at bounding box center [517, 320] width 10 height 10
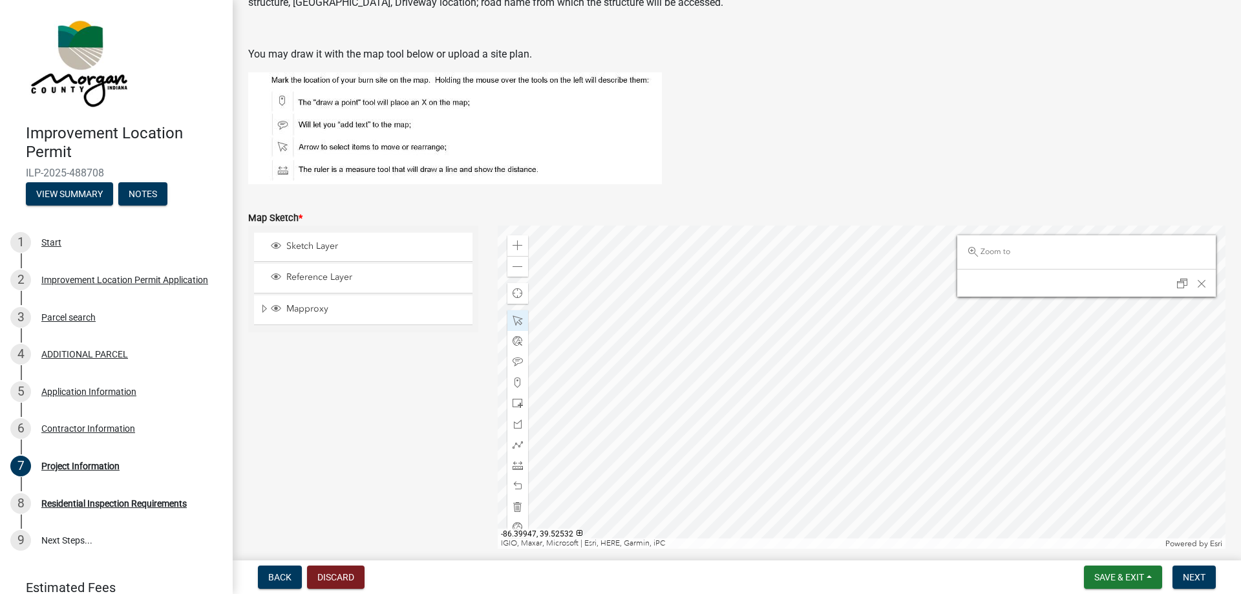
click at [746, 436] on div at bounding box center [862, 387] width 728 height 323
click at [515, 361] on span at bounding box center [517, 362] width 10 height 10
click at [782, 456] on div at bounding box center [862, 387] width 728 height 323
click at [514, 323] on span at bounding box center [517, 320] width 10 height 10
click at [512, 317] on span at bounding box center [517, 320] width 10 height 10
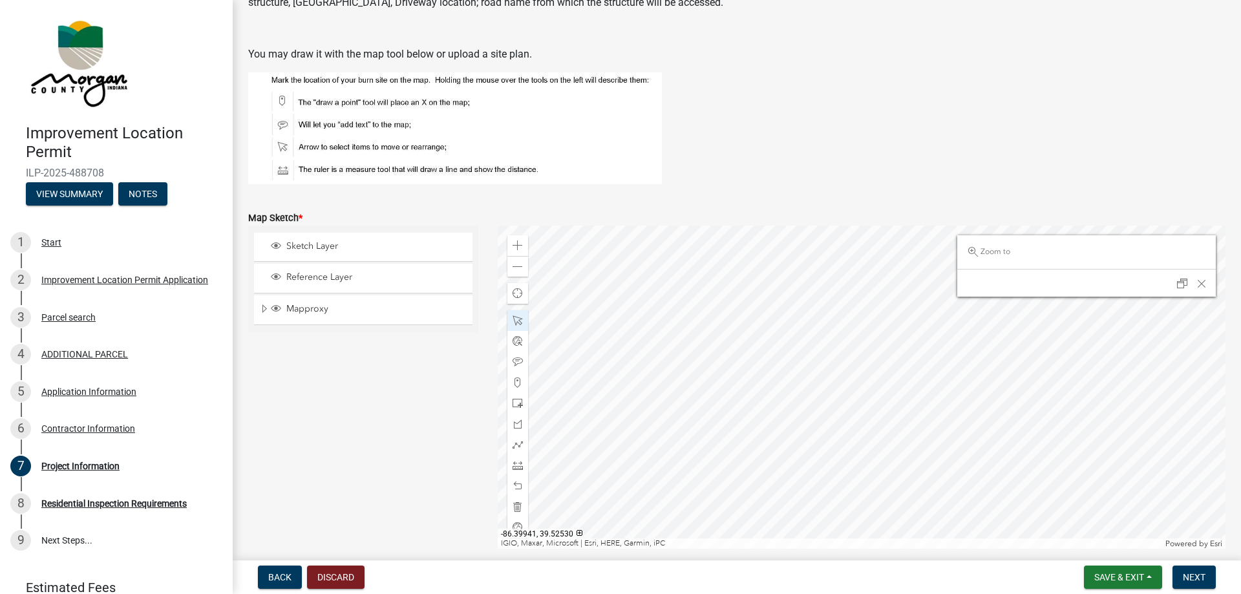
click at [775, 450] on div at bounding box center [862, 387] width 728 height 323
click at [516, 363] on span at bounding box center [517, 362] width 10 height 10
click at [759, 452] on div at bounding box center [862, 387] width 728 height 323
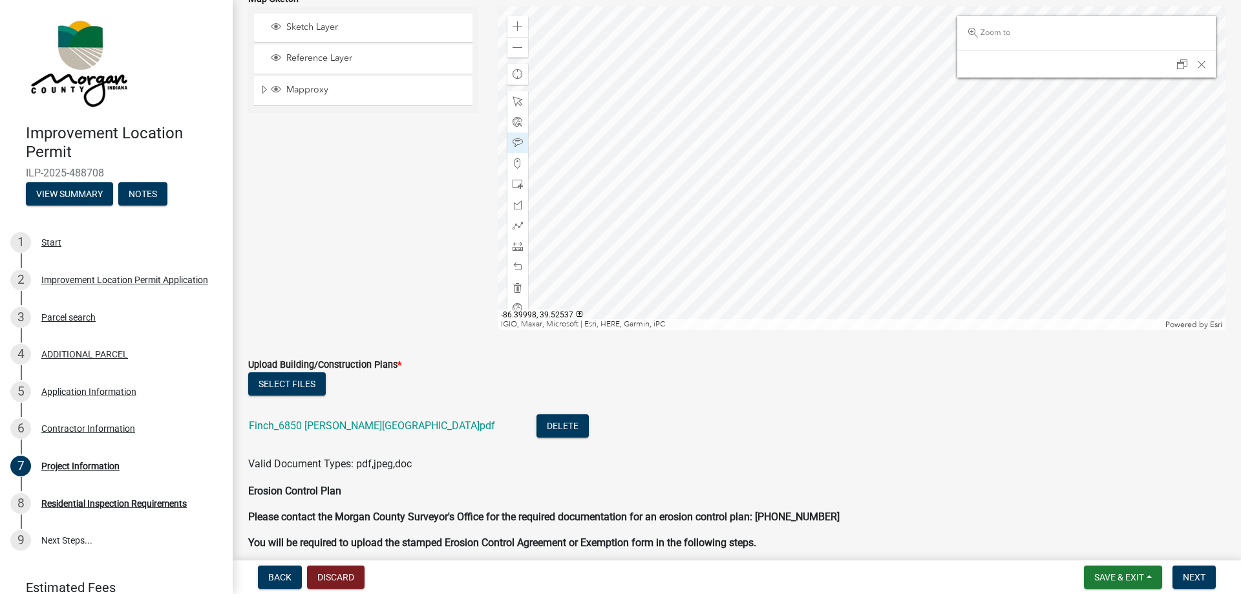
scroll to position [2357, 0]
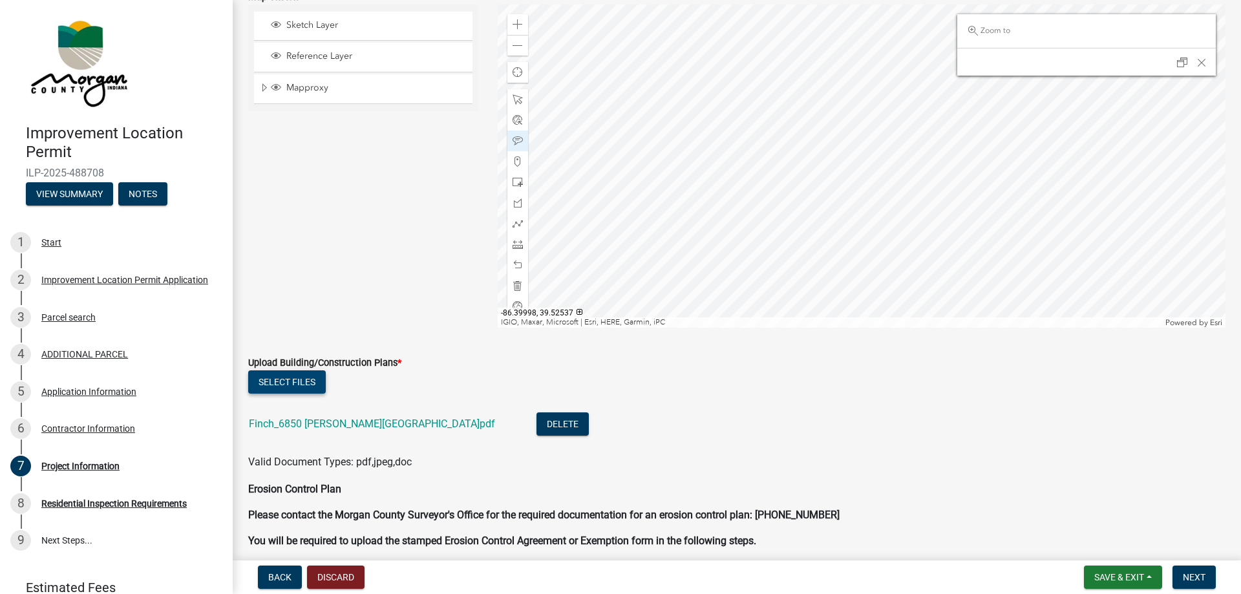
click at [273, 379] on button "Select files" at bounding box center [287, 381] width 78 height 23
click at [289, 379] on button "Select files" at bounding box center [287, 381] width 78 height 23
click at [302, 384] on button "Select files" at bounding box center [287, 381] width 78 height 23
click at [316, 426] on link "Finch_6850 [PERSON_NAME][GEOGRAPHIC_DATA]pdf" at bounding box center [372, 423] width 246 height 12
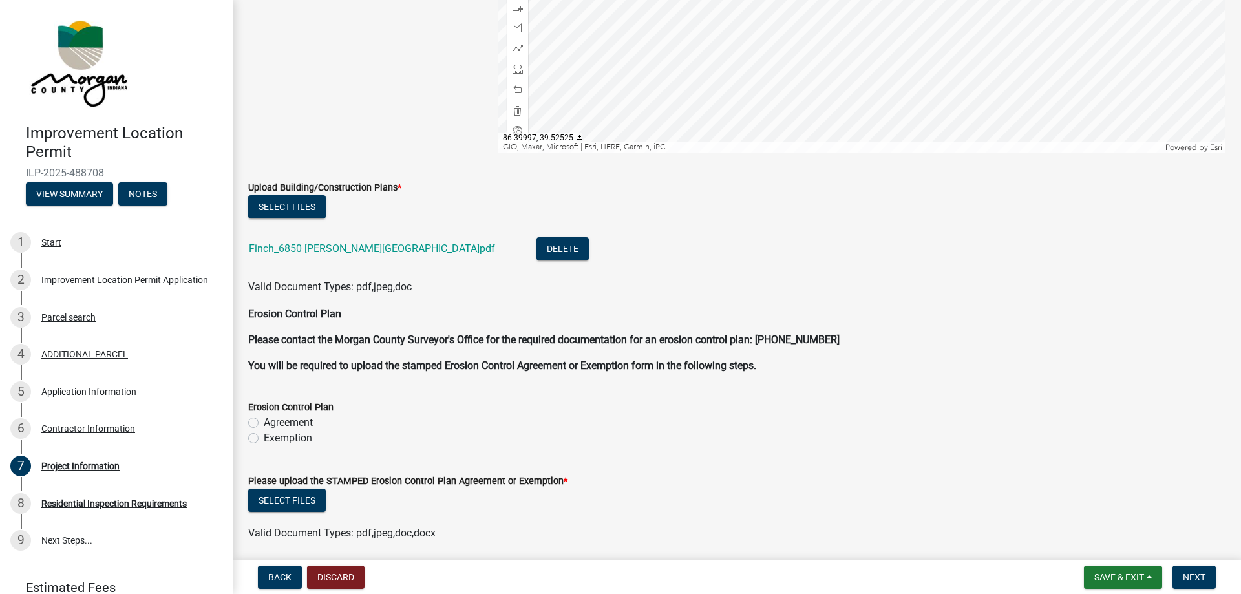
scroll to position [2606, 0]
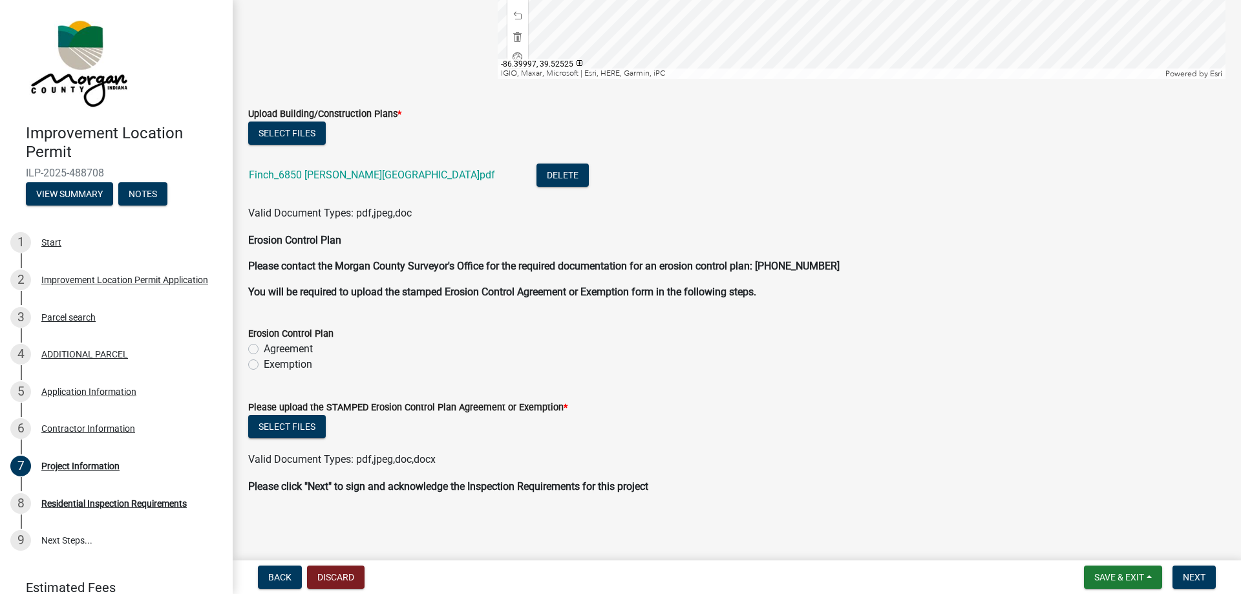
click at [264, 364] on label "Exemption" at bounding box center [288, 365] width 48 height 16
click at [264, 364] on input "Exemption" at bounding box center [268, 361] width 8 height 8
radio input "true"
click at [1147, 575] on button "Save & Exit" at bounding box center [1123, 576] width 78 height 23
click at [1102, 511] on button "Save" at bounding box center [1109, 512] width 103 height 31
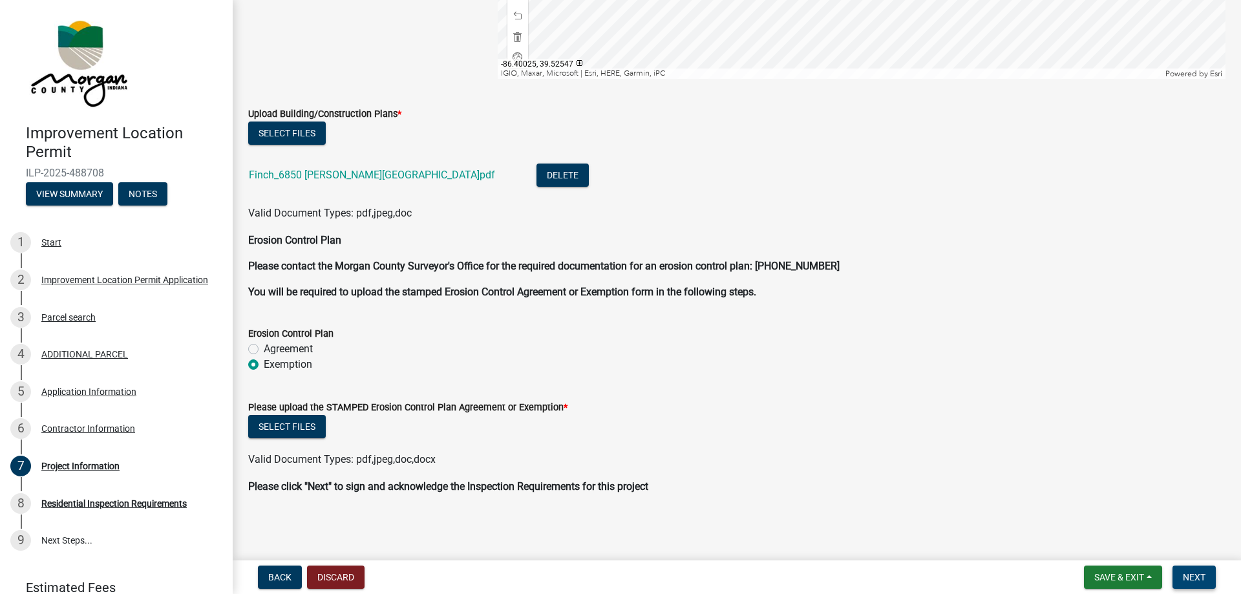
click at [1205, 579] on span "Next" at bounding box center [1194, 577] width 23 height 10
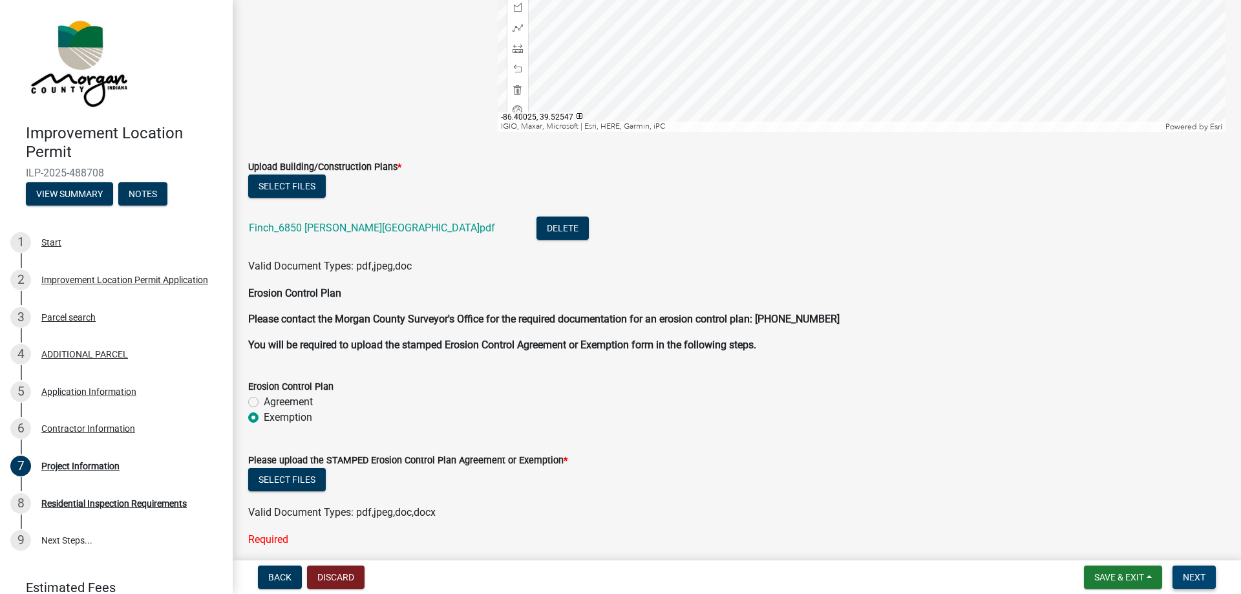
scroll to position [2632, 0]
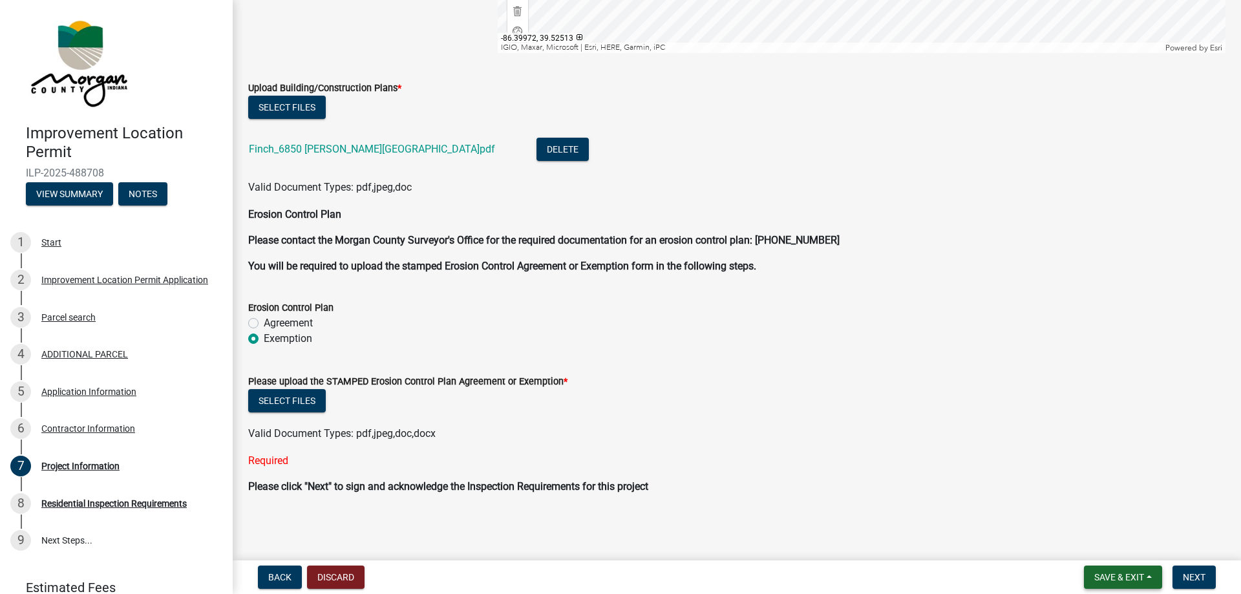
click at [1129, 572] on span "Save & Exit" at bounding box center [1119, 577] width 50 height 10
click at [1108, 547] on button "Save & Exit" at bounding box center [1109, 543] width 103 height 31
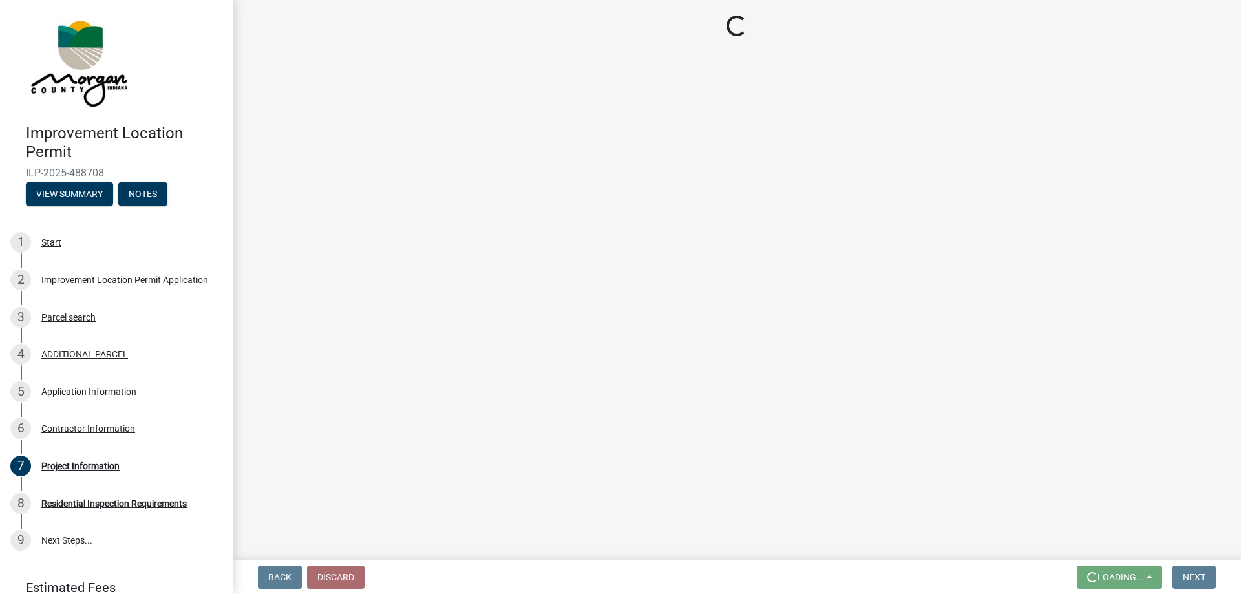
scroll to position [0, 0]
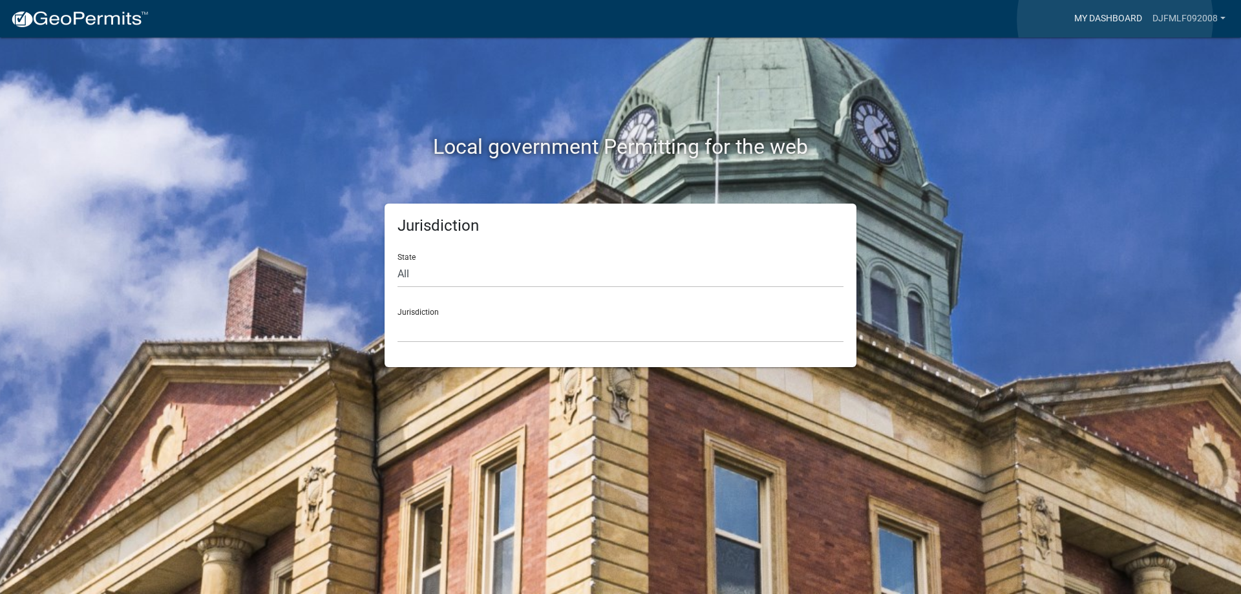
click at [1116, 19] on link "My Dashboard" at bounding box center [1108, 18] width 78 height 25
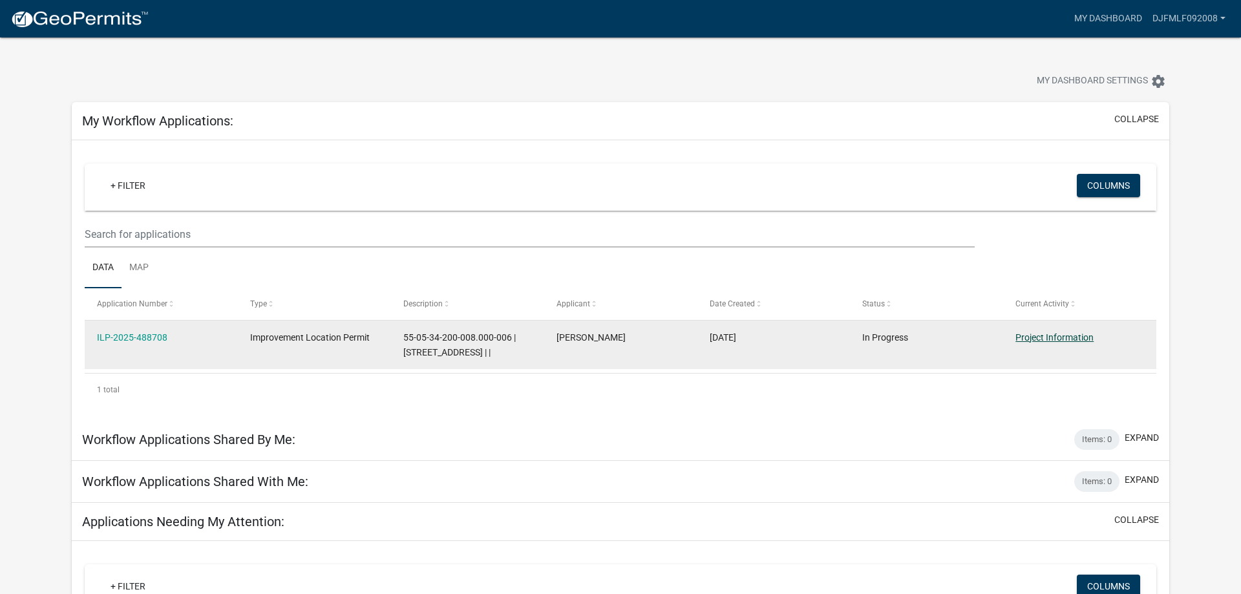
click at [1064, 336] on link "Project Information" at bounding box center [1054, 337] width 78 height 10
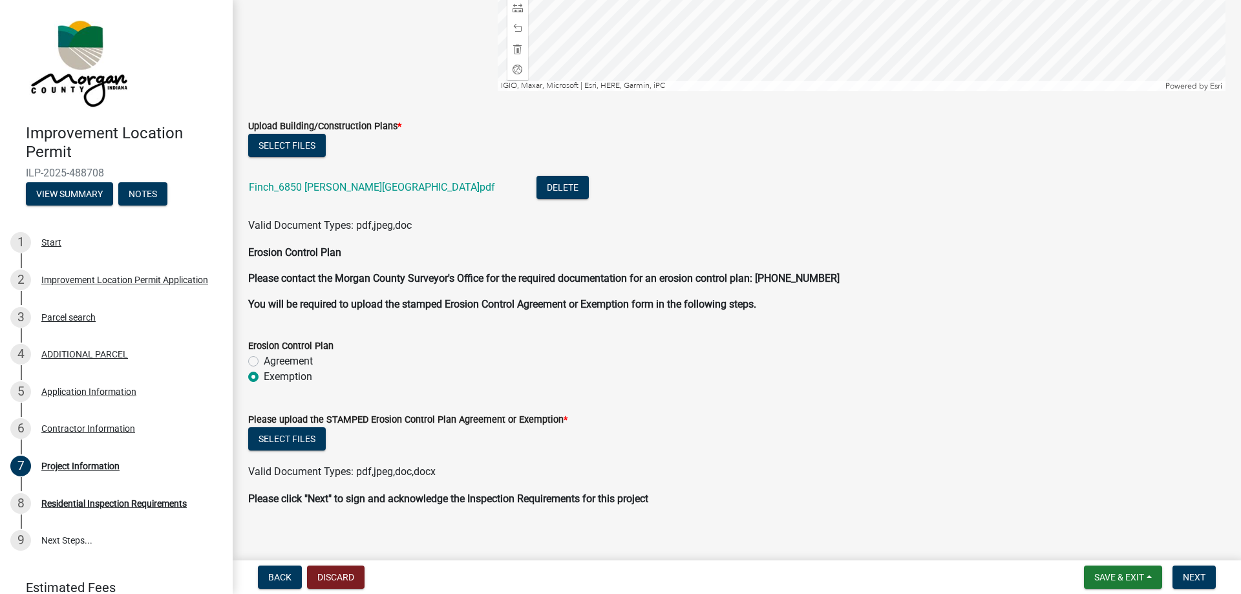
scroll to position [2606, 0]
